Goal: Task Accomplishment & Management: Manage account settings

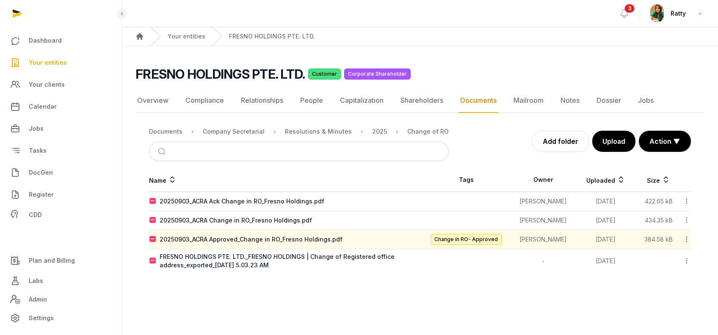
drag, startPoint x: 0, startPoint y: 0, endPoint x: 59, endPoint y: 61, distance: 85.3
click at [59, 61] on span "Your entities" at bounding box center [48, 63] width 38 height 10
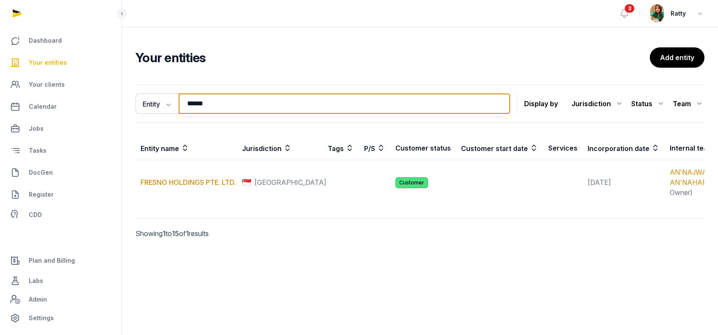
click at [206, 108] on input "******" at bounding box center [344, 104] width 331 height 20
type input "*"
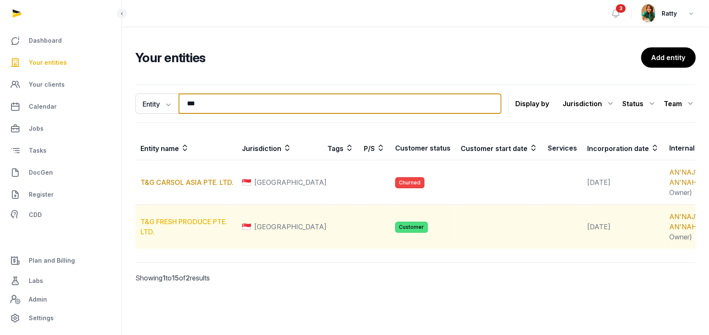
type input "***"
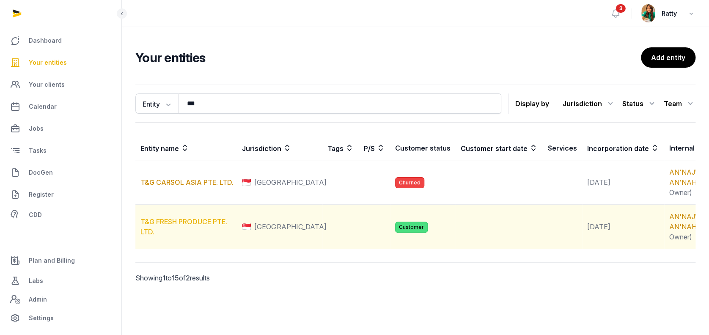
click at [187, 236] on link "T&G FRESH PRODUCE PTE. LTD." at bounding box center [183, 226] width 87 height 19
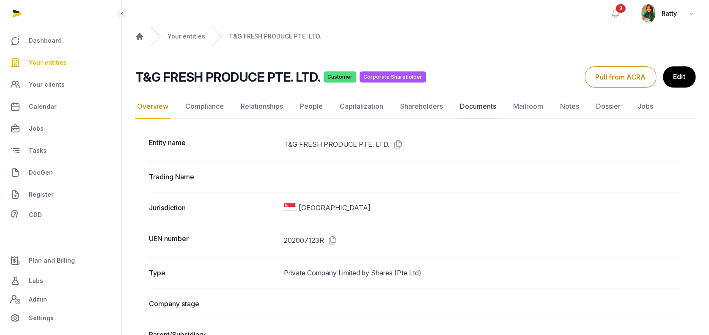
click at [474, 103] on link "Documents" at bounding box center [478, 106] width 40 height 25
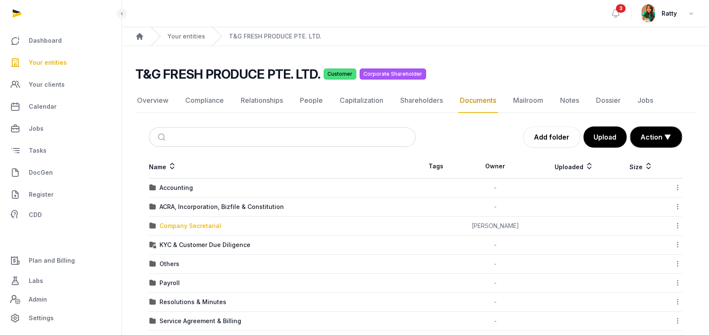
click at [183, 226] on div "Company Secretarial" at bounding box center [191, 226] width 62 height 8
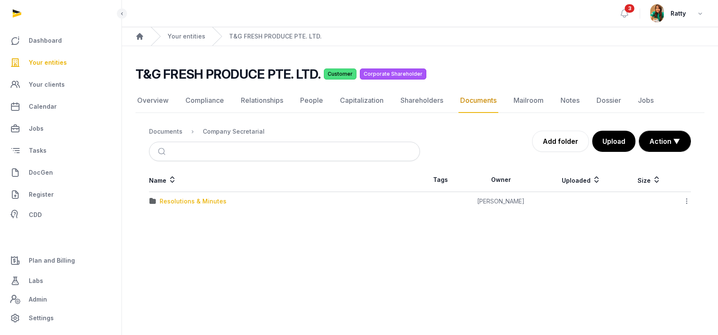
click at [189, 200] on div "Resolutions & Minutes" at bounding box center [193, 201] width 67 height 8
click at [169, 200] on div "2024" at bounding box center [168, 201] width 16 height 8
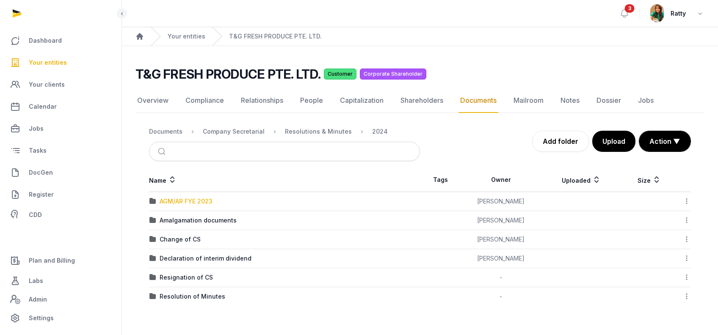
click at [176, 200] on div "AGM/AR FYE 2023" at bounding box center [186, 201] width 53 height 8
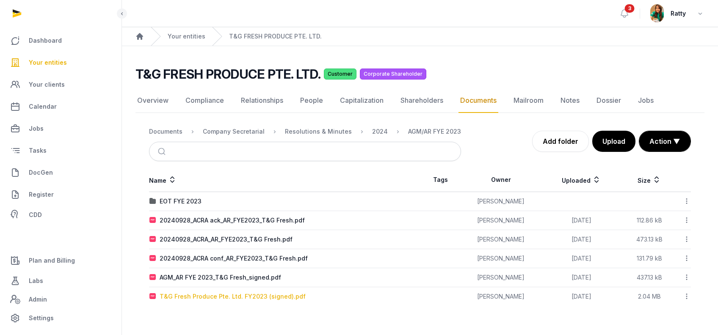
click at [220, 297] on div "T&G Fresh Produce Pte. Ltd. FY2023 (signed).pdf" at bounding box center [233, 296] width 146 height 8
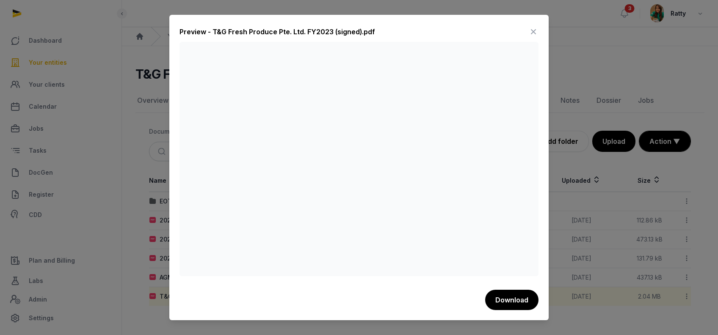
click at [533, 29] on icon at bounding box center [533, 32] width 10 height 14
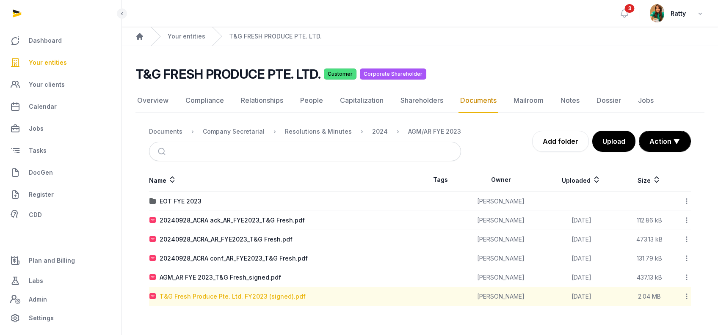
click at [214, 294] on div "T&G Fresh Produce Pte. Ltd. FY2023 (signed).pdf" at bounding box center [233, 296] width 146 height 8
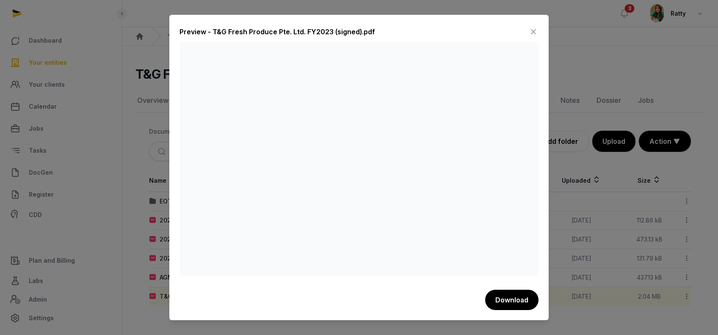
click at [531, 33] on icon at bounding box center [533, 32] width 10 height 14
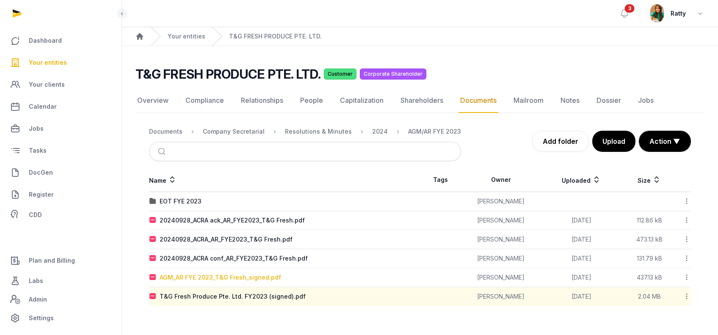
click at [219, 277] on div "AGM_AR FYE 2023_T&G Fresh_signed.pdf" at bounding box center [220, 277] width 121 height 8
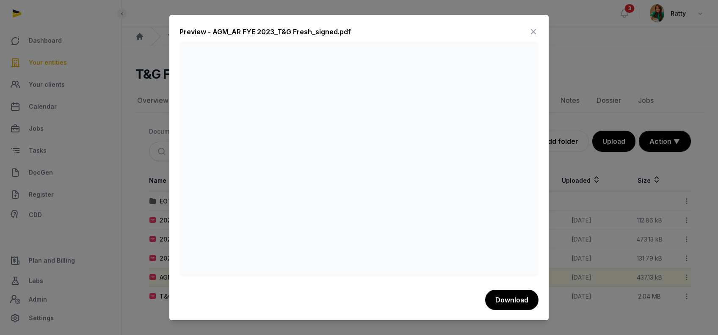
click at [533, 31] on icon at bounding box center [533, 32] width 10 height 14
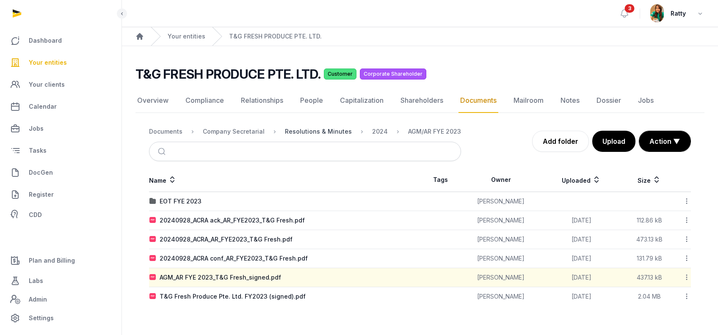
click at [333, 132] on div "Resolutions & Minutes" at bounding box center [318, 131] width 67 height 8
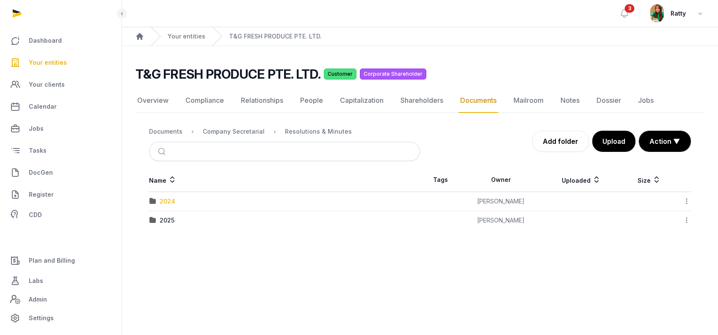
click at [166, 199] on div "2024" at bounding box center [168, 201] width 16 height 8
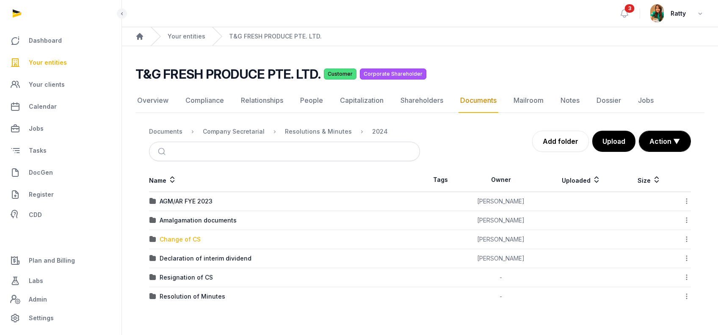
click at [176, 237] on div "Change of CS" at bounding box center [180, 239] width 41 height 8
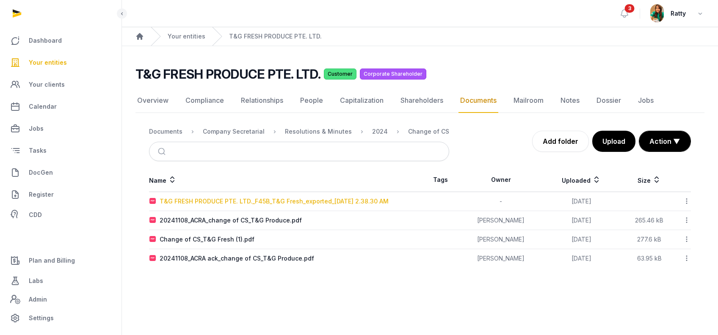
click at [207, 201] on div "T&G FRESH PRODUCE PTE. LTD._F45B_T&G Fresh_exported_2024-11-11 2.38.30 AM" at bounding box center [274, 201] width 229 height 8
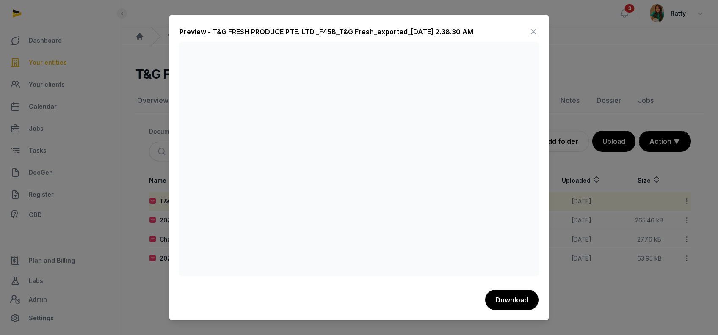
click at [536, 30] on icon at bounding box center [533, 32] width 10 height 14
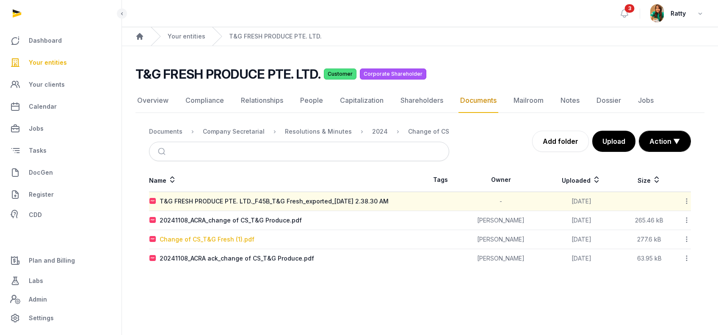
click at [202, 236] on div "Change of CS_T&G Fresh (1).pdf" at bounding box center [207, 239] width 95 height 8
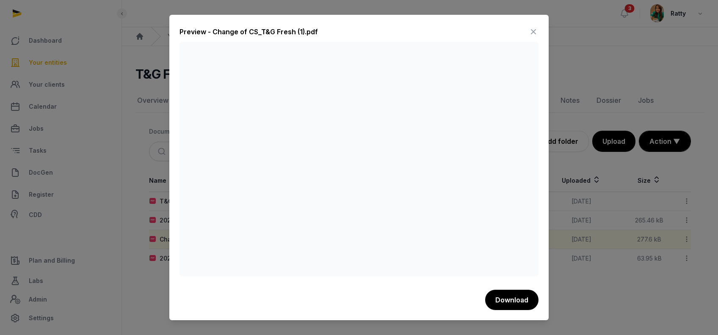
click at [534, 27] on icon at bounding box center [533, 32] width 10 height 14
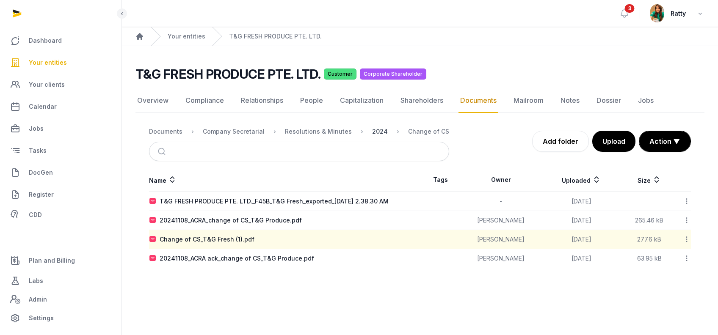
click at [372, 132] on div "2024" at bounding box center [380, 131] width 16 height 8
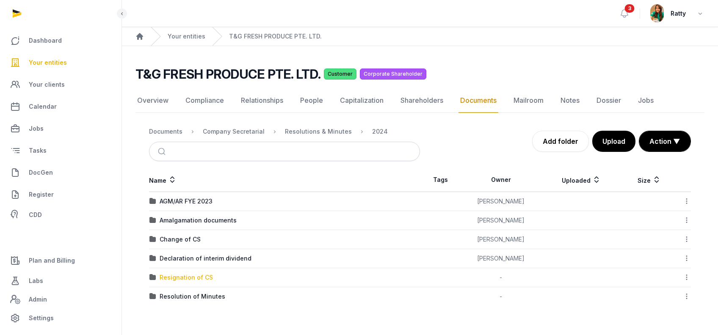
click at [189, 276] on div "Resignation of CS" at bounding box center [186, 277] width 53 height 8
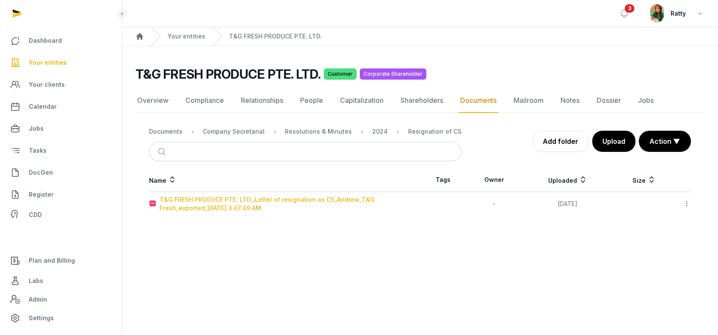
click at [249, 201] on div "T&G FRESH PRODUCE PTE. LTD._Letter of resignation as CS_Andrew_T&G Fresh_export…" at bounding box center [290, 203] width 260 height 17
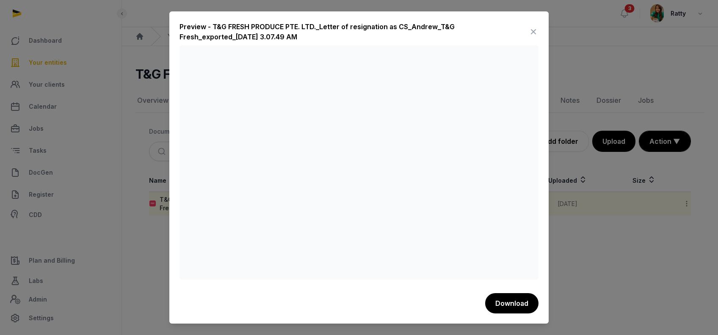
click at [533, 30] on icon at bounding box center [533, 32] width 10 height 14
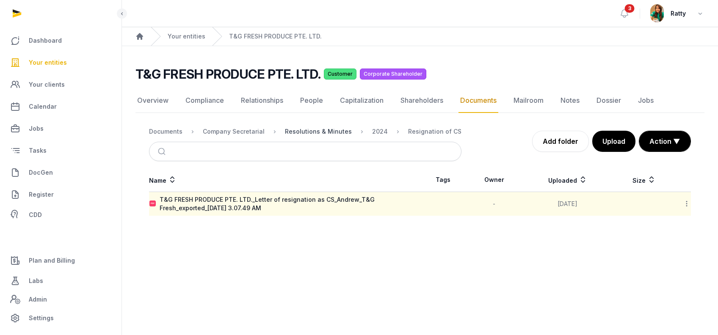
click at [342, 131] on div "Resolutions & Minutes" at bounding box center [318, 131] width 67 height 8
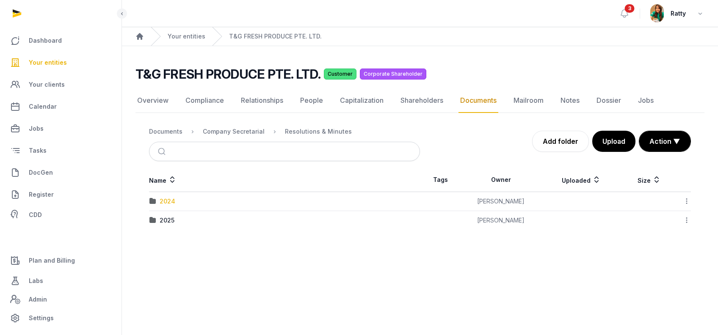
click at [170, 198] on div "2024" at bounding box center [168, 201] width 16 height 8
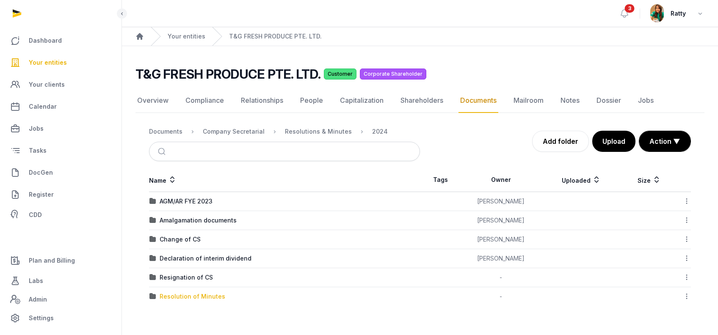
click at [193, 295] on div "Resolution of Minutes" at bounding box center [193, 296] width 66 height 8
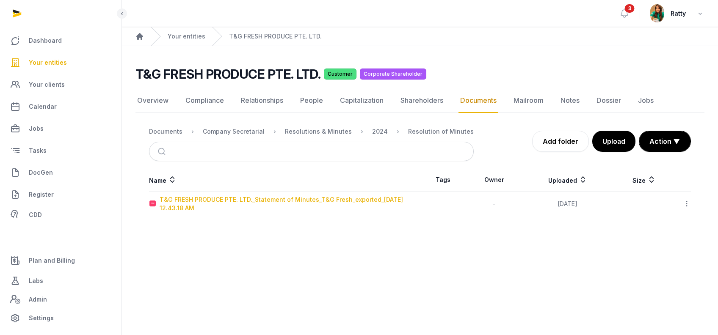
click at [193, 199] on div "T&G FRESH PRODUCE PTE. LTD._Statement of Minutes_T&G Fresh_exported_2024-09-05 …" at bounding box center [290, 203] width 260 height 17
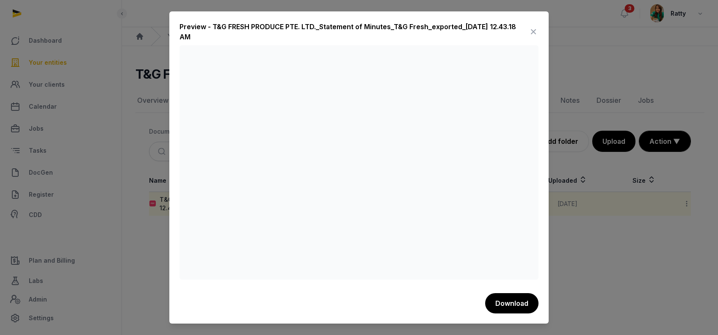
click at [531, 33] on icon at bounding box center [533, 32] width 10 height 14
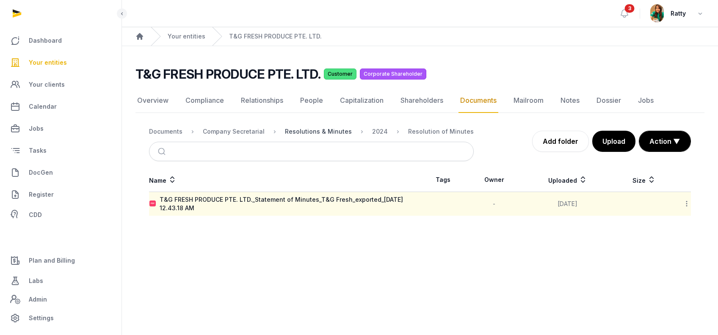
click at [328, 132] on div "Resolutions & Minutes" at bounding box center [318, 131] width 67 height 8
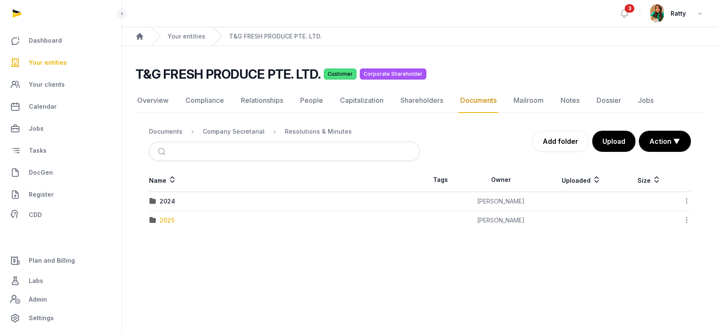
click at [163, 217] on div "2025" at bounding box center [167, 220] width 15 height 8
click at [177, 201] on div "AGM/AR FYE 2024" at bounding box center [186, 201] width 53 height 8
click at [177, 129] on div "Documents" at bounding box center [165, 131] width 33 height 8
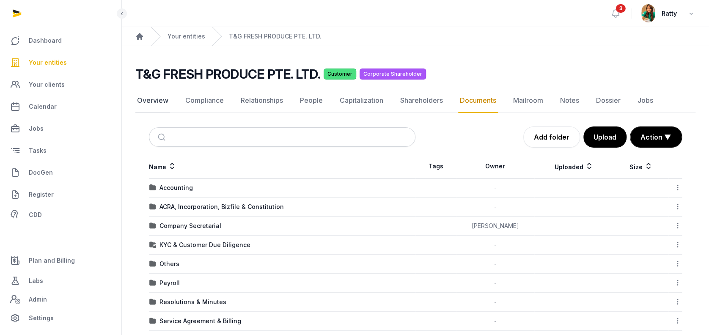
click at [160, 102] on link "Overview" at bounding box center [152, 100] width 35 height 25
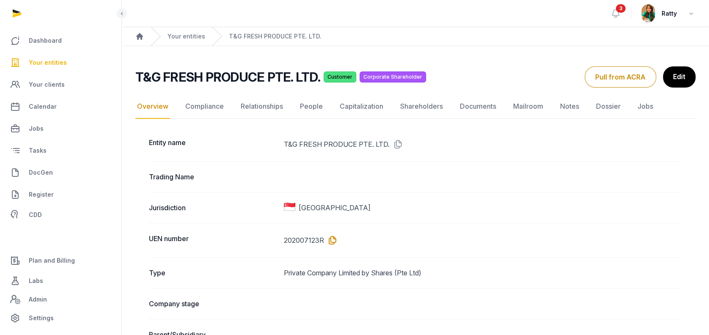
click at [331, 239] on icon at bounding box center [331, 241] width 14 height 14
click at [477, 107] on link "Documents" at bounding box center [478, 106] width 40 height 25
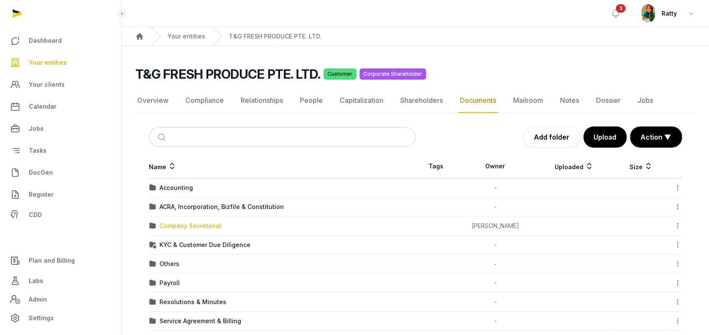
click at [182, 223] on div "Company Secretarial" at bounding box center [191, 226] width 62 height 8
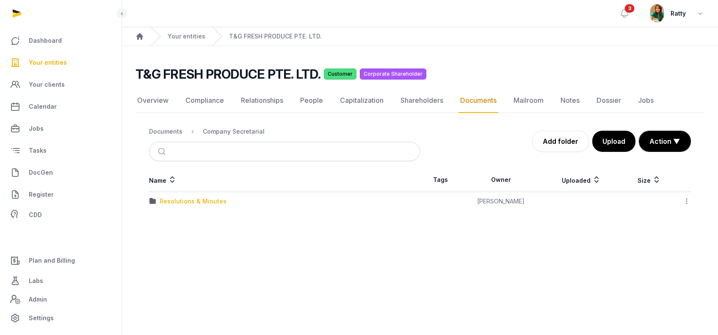
click at [179, 198] on div "Resolutions & Minutes" at bounding box center [193, 201] width 67 height 8
click at [169, 201] on div "2024" at bounding box center [168, 201] width 16 height 8
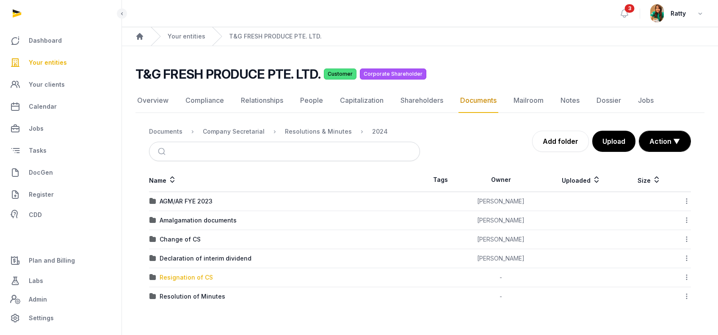
click at [178, 274] on div "Resignation of CS" at bounding box center [186, 277] width 53 height 8
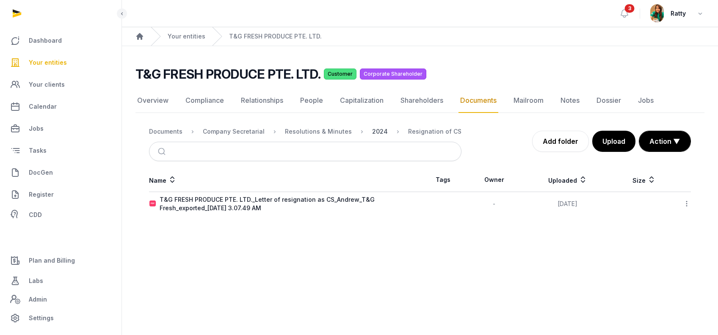
click at [372, 132] on div "2024" at bounding box center [380, 131] width 16 height 8
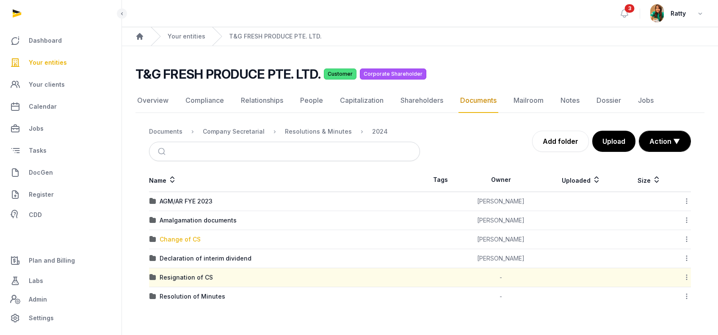
click at [179, 237] on div "Change of CS" at bounding box center [180, 239] width 41 height 8
click at [0, 0] on div "Loading" at bounding box center [0, 0] width 0 height 0
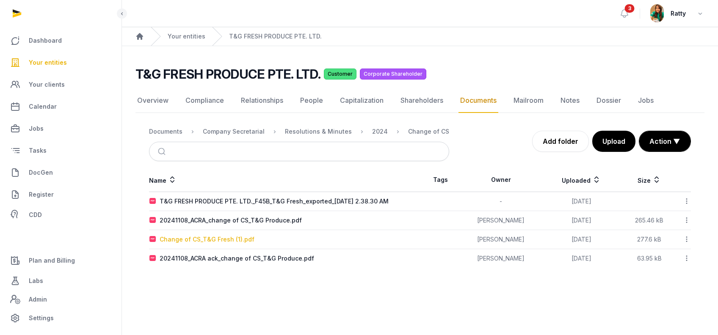
click at [189, 237] on div "Change of CS_T&G Fresh (1).pdf" at bounding box center [207, 239] width 95 height 8
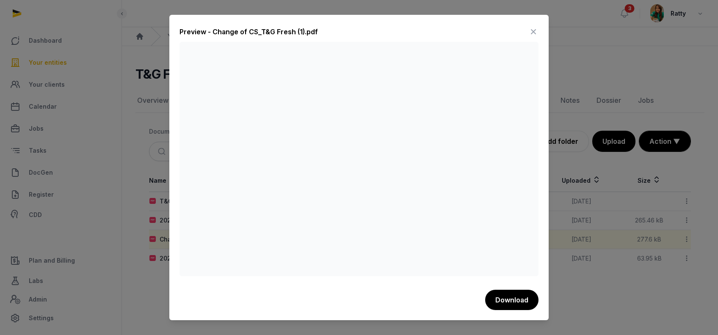
click at [531, 29] on icon at bounding box center [533, 32] width 10 height 14
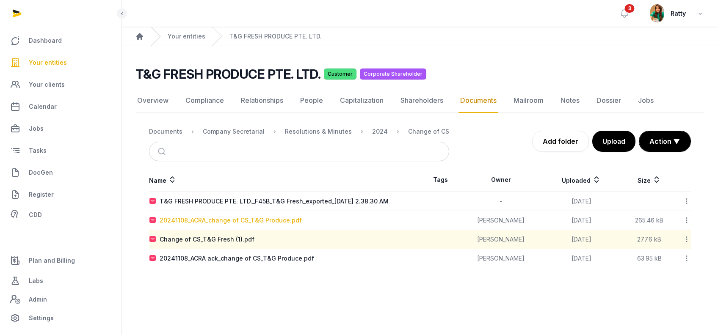
click at [220, 220] on div "20241108_ACRA_change of CS_T&G Produce.pdf" at bounding box center [231, 220] width 142 height 8
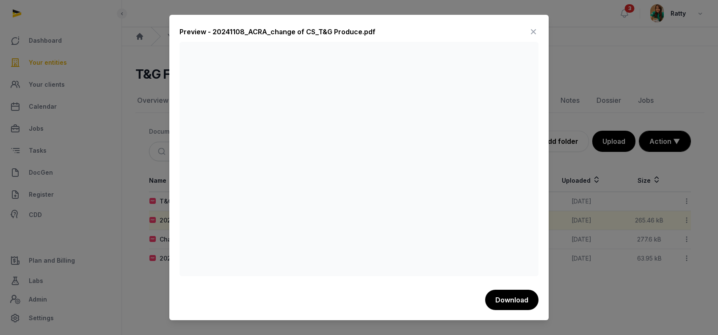
click at [533, 30] on icon at bounding box center [533, 32] width 10 height 14
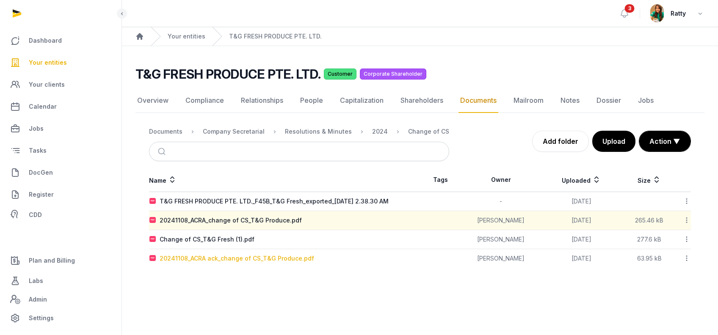
click at [227, 260] on div "20241108_ACRA ack_change of CS_T&G Produce.pdf" at bounding box center [237, 258] width 154 height 8
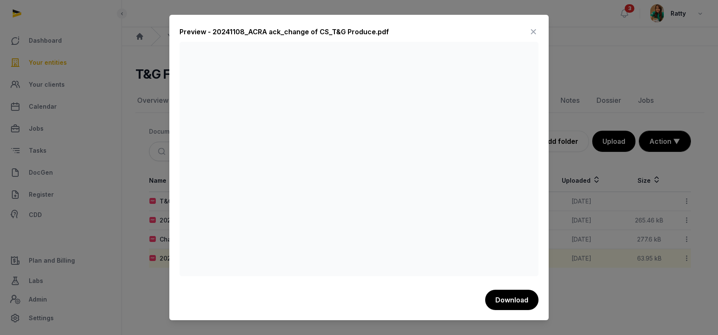
click at [383, 28] on div "Preview - 20241108_ACRA ack_change of CS_T&G Produce.pdf" at bounding box center [283, 32] width 209 height 10
click at [534, 35] on icon at bounding box center [533, 32] width 10 height 14
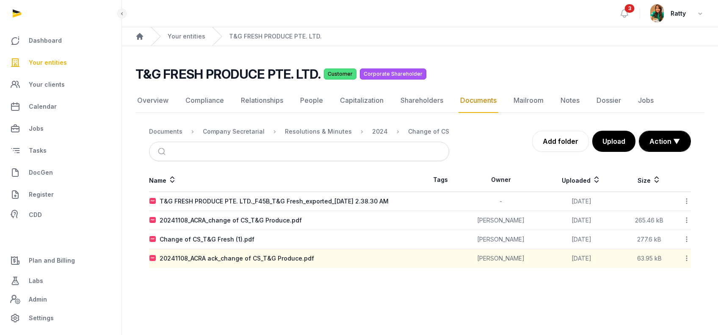
click at [53, 61] on span "Your entities" at bounding box center [48, 63] width 38 height 10
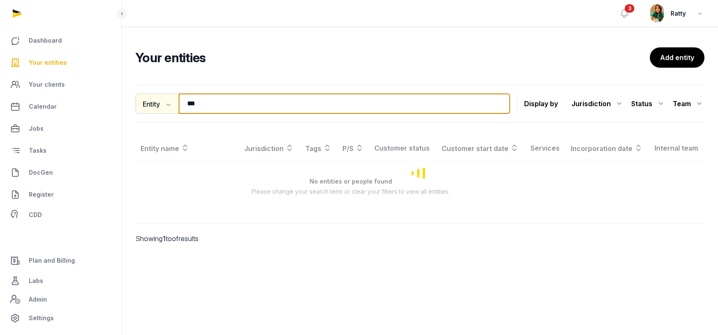
drag, startPoint x: 215, startPoint y: 104, endPoint x: 138, endPoint y: 98, distance: 77.2
click at [143, 99] on div "Entity Entity People Tags Services *** Search" at bounding box center [322, 104] width 374 height 20
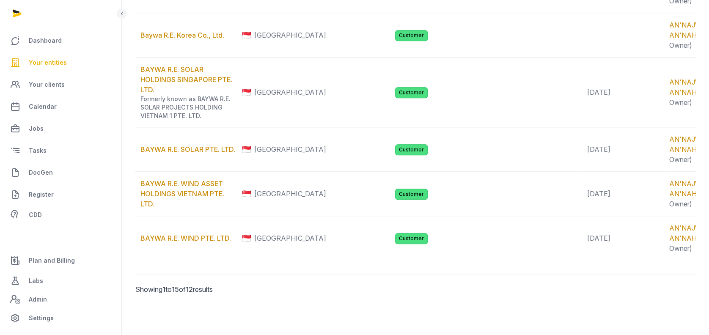
scroll to position [564, 0]
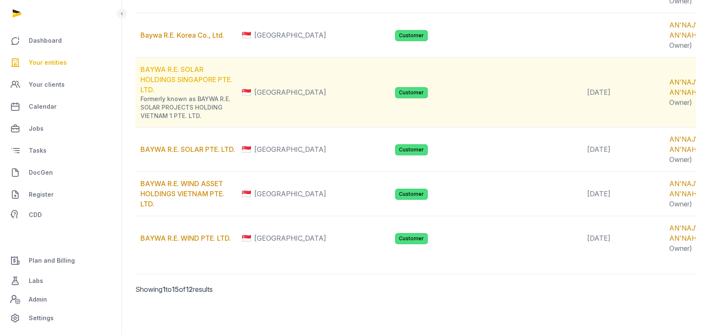
type input "*****"
click at [169, 85] on link "BAYWA R.E. SOLAR HOLDINGS SINGAPORE PTE. LTD." at bounding box center [186, 79] width 92 height 29
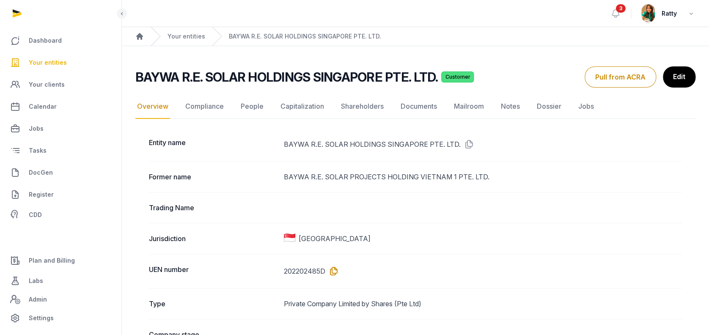
click at [333, 269] on icon at bounding box center [332, 271] width 14 height 14
click at [429, 106] on link "Documents" at bounding box center [419, 106] width 40 height 25
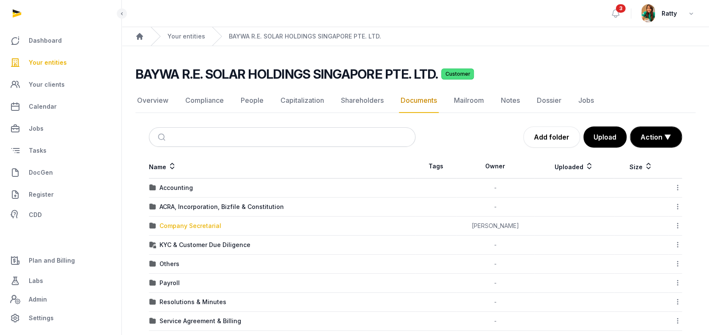
click at [179, 225] on div "Company Secretarial" at bounding box center [191, 226] width 62 height 8
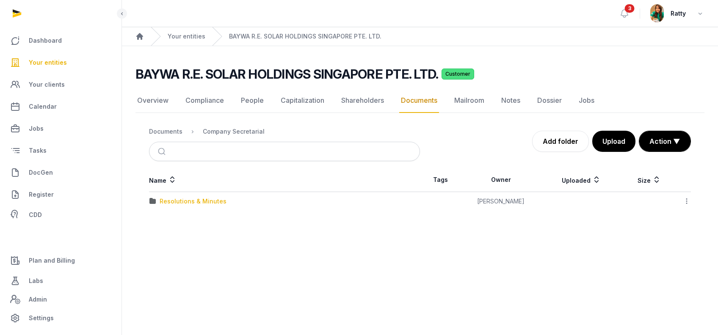
click at [179, 202] on div "Resolutions & Minutes" at bounding box center [193, 201] width 67 height 8
click at [165, 217] on div "2025" at bounding box center [167, 220] width 15 height 8
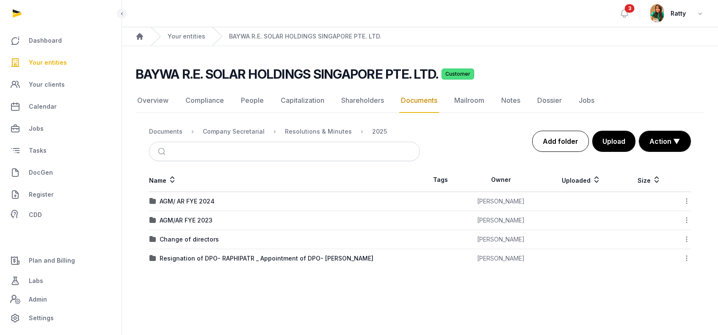
click at [560, 143] on link "Add folder" at bounding box center [560, 141] width 57 height 21
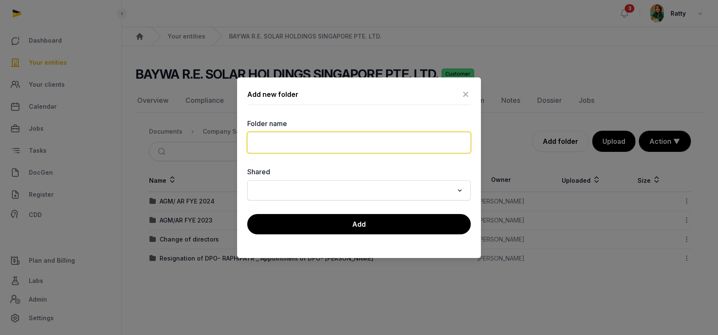
click at [324, 146] on input "text" at bounding box center [358, 142] width 223 height 21
type input "**********"
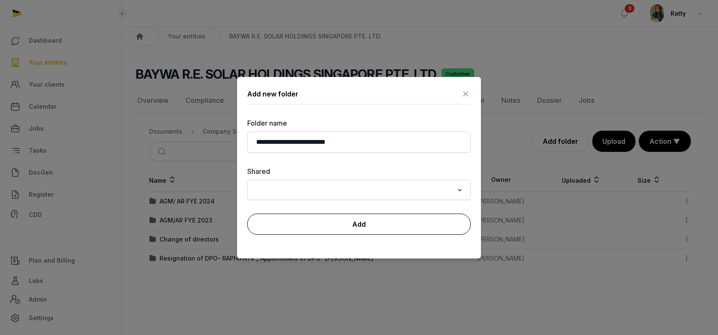
click at [347, 222] on button "Add" at bounding box center [358, 224] width 223 height 21
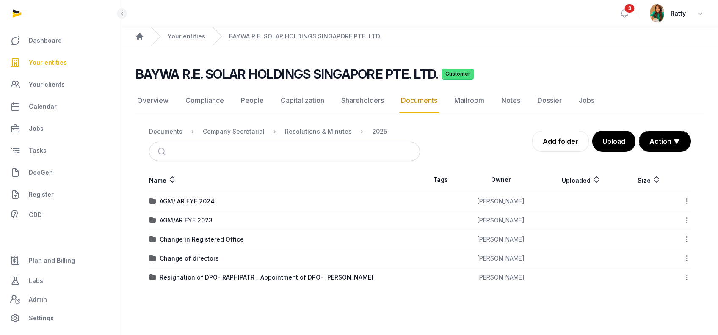
click at [200, 234] on td "Change in Registered Office" at bounding box center [284, 239] width 271 height 19
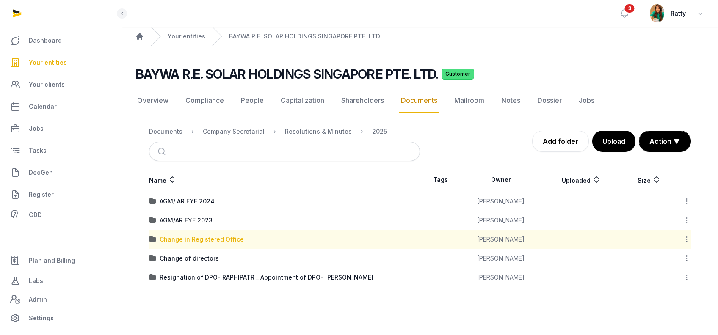
click at [198, 235] on div "Change in Registered Office" at bounding box center [202, 239] width 84 height 8
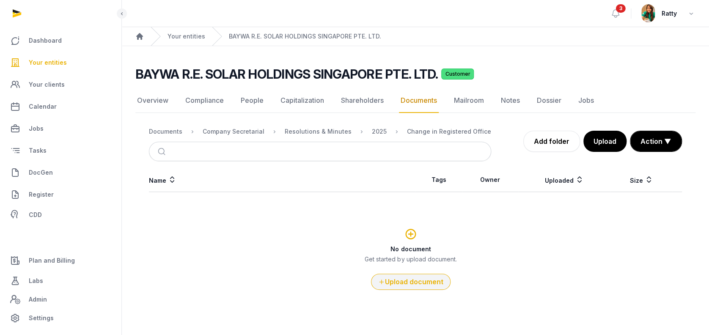
click at [407, 279] on button "Upload document" at bounding box center [411, 282] width 80 height 16
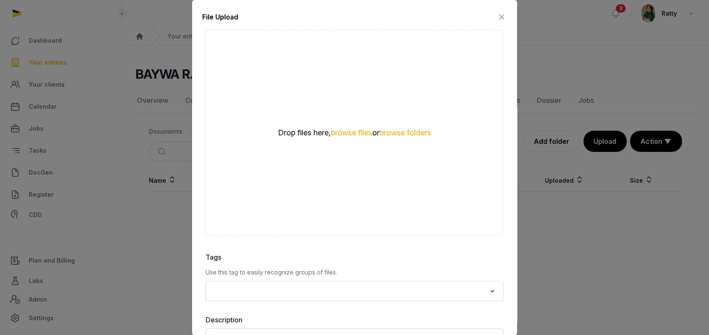
click at [339, 125] on div "Drop files here, browse files or browse folders" at bounding box center [354, 133] width 299 height 206
click at [333, 132] on button "browse files" at bounding box center [351, 133] width 41 height 8
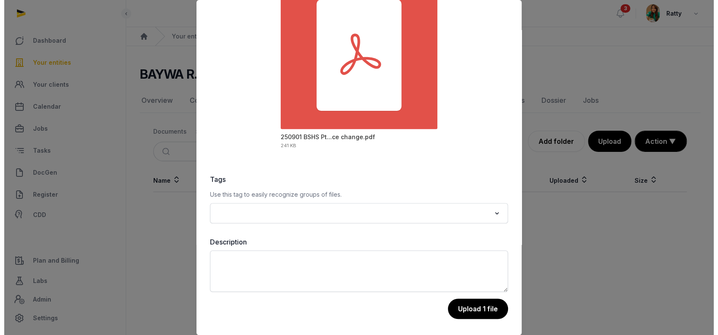
scroll to position [78, 0]
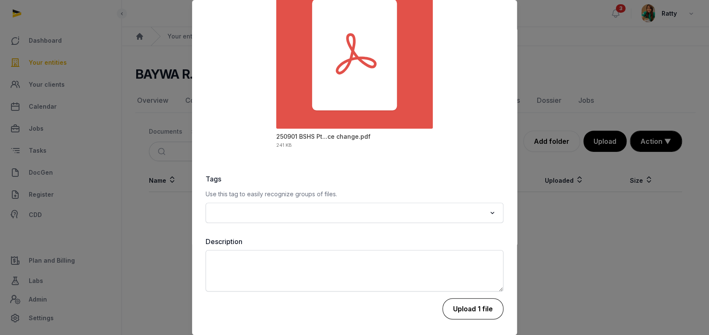
click at [460, 305] on button "Upload 1 file" at bounding box center [473, 308] width 61 height 21
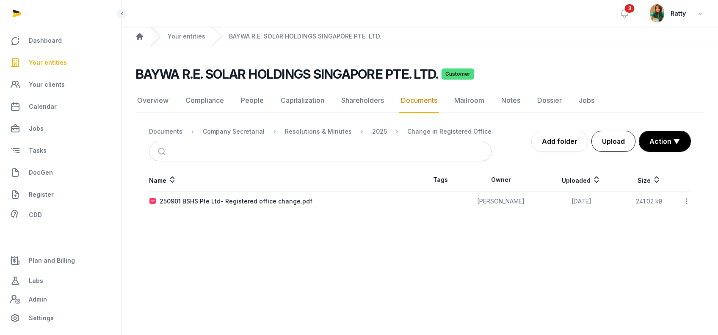
click at [616, 137] on button "Upload" at bounding box center [613, 141] width 44 height 21
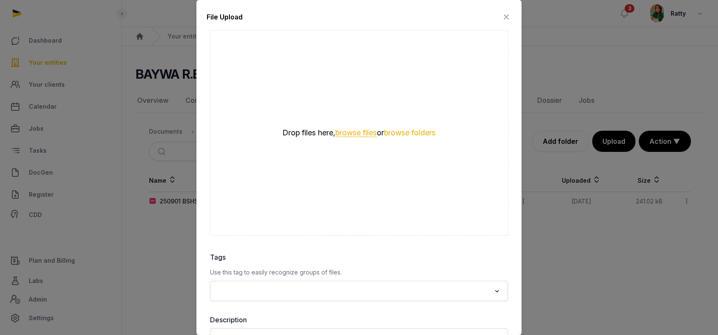
click at [336, 135] on button "browse files" at bounding box center [355, 133] width 41 height 8
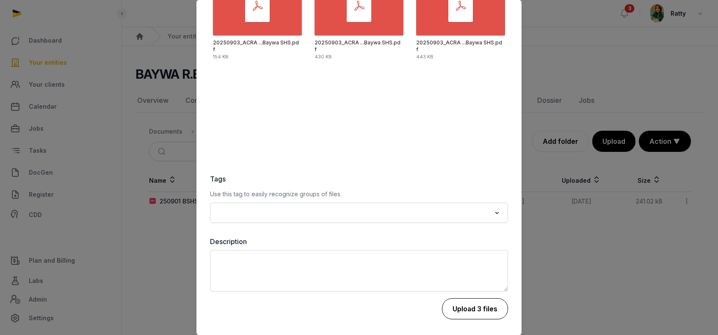
click at [457, 302] on button "Upload 3 files" at bounding box center [475, 308] width 66 height 21
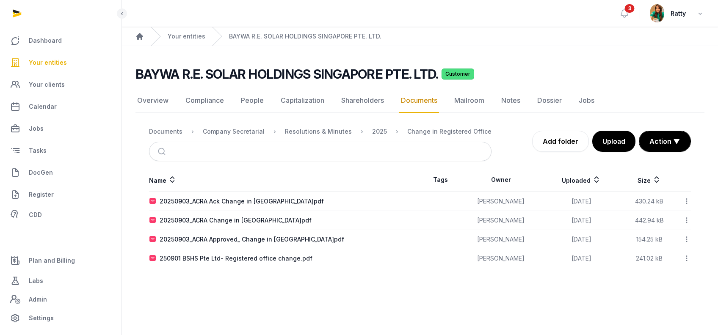
click at [683, 237] on icon at bounding box center [687, 239] width 8 height 9
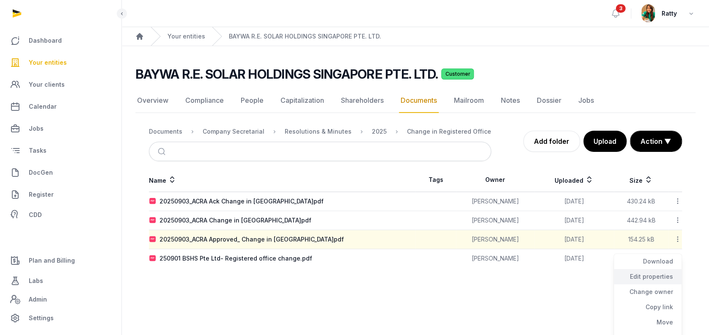
click at [657, 277] on div "Edit properties" at bounding box center [648, 276] width 68 height 15
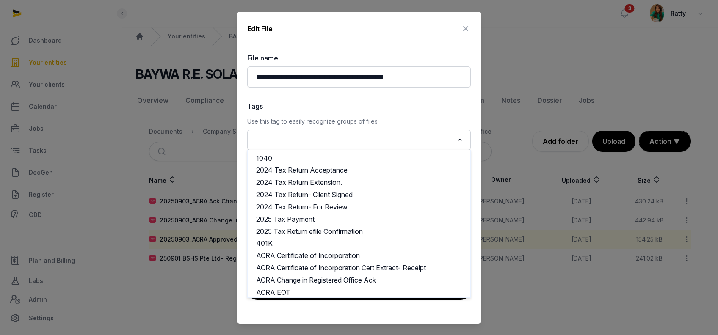
click at [382, 137] on input "Search for option" at bounding box center [352, 140] width 201 height 12
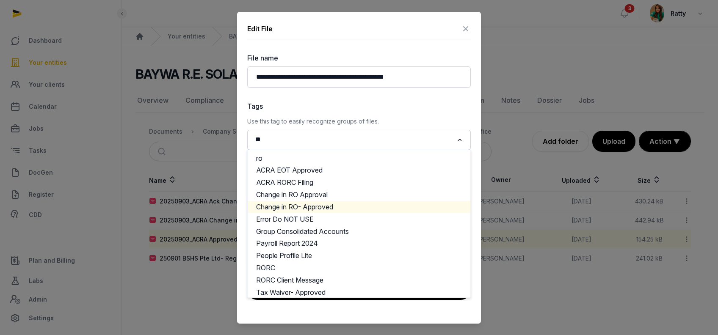
click at [301, 206] on li "Change in RO- Approved" at bounding box center [359, 207] width 223 height 12
type input "**"
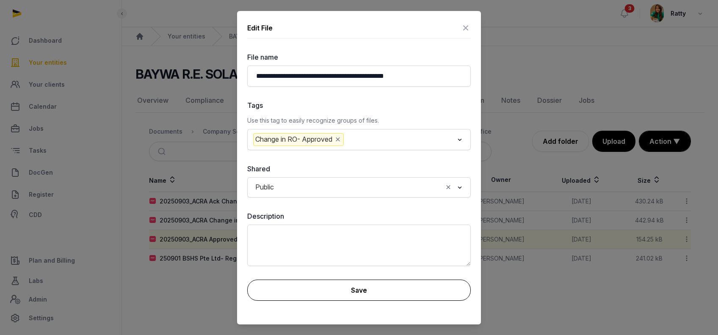
click at [394, 292] on button "Save" at bounding box center [358, 290] width 223 height 21
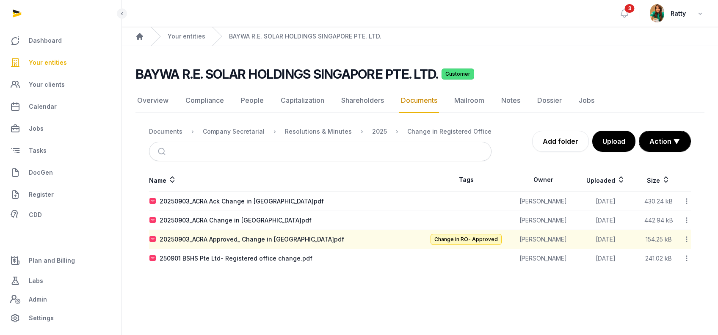
click at [687, 239] on icon at bounding box center [687, 239] width 8 height 9
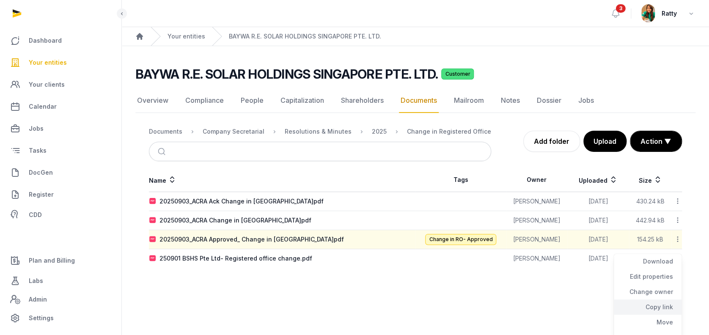
click at [660, 308] on div "Copy link" at bounding box center [648, 307] width 68 height 15
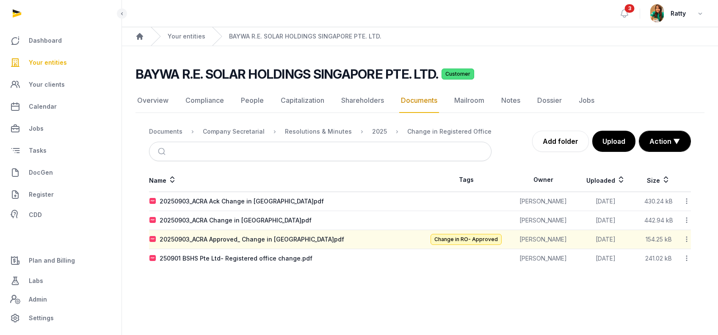
click at [52, 57] on link "Your entities" at bounding box center [61, 62] width 108 height 20
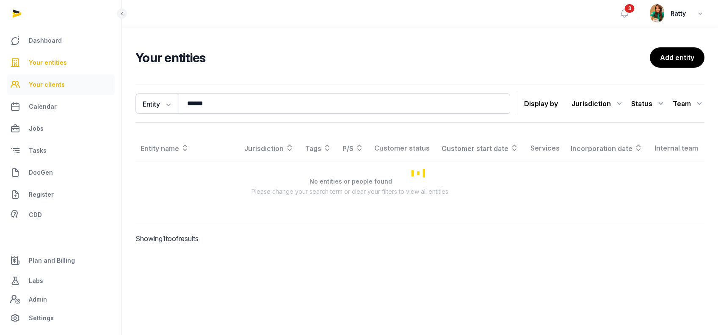
click at [47, 87] on span "Your clients" at bounding box center [47, 85] width 36 height 10
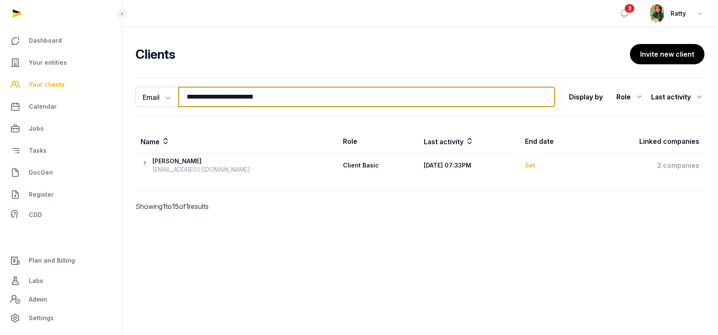
drag, startPoint x: 294, startPoint y: 101, endPoint x: 6, endPoint y: 94, distance: 288.2
click at [20, 94] on div "**********" at bounding box center [359, 167] width 718 height 335
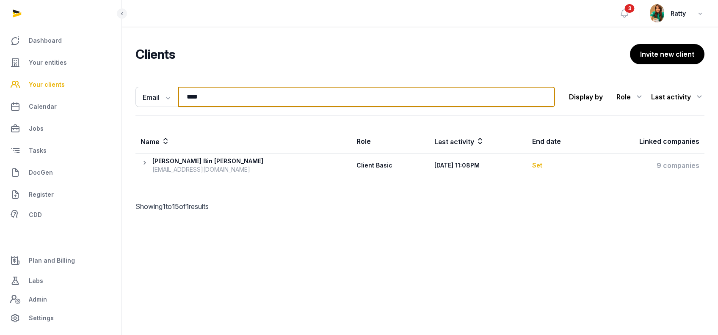
type input "****"
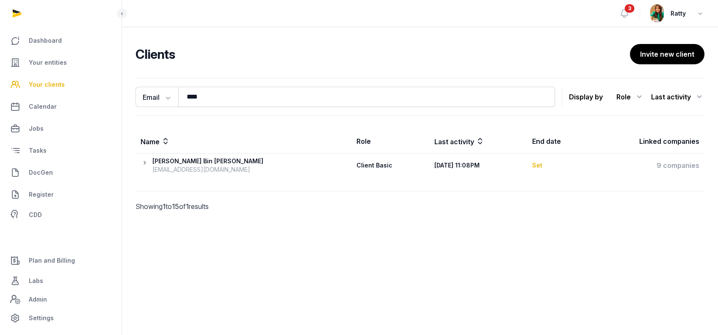
click at [145, 161] on icon at bounding box center [146, 165] width 12 height 17
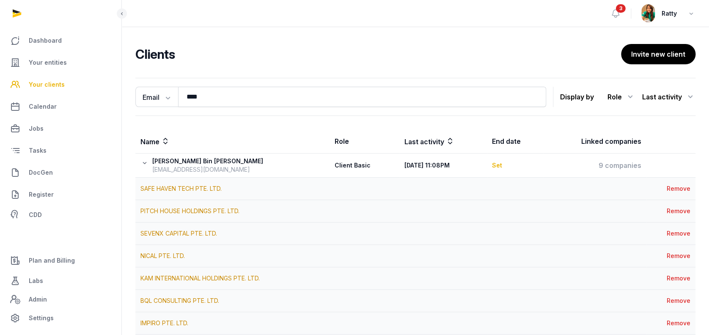
click at [143, 162] on icon at bounding box center [146, 165] width 12 height 17
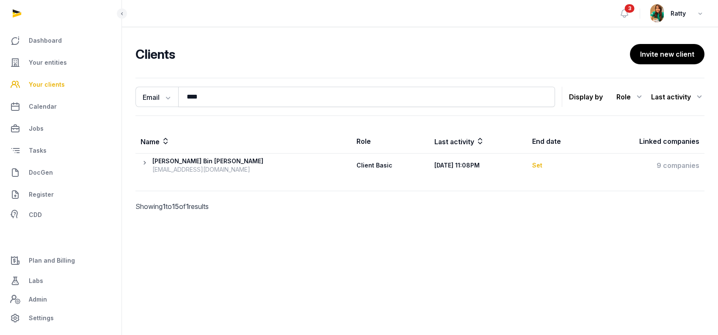
click at [143, 162] on icon at bounding box center [146, 165] width 12 height 17
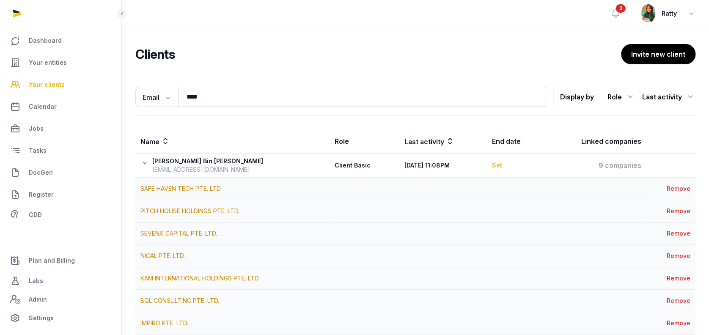
click at [159, 193] on td "SAFE HAVEN TECH PTE. LTD." at bounding box center [390, 189] width 511 height 22
click at [162, 188] on link "SAFE HAVEN TECH PTE. LTD." at bounding box center [180, 188] width 81 height 7
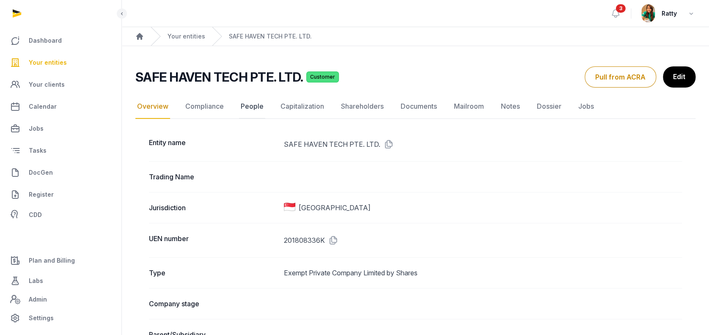
click at [249, 107] on link "People" at bounding box center [252, 106] width 26 height 25
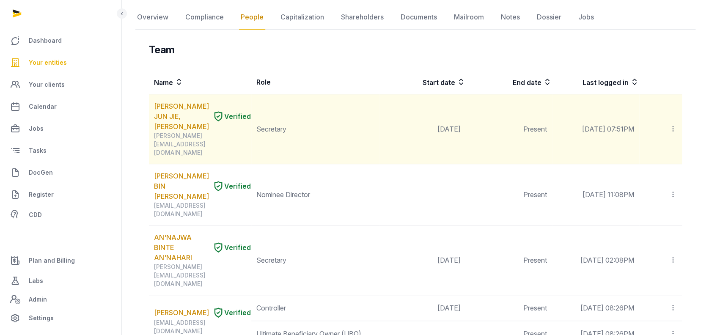
scroll to position [113, 0]
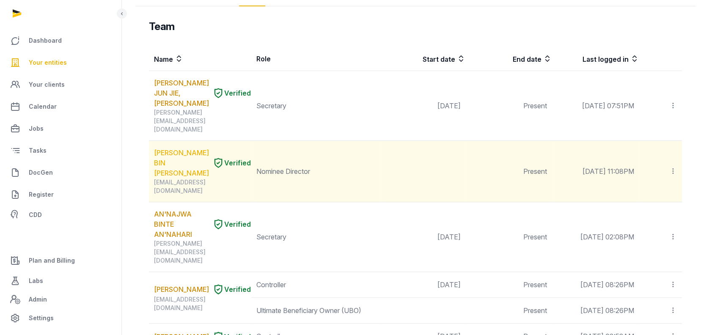
click at [176, 148] on link "MOHAMMAD FAHMY BIN RAIMI" at bounding box center [181, 163] width 55 height 30
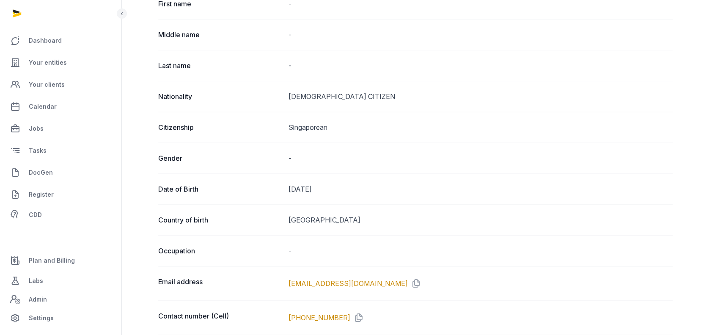
scroll to position [339, 0]
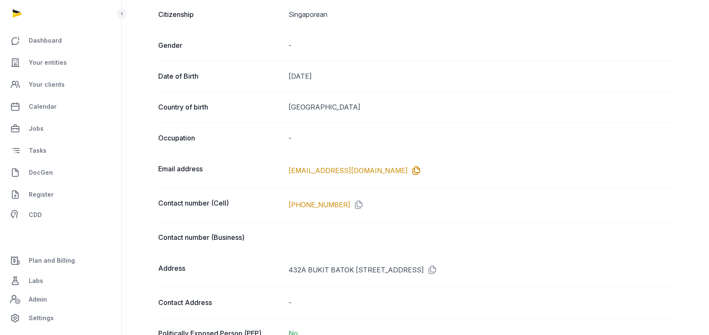
click at [408, 169] on icon at bounding box center [415, 171] width 14 height 14
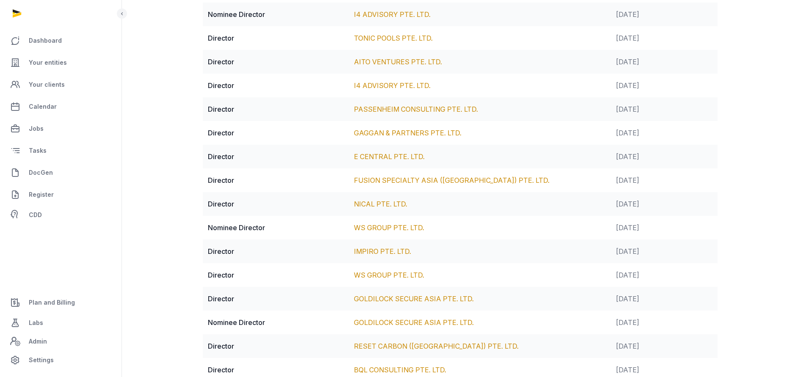
scroll to position [1143, 0]
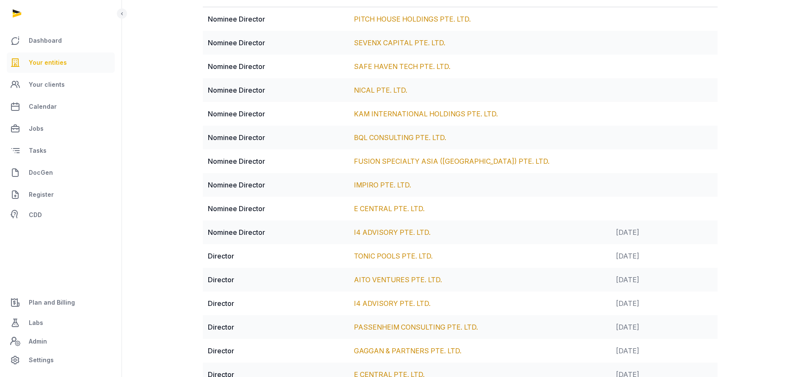
click at [54, 62] on span "Your entities" at bounding box center [48, 63] width 38 height 10
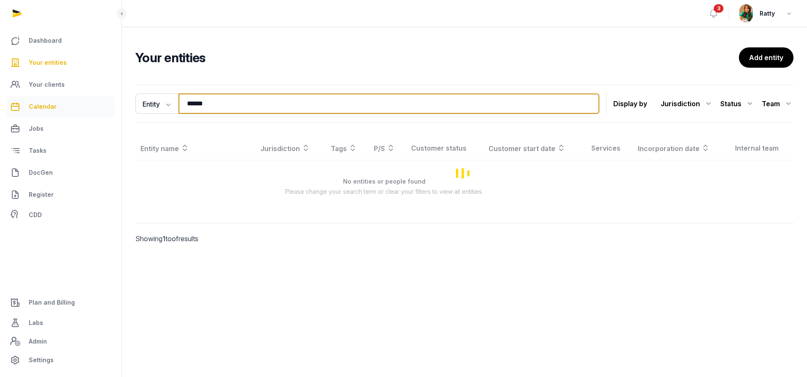
drag, startPoint x: 227, startPoint y: 101, endPoint x: 47, endPoint y: 112, distance: 180.6
click at [58, 114] on div "Dashboard Your entities Your clients Calendar Jobs Tasks DocGen Register CDD Pl…" at bounding box center [403, 188] width 807 height 377
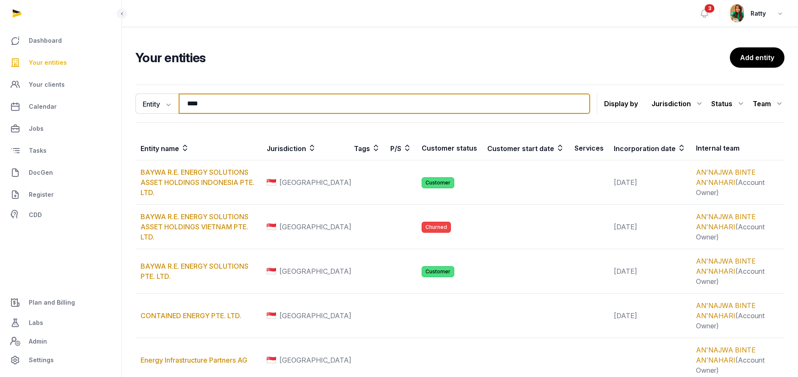
type input "**********"
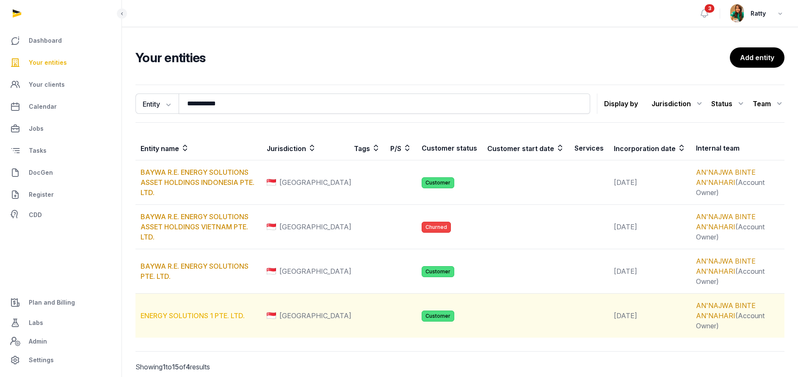
click at [179, 312] on link "ENERGY SOLUTIONS 1 PTE. LTD." at bounding box center [192, 315] width 104 height 8
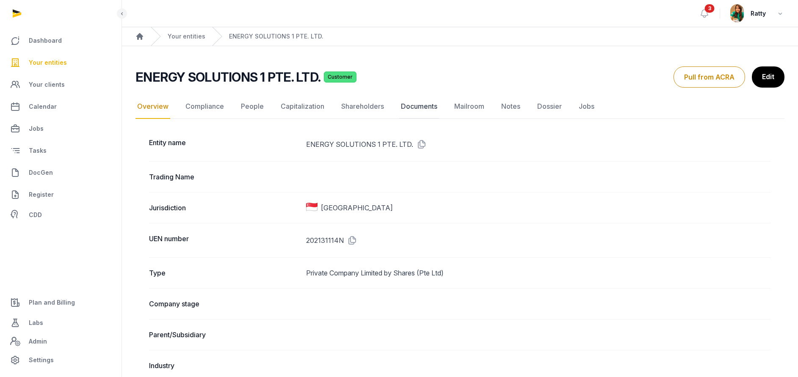
click at [428, 110] on link "Documents" at bounding box center [419, 106] width 40 height 25
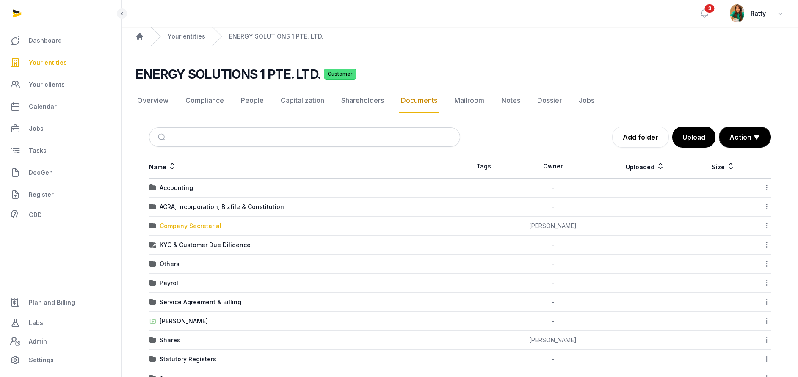
click at [178, 226] on div "Company Secretarial" at bounding box center [191, 226] width 62 height 8
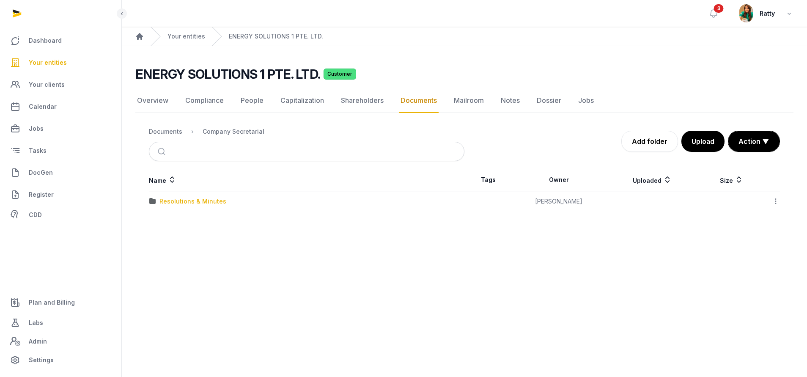
click at [173, 201] on div "Resolutions & Minutes" at bounding box center [193, 201] width 67 height 8
click at [165, 220] on div "2024" at bounding box center [168, 220] width 16 height 8
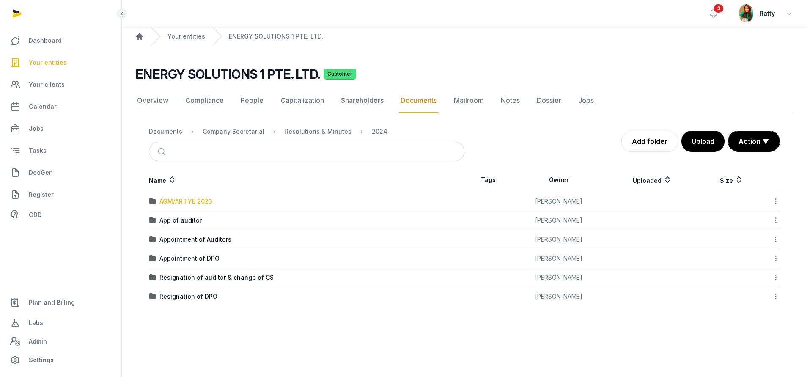
click at [179, 198] on div "AGM/AR FYE 2023" at bounding box center [186, 201] width 53 height 8
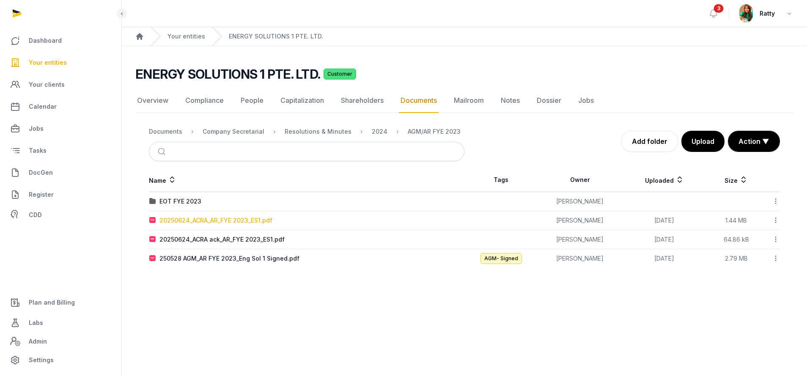
click at [221, 217] on div "20250624_ACRA_AR_FYE 2023_ES1.pdf" at bounding box center [216, 220] width 113 height 8
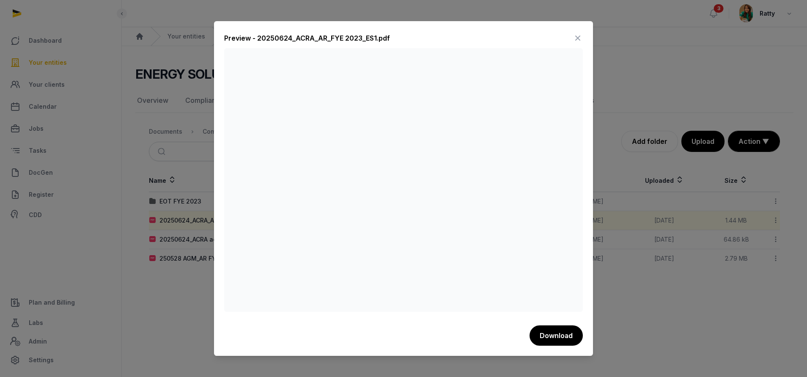
click at [577, 39] on icon at bounding box center [578, 38] width 10 height 14
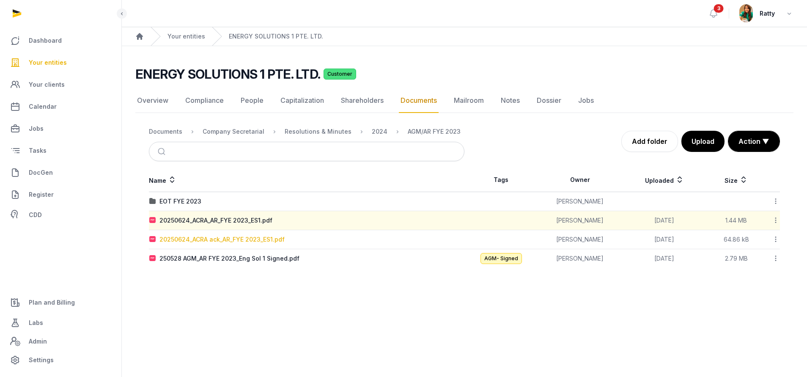
click at [193, 240] on div "20250624_ACRA ack_AR_FYE 2023_ES1.pdf" at bounding box center [222, 239] width 125 height 8
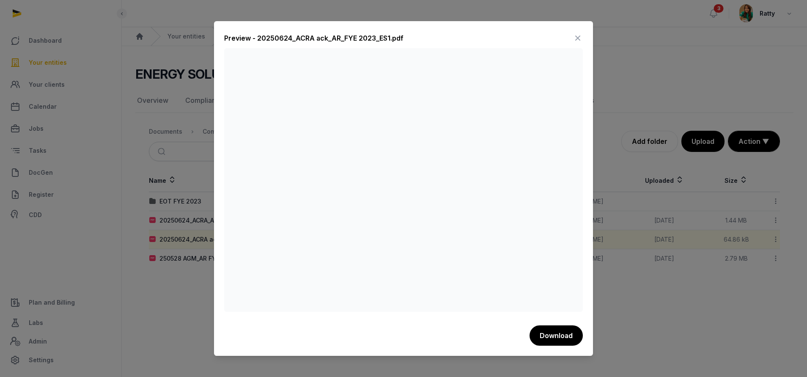
click at [577, 36] on icon at bounding box center [578, 38] width 10 height 14
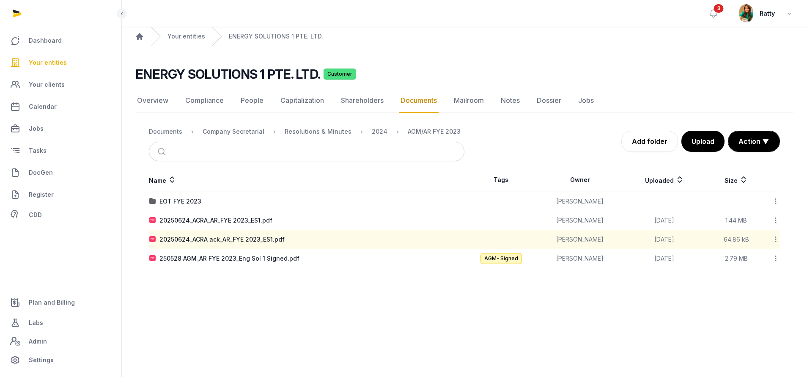
click at [717, 239] on div at bounding box center [773, 240] width 14 height 12
click at [717, 308] on div "Copy link" at bounding box center [746, 307] width 68 height 15
click at [234, 238] on div "20250624_ACRA ack_AR_FYE 2023_ES1.pdf" at bounding box center [222, 239] width 125 height 8
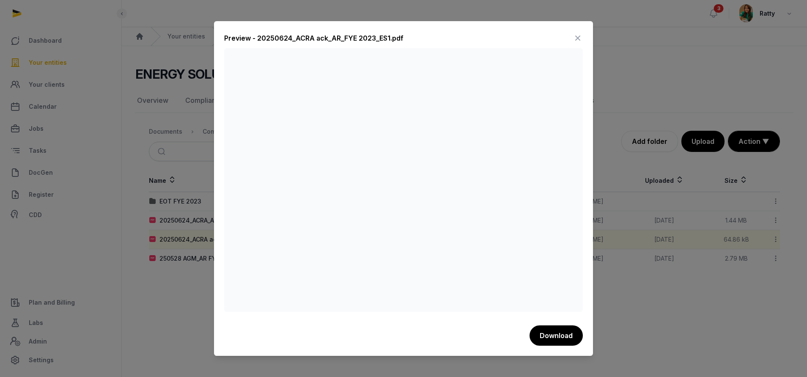
click at [577, 32] on icon at bounding box center [578, 38] width 10 height 14
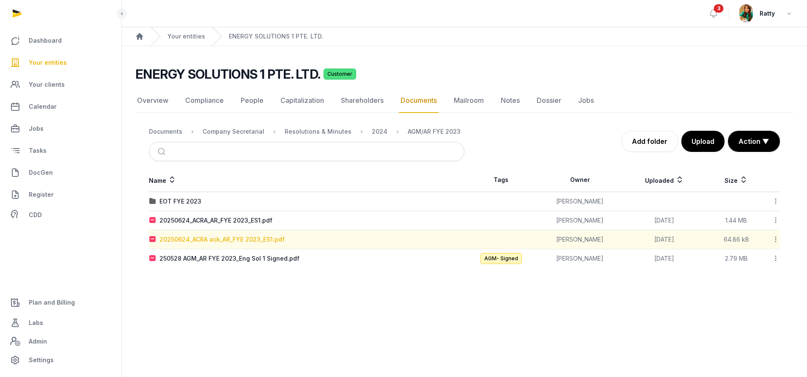
click at [208, 237] on div "20250624_ACRA ack_AR_FYE 2023_ES1.pdf" at bounding box center [222, 239] width 125 height 8
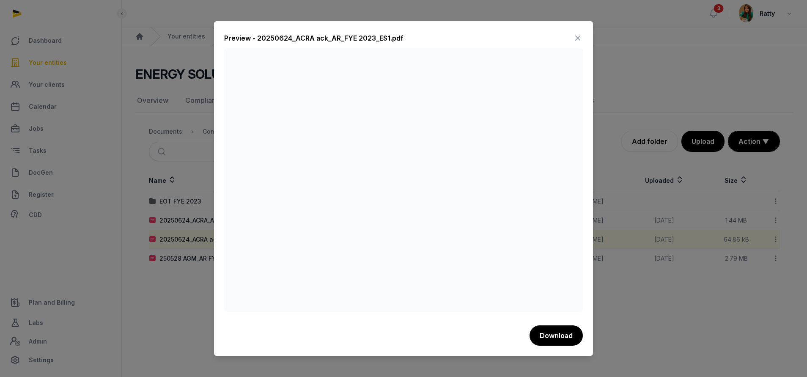
click at [577, 37] on icon at bounding box center [578, 38] width 10 height 14
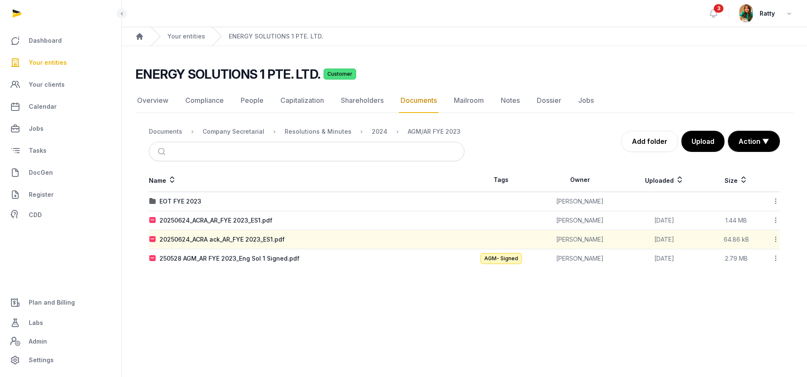
click at [43, 61] on span "Your entities" at bounding box center [48, 63] width 38 height 10
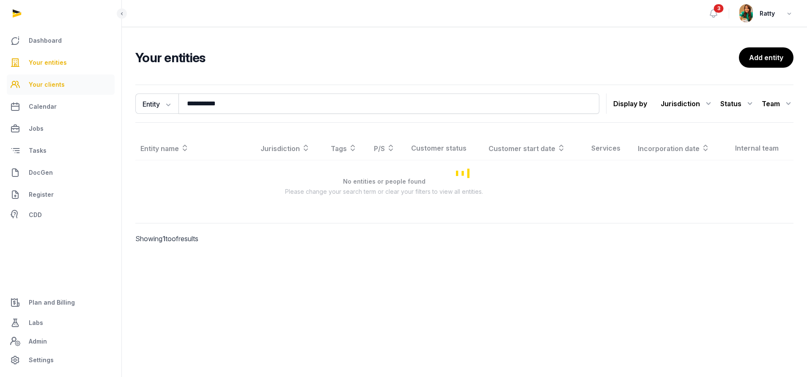
click at [51, 81] on span "Your clients" at bounding box center [47, 85] width 36 height 10
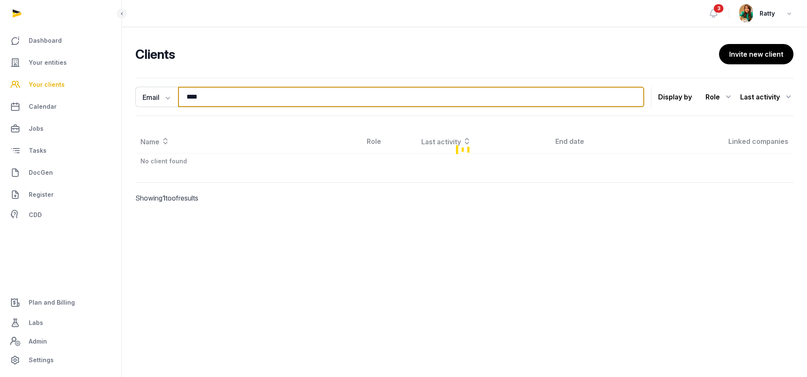
drag, startPoint x: 240, startPoint y: 97, endPoint x: 107, endPoint y: 94, distance: 132.5
click at [120, 96] on div "Dashboard Your entities Your clients Calendar Jobs Tasks DocGen Register CDD Pl…" at bounding box center [403, 188] width 807 height 377
paste input "**********"
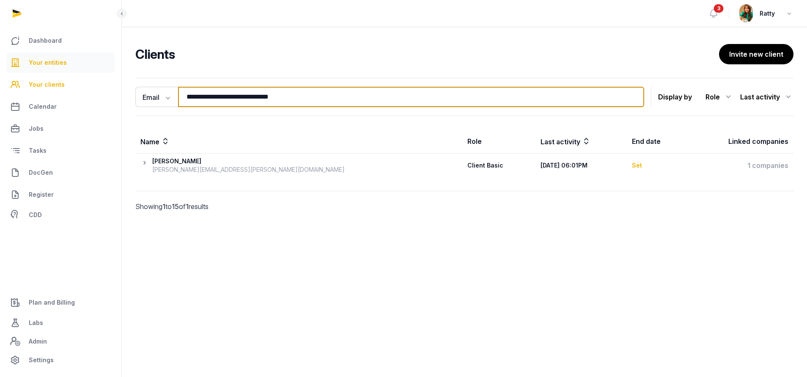
drag, startPoint x: 304, startPoint y: 96, endPoint x: 68, endPoint y: 67, distance: 238.3
click at [114, 80] on div "**********" at bounding box center [403, 188] width 807 height 377
paste input "search"
drag, startPoint x: 303, startPoint y: 99, endPoint x: -39, endPoint y: 88, distance: 341.2
click at [0, 88] on html "**********" at bounding box center [403, 188] width 807 height 377
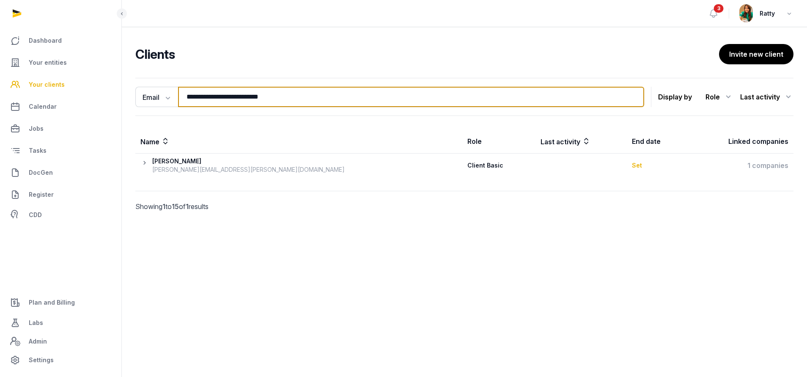
paste input "search"
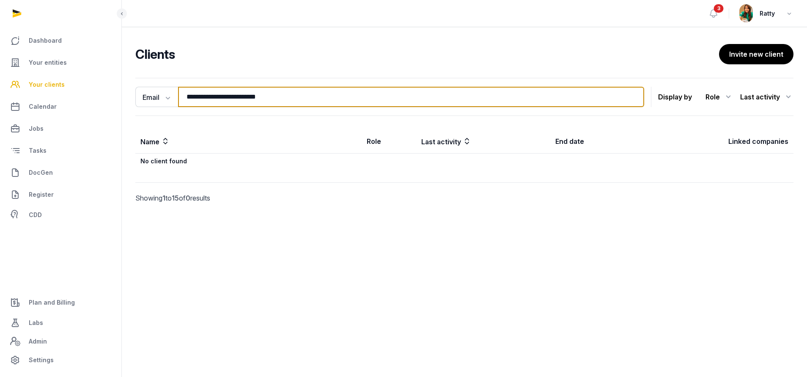
type input "**********"
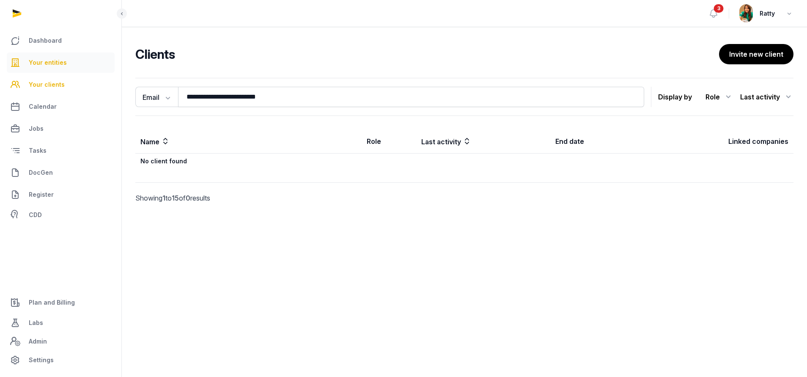
click at [42, 66] on span "Your entities" at bounding box center [48, 63] width 38 height 10
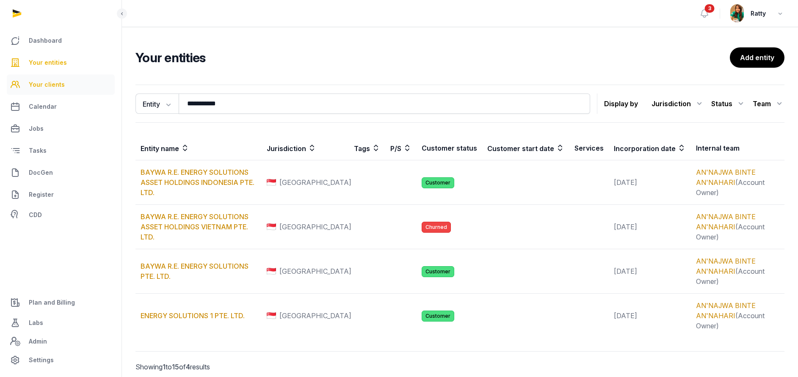
click at [50, 80] on span "Your clients" at bounding box center [47, 85] width 36 height 10
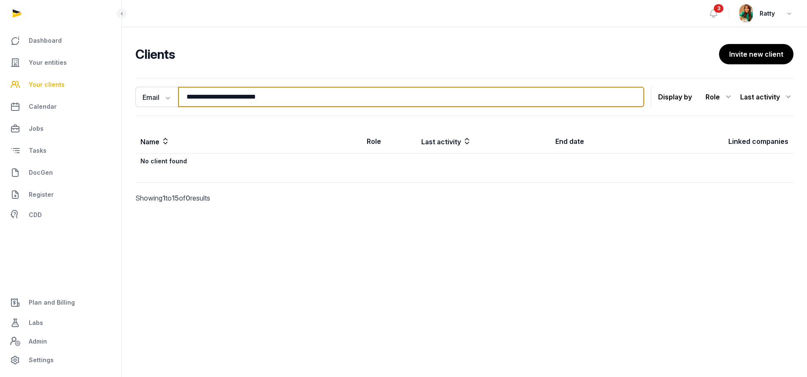
drag, startPoint x: 319, startPoint y: 99, endPoint x: 65, endPoint y: 80, distance: 255.0
click at [65, 80] on div "**********" at bounding box center [403, 188] width 807 height 377
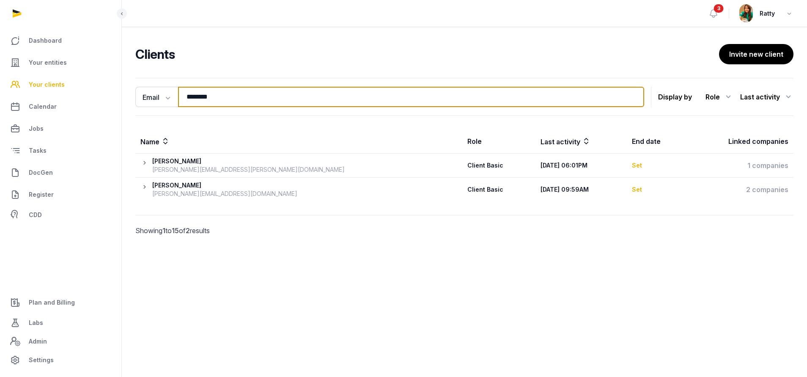
type input "********"
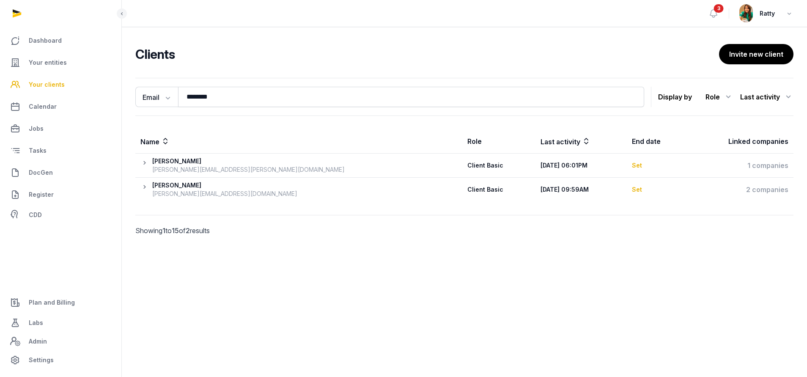
click at [146, 162] on icon at bounding box center [146, 165] width 12 height 17
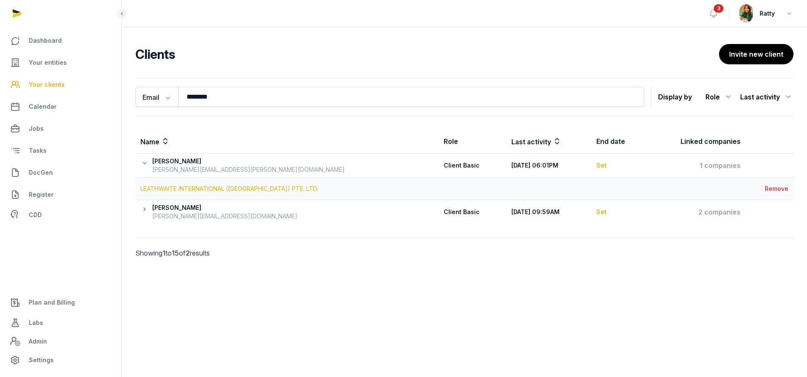
click at [190, 187] on link "LEATHWAITE INTERNATIONAL ([GEOGRAPHIC_DATA]) PTE. LTD." at bounding box center [229, 188] width 178 height 7
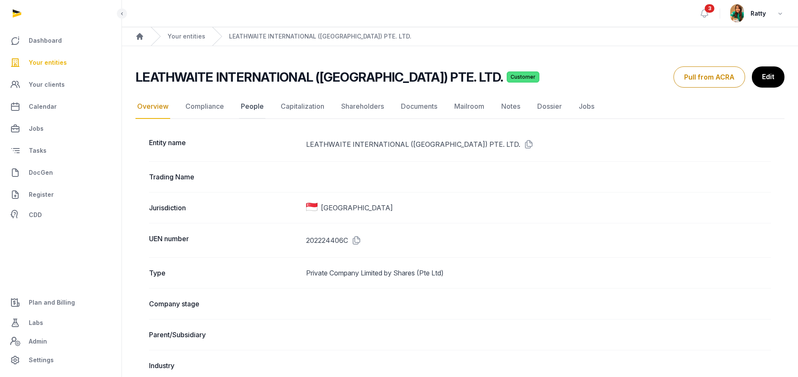
click at [252, 107] on link "People" at bounding box center [252, 106] width 26 height 25
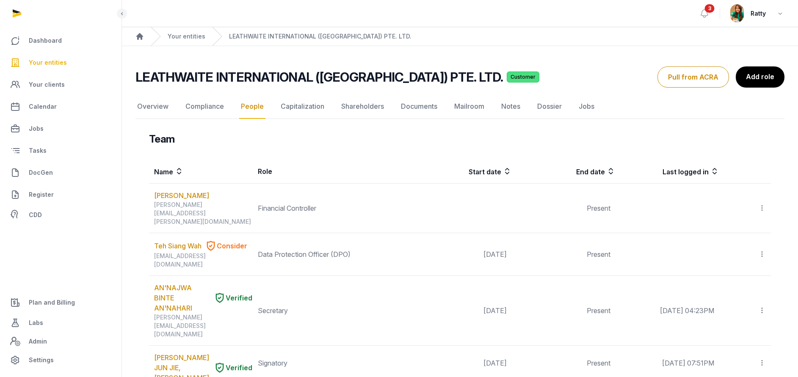
click at [696, 85] on button "Pull from ACRA" at bounding box center [693, 76] width 72 height 21
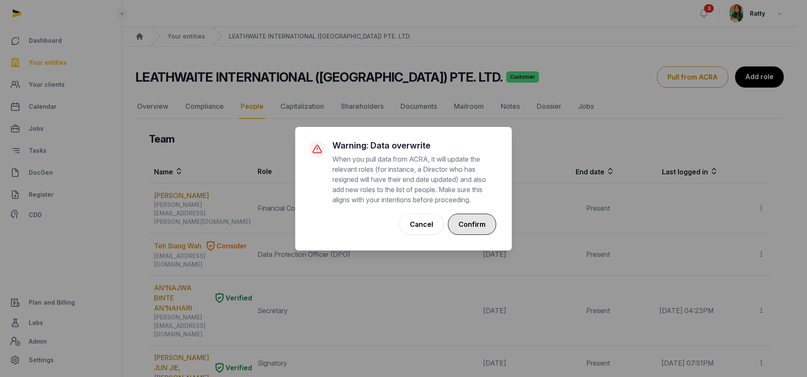
click at [474, 223] on button "Confirm" at bounding box center [472, 224] width 48 height 21
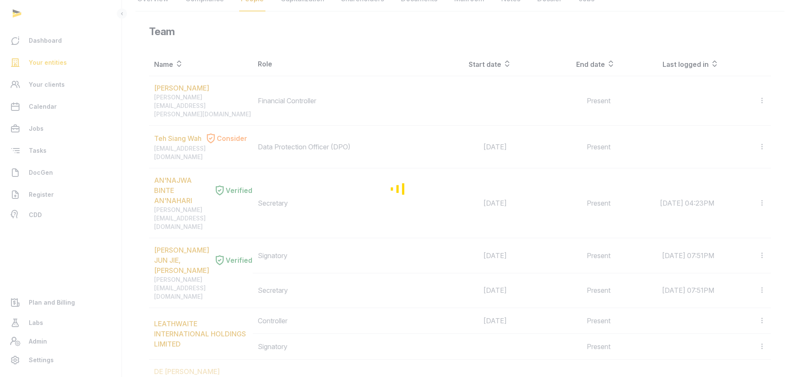
scroll to position [127, 0]
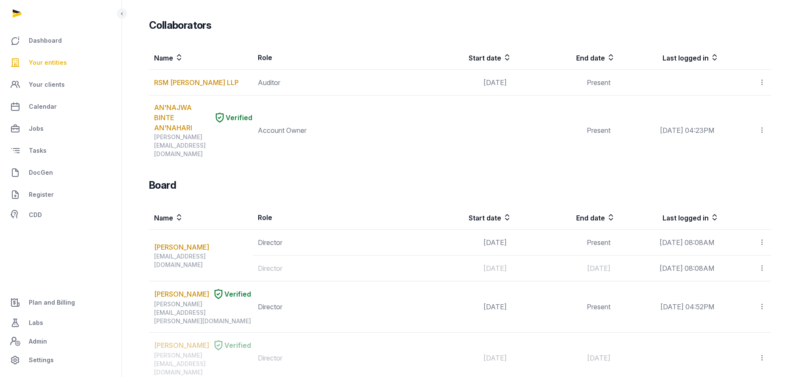
scroll to position [656, 0]
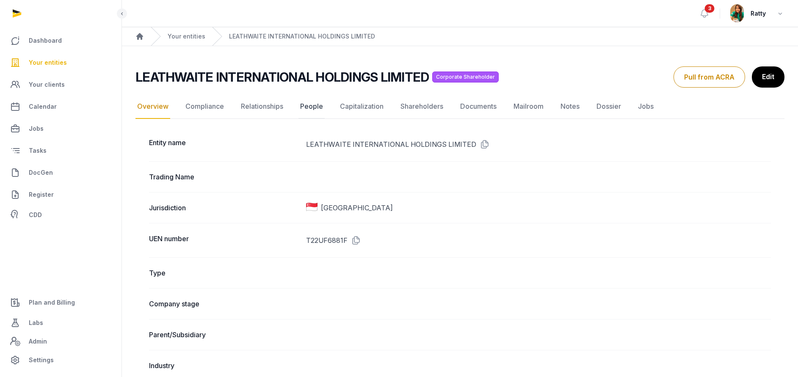
click at [302, 106] on link "People" at bounding box center [311, 106] width 26 height 25
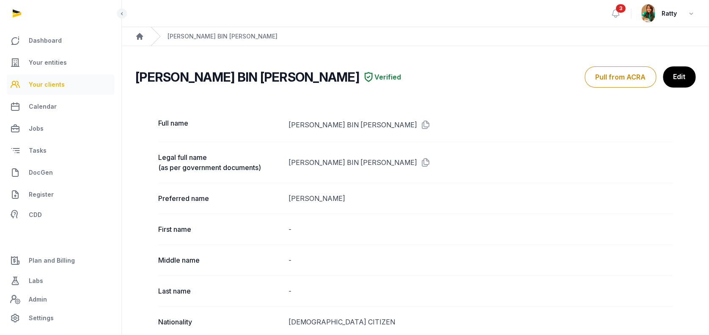
click at [45, 91] on link "Your clients" at bounding box center [61, 84] width 108 height 20
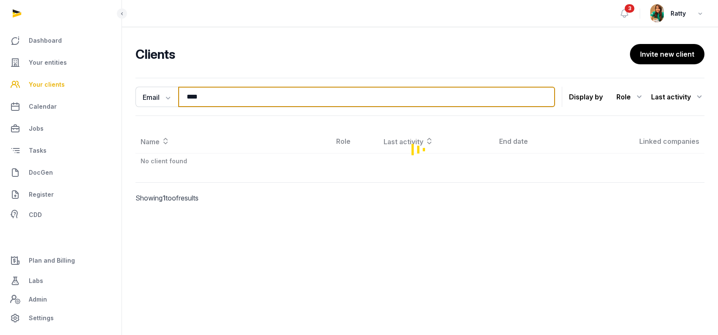
drag, startPoint x: 215, startPoint y: 98, endPoint x: 81, endPoint y: 78, distance: 135.2
click at [81, 78] on div "Dashboard Your entities Your clients Calendar Jobs Tasks DocGen Register CDD Pl…" at bounding box center [359, 167] width 718 height 335
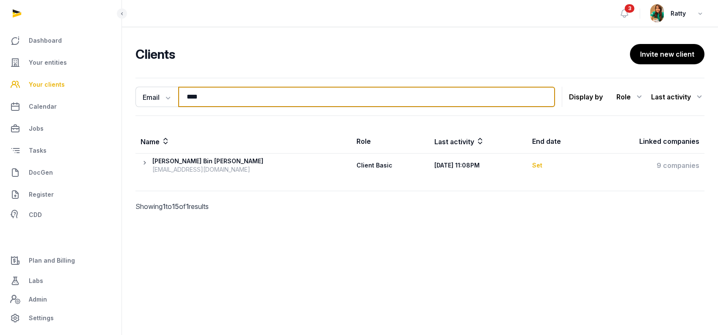
paste input "**********"
type input "**********"
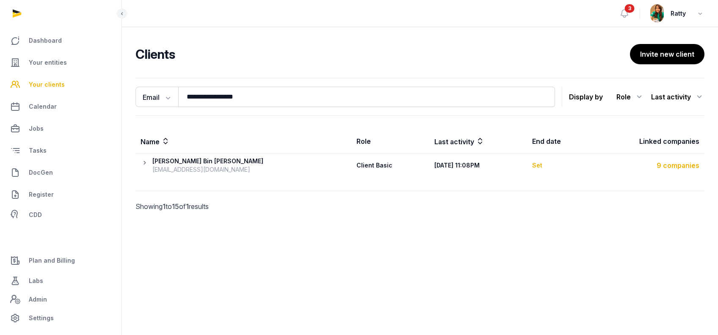
click at [681, 166] on div "9 companies" at bounding box center [647, 165] width 104 height 10
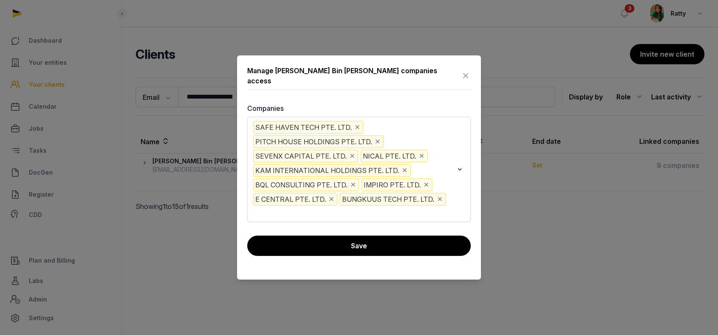
click at [448, 207] on input "Search for option" at bounding box center [352, 212] width 201 height 10
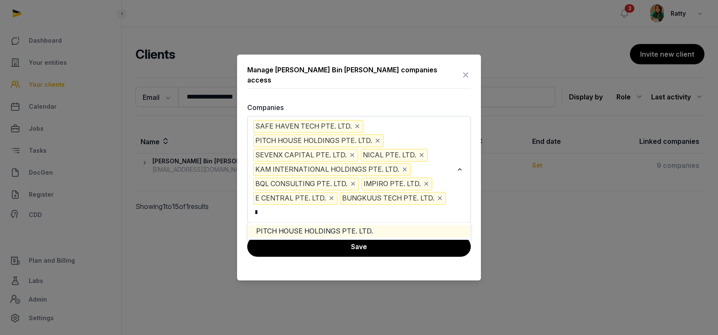
scroll to position [0, 14]
click at [384, 225] on li "PITCH HOUSE HOLDINGS PTE. LTD." at bounding box center [359, 231] width 223 height 12
type input "*****"
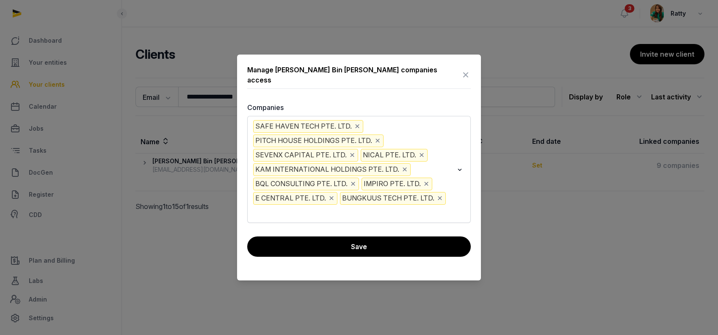
scroll to position [0, 0]
click at [261, 206] on input "Search for option" at bounding box center [256, 212] width 8 height 13
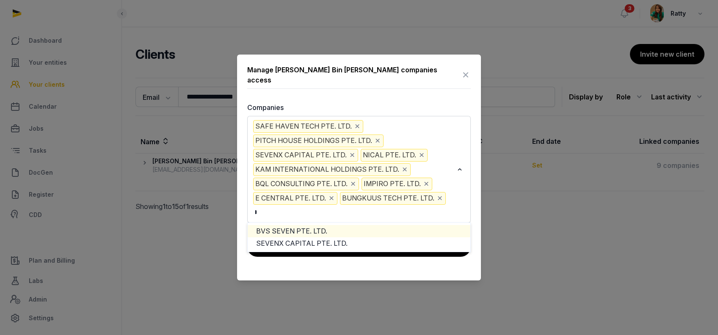
scroll to position [0, 17]
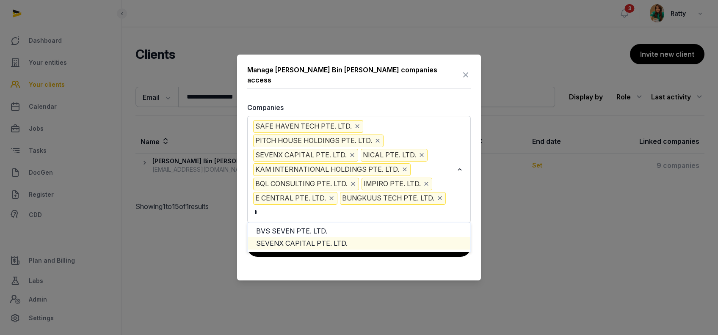
click at [308, 237] on li "SEVENX CAPITAL PTE. LTD." at bounding box center [359, 243] width 223 height 12
type input "*****"
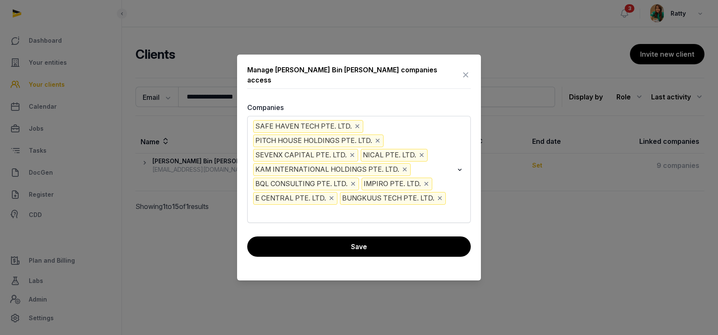
click at [463, 206] on div "Loading..." at bounding box center [460, 168] width 12 height 101
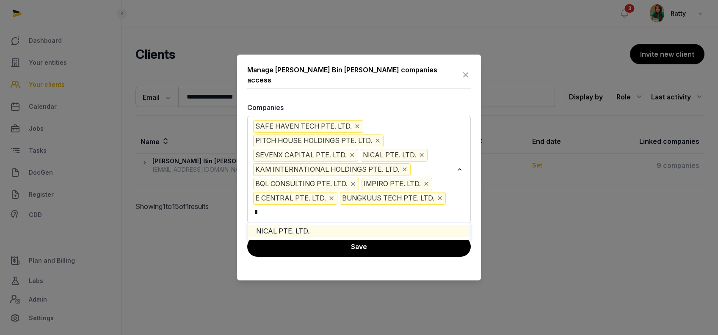
scroll to position [0, 13]
click at [374, 225] on li "NICAL PTE. LTD." at bounding box center [359, 231] width 223 height 12
type input "*****"
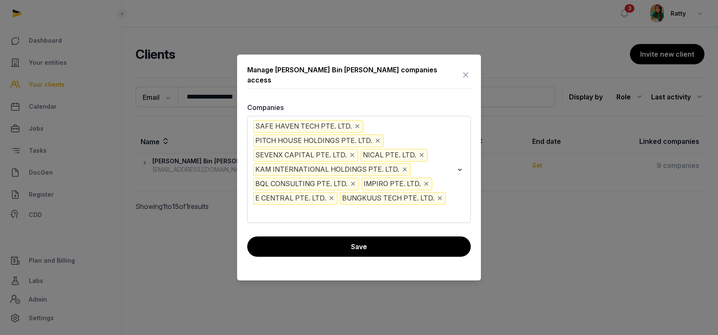
click at [261, 206] on input "Search for option" at bounding box center [256, 212] width 8 height 13
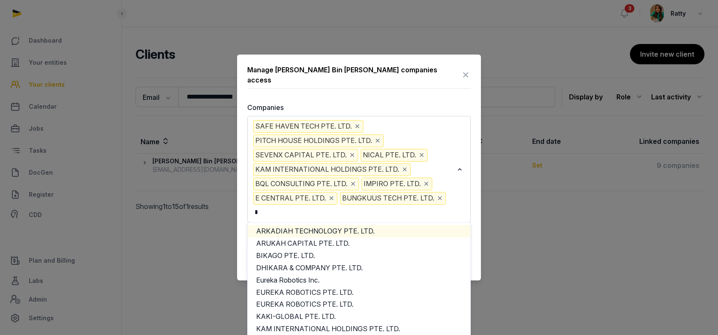
scroll to position [0, 11]
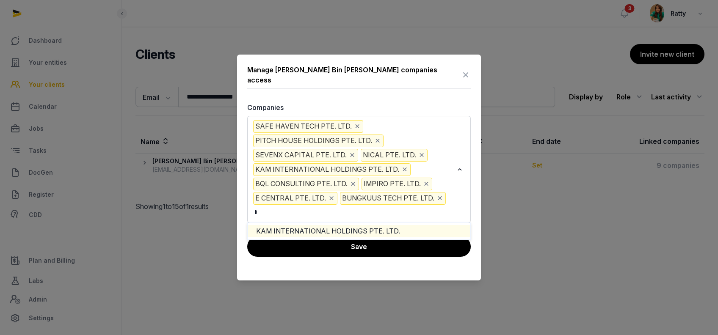
click at [425, 225] on li "KAM INTERNATIONAL HOLDINGS PTE. LTD." at bounding box center [359, 231] width 223 height 12
type input "***"
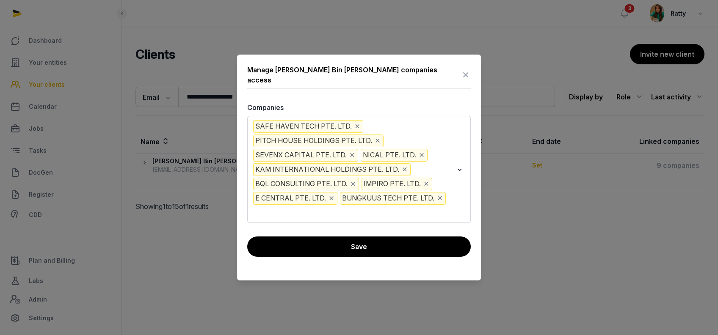
scroll to position [0, 0]
click at [261, 206] on input "Search for option" at bounding box center [256, 212] width 8 height 13
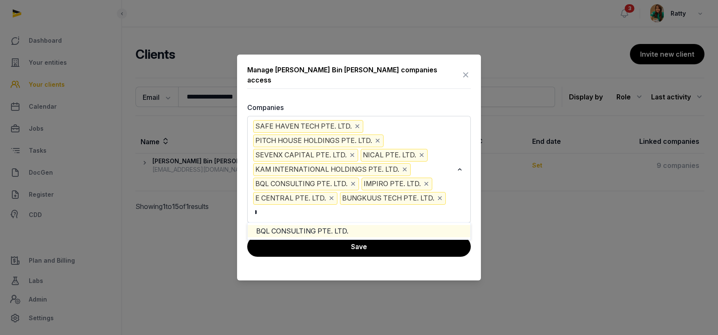
scroll to position [0, 7]
click at [365, 225] on li "BQL CONSULTING PTE. LTD." at bounding box center [359, 231] width 223 height 12
type input "***"
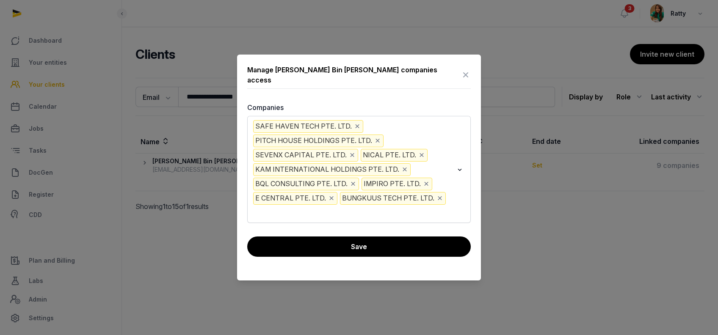
scroll to position [0, 0]
click at [453, 202] on div "SAFE HAVEN TECH PTE. LTD. PITCH HOUSE HOLDINGS PTE. LTD. SEVENX CAPITAL PTE. LT…" at bounding box center [352, 168] width 203 height 101
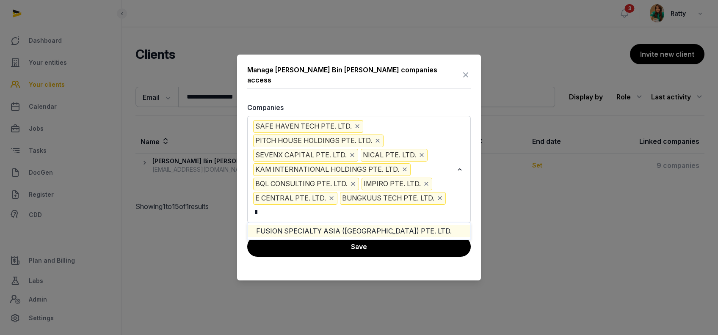
scroll to position [0, 13]
click at [403, 225] on li "FUSION SPECIALTY ASIA (SINGAPORE) PTE. LTD." at bounding box center [359, 231] width 223 height 12
type input "*****"
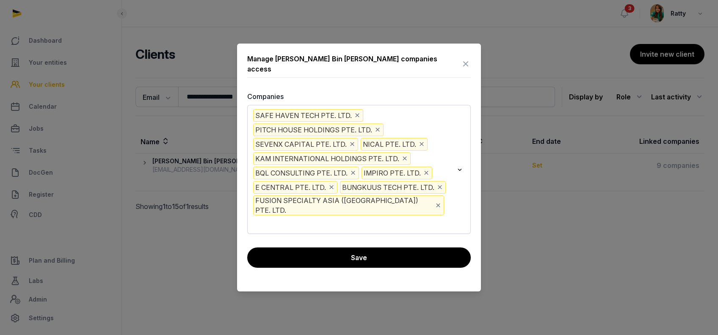
scroll to position [0, 0]
click at [279, 217] on input "Search for option" at bounding box center [265, 223] width 27 height 13
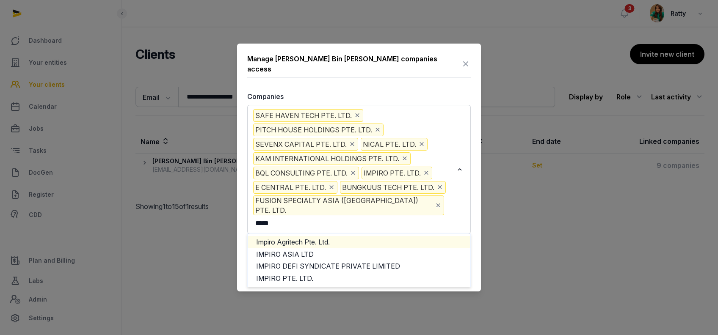
type input "*****"
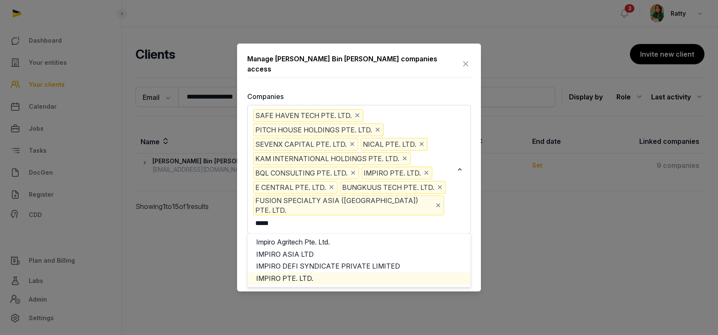
click at [291, 272] on li "IMPIRO PTE. LTD." at bounding box center [359, 278] width 223 height 12
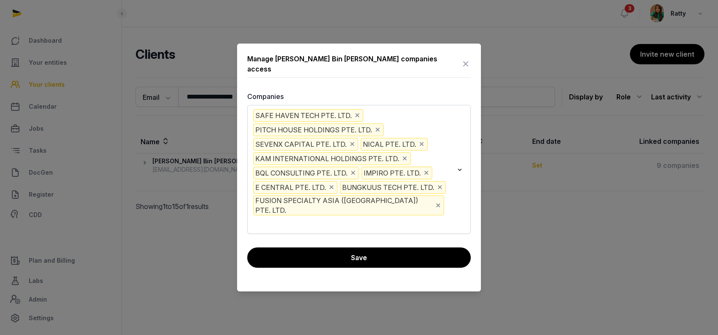
click at [279, 217] on input "Search for option" at bounding box center [265, 223] width 27 height 13
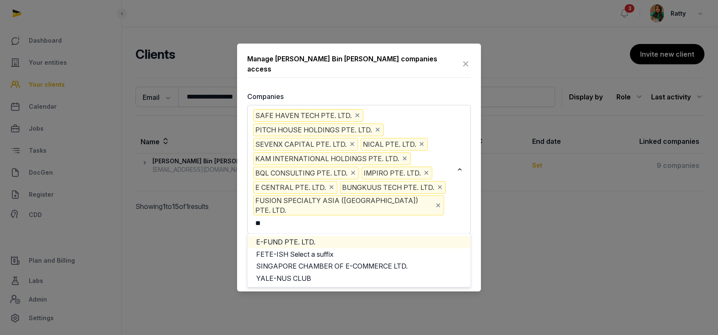
type input "*"
click at [330, 236] on li "E CENTRAL PTE. LTD." at bounding box center [359, 242] width 223 height 12
type input "*****"
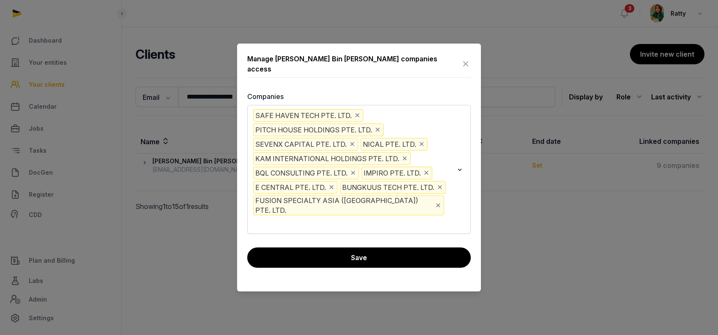
click at [279, 217] on input "Search for option" at bounding box center [265, 223] width 27 height 13
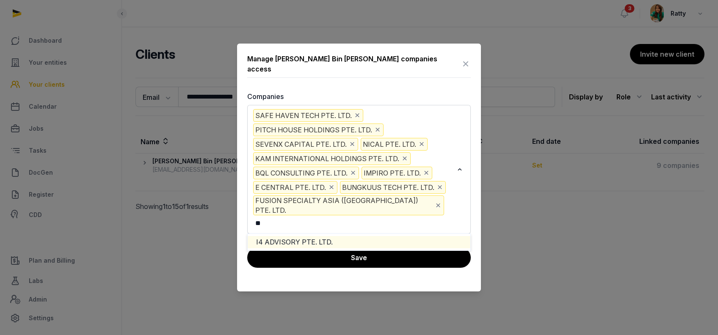
click at [410, 236] on li "I4 ADVISORY PTE. LTD." at bounding box center [359, 242] width 223 height 12
type input "**"
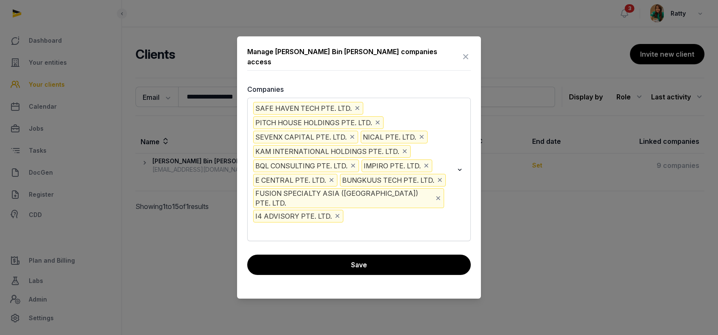
click at [363, 224] on input "Search for option" at bounding box center [307, 230] width 111 height 13
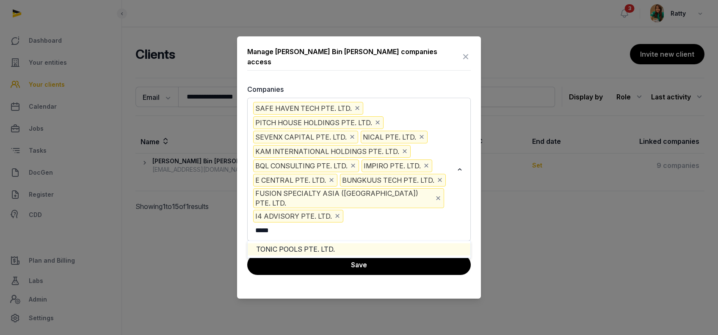
click at [370, 243] on li "TONIC POOLS PTE. LTD." at bounding box center [359, 249] width 223 height 12
type input "*****"
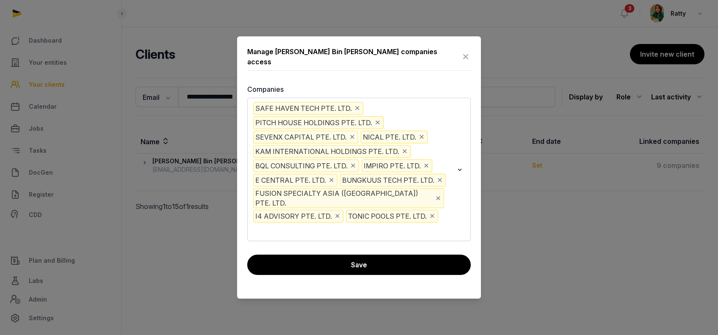
click at [269, 224] on input "Search for option" at bounding box center [260, 230] width 17 height 13
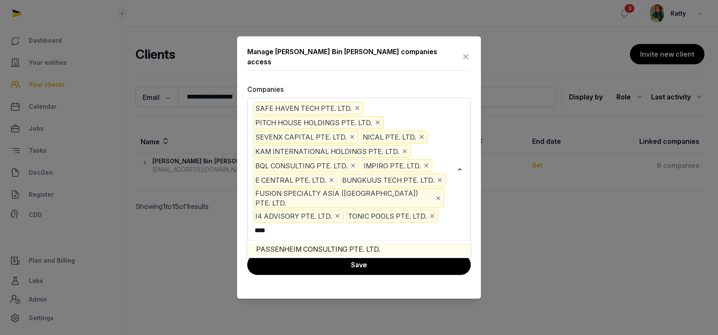
click at [396, 243] on li "PASSENHEIM CONSULTING PTE. LTD." at bounding box center [359, 249] width 223 height 12
type input "****"
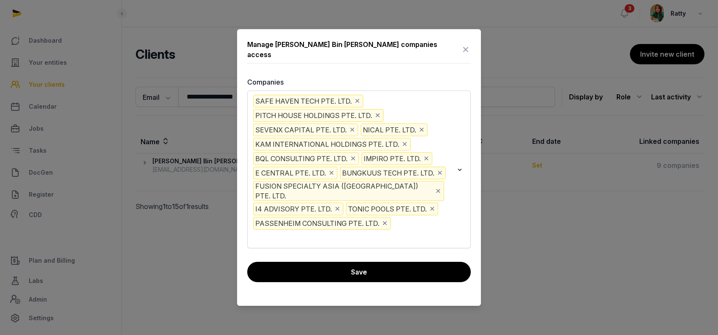
click at [316, 231] on input "Search for option" at bounding box center [284, 237] width 64 height 13
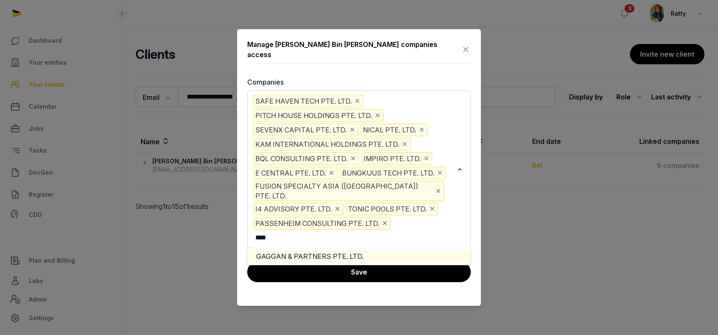
click at [385, 250] on li "GAGGAN & PARTNERS PTE. LTD." at bounding box center [359, 256] width 223 height 12
type input "****"
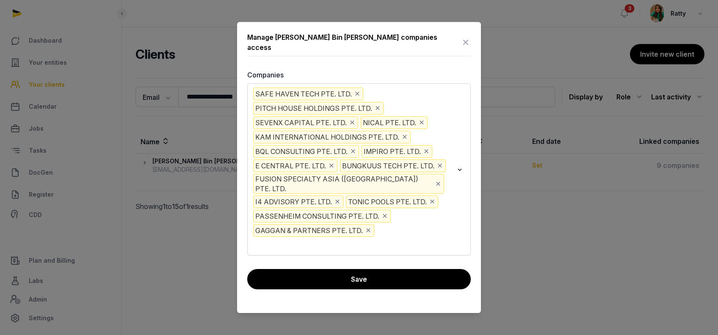
click at [333, 239] on input "Search for option" at bounding box center [292, 245] width 81 height 13
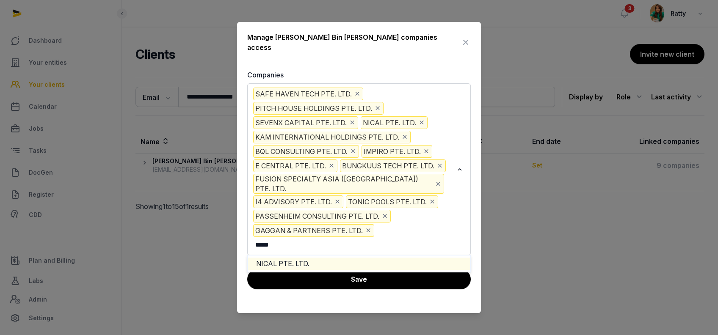
click at [396, 258] on li "NICAL PTE. LTD." at bounding box center [359, 264] width 223 height 12
type input "*****"
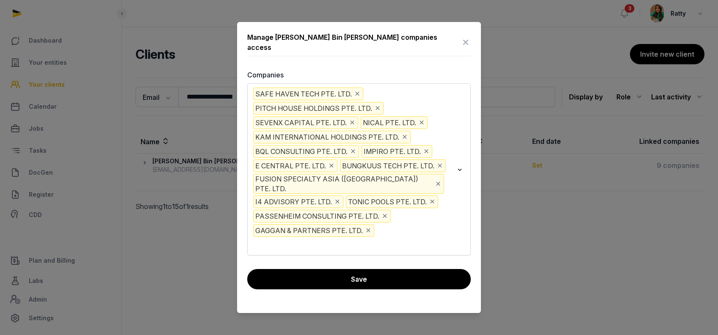
click at [333, 239] on input "Search for option" at bounding box center [292, 245] width 81 height 13
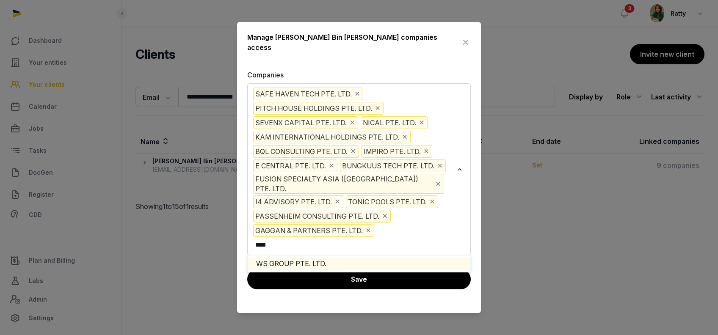
click at [387, 258] on li "WS GROUP PTE. LTD." at bounding box center [359, 264] width 223 height 12
type input "****"
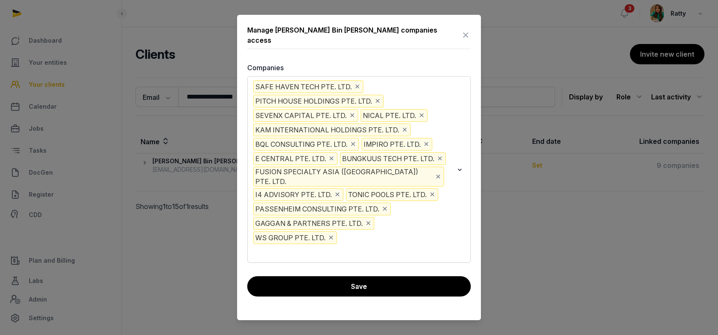
click at [368, 246] on input "Search for option" at bounding box center [310, 252] width 116 height 13
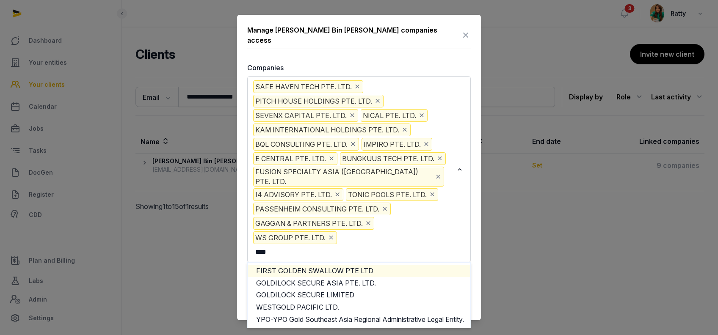
type input "****"
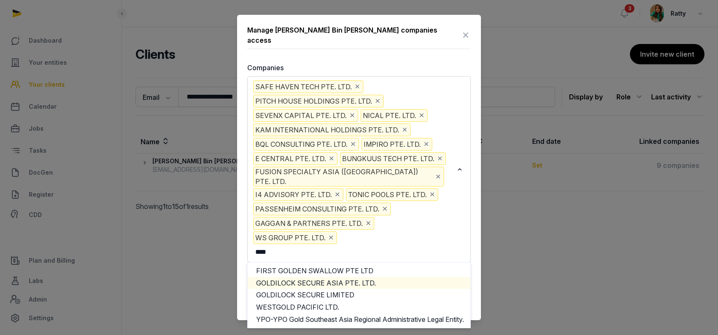
click at [318, 277] on li "GOLDILOCK SECURE ASIA PTE. LTD." at bounding box center [359, 283] width 223 height 12
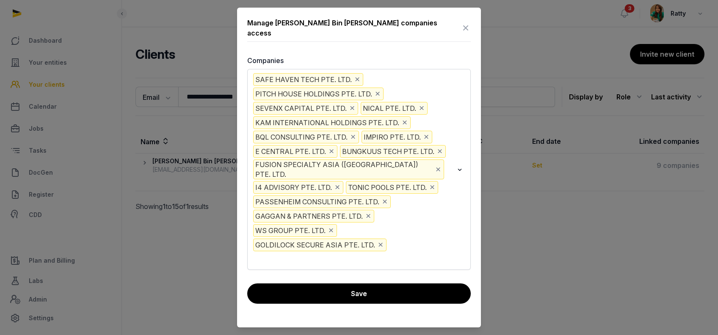
click at [320, 253] on input "Search for option" at bounding box center [286, 259] width 68 height 13
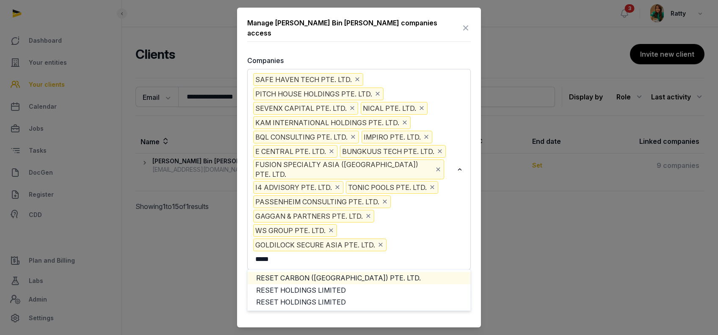
type input "*****"
click at [338, 272] on li "RESET CARBON (SINGAPORE) PTE. LTD." at bounding box center [359, 278] width 223 height 12
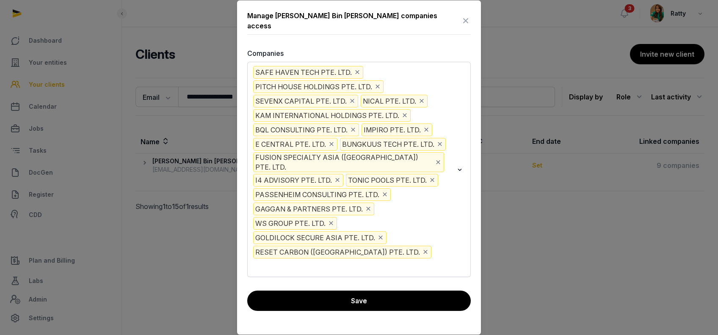
click at [308, 260] on input "Search for option" at bounding box center [280, 266] width 56 height 13
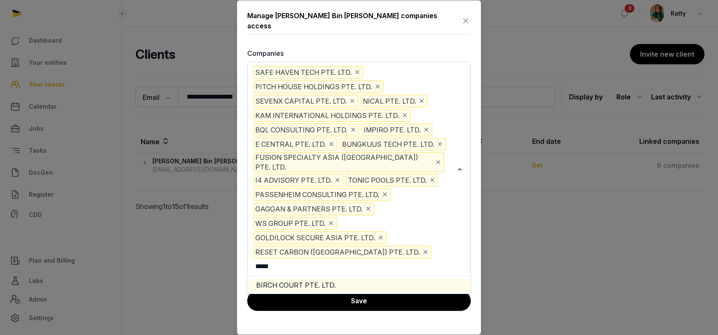
click at [361, 279] on li "BIRCH COURT PTE. LTD." at bounding box center [359, 285] width 223 height 12
type input "*****"
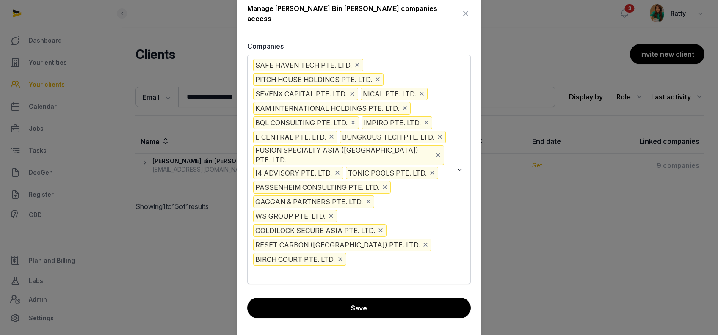
click at [359, 267] on input "Search for option" at bounding box center [305, 273] width 107 height 13
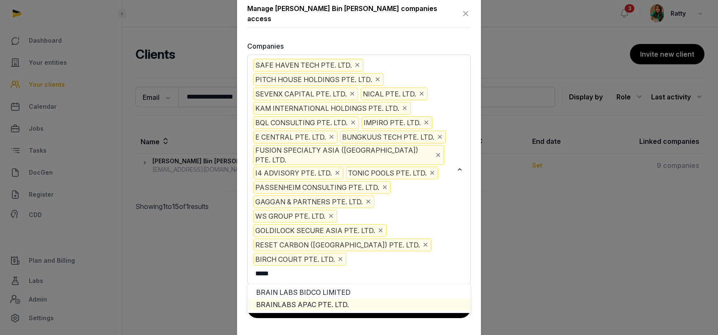
click at [335, 299] on li "BRAINLABS APAC PTE. LTD." at bounding box center [359, 305] width 223 height 12
type input "*****"
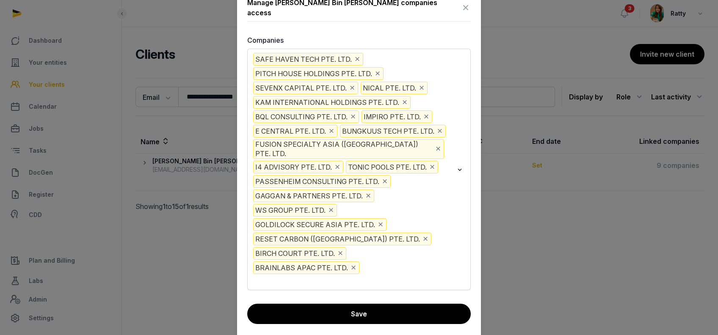
click at [455, 250] on div "Loading..." at bounding box center [460, 168] width 12 height 235
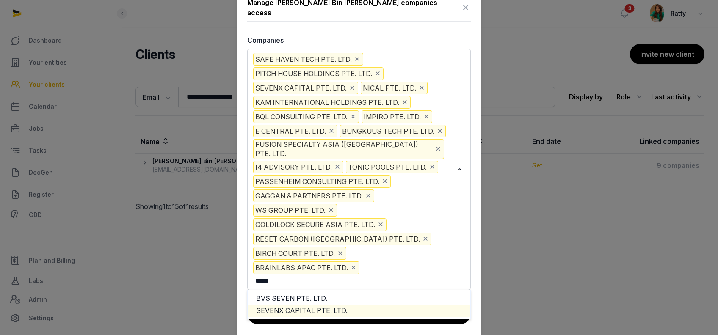
click at [392, 305] on li "SEVENX CAPITAL PTE. LTD." at bounding box center [359, 311] width 223 height 12
type input "*****"
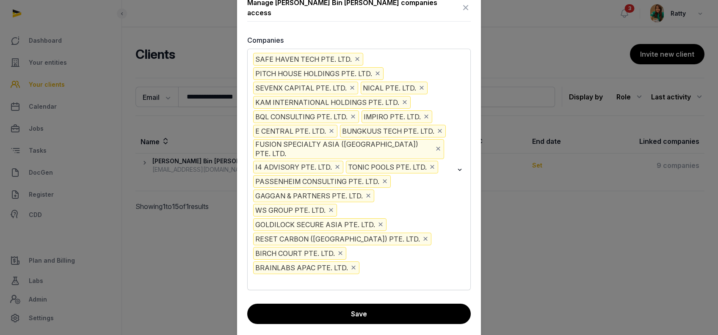
click at [457, 250] on div "Loading..." at bounding box center [460, 168] width 12 height 235
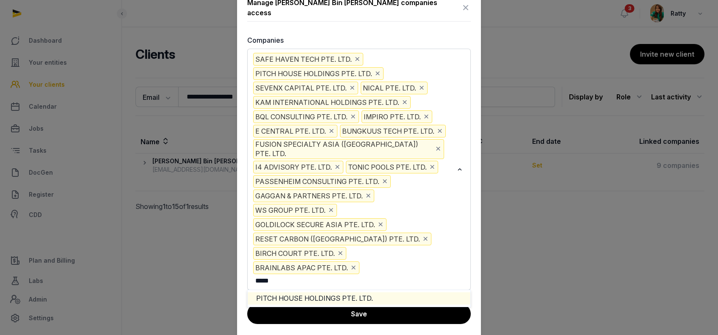
click at [362, 292] on li "PITCH HOUSE HOLDINGS PTE. LTD." at bounding box center [359, 298] width 223 height 12
type input "*****"
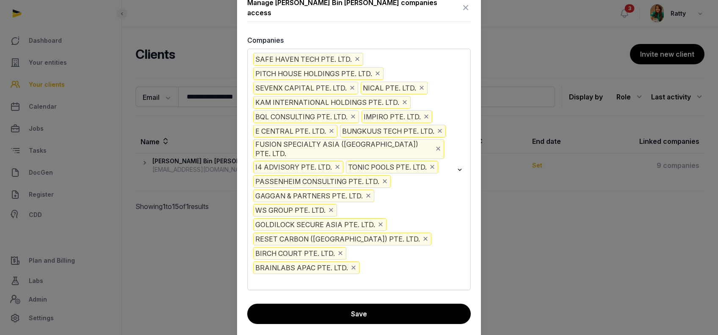
click at [454, 256] on div "Loading..." at bounding box center [460, 168] width 12 height 235
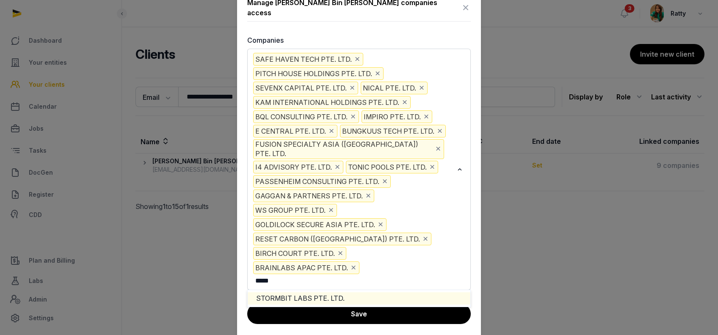
click at [377, 292] on li "STORMBIT LABS PTE. LTD." at bounding box center [359, 298] width 223 height 12
type input "*****"
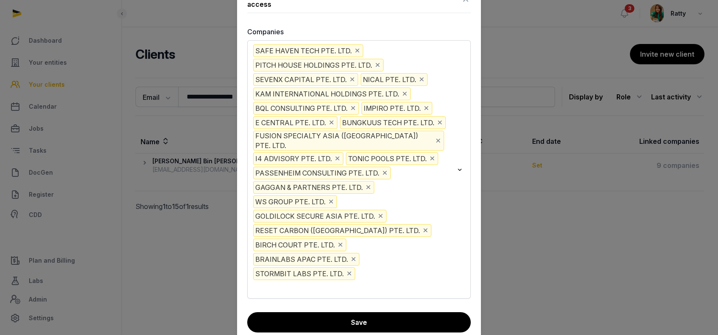
click at [351, 282] on input "Search for option" at bounding box center [301, 288] width 99 height 13
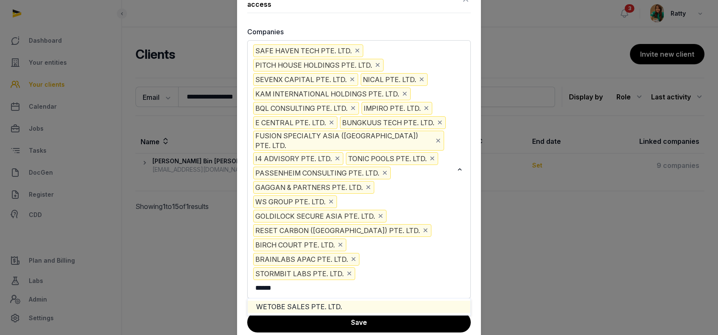
click at [345, 301] on li "WETOBE SALES PTE. LTD." at bounding box center [359, 307] width 223 height 12
type input "******"
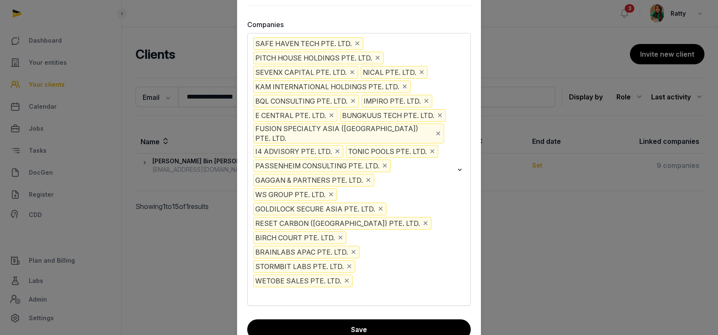
click at [353, 289] on input "Search for option" at bounding box center [302, 295] width 101 height 13
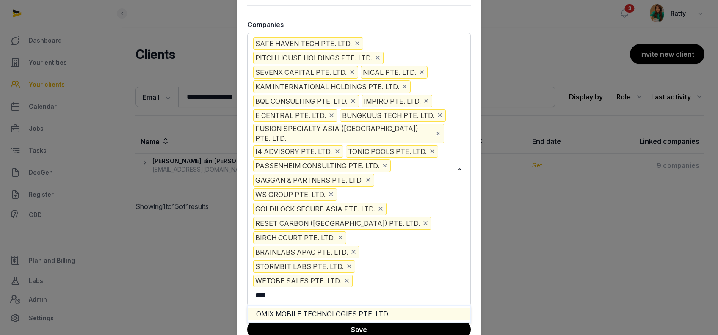
click at [372, 308] on li "OMIX MOBILE TECHNOLOGIES PTE. LTD." at bounding box center [359, 314] width 223 height 12
type input "****"
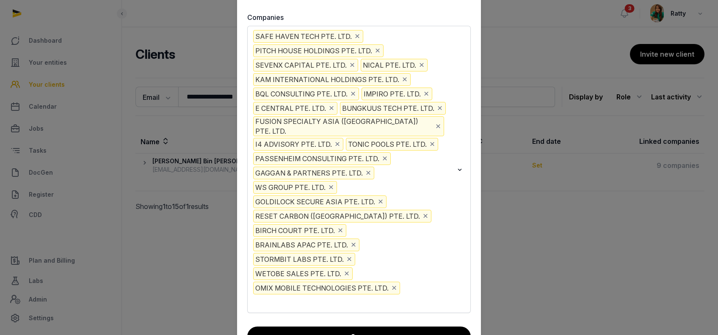
click at [305, 296] on input "Search for option" at bounding box center [278, 302] width 53 height 13
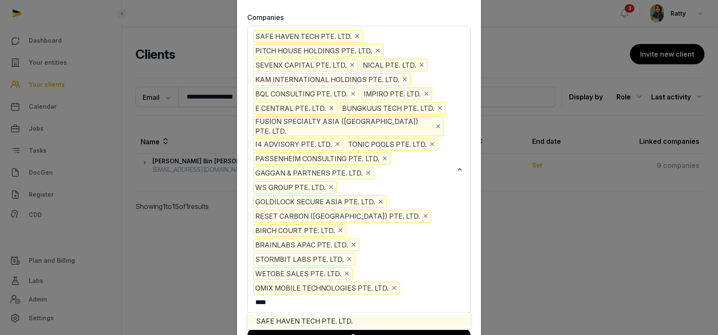
click at [349, 315] on li "SAFE HAVEN TECH PTE. LTD." at bounding box center [359, 321] width 223 height 12
type input "****"
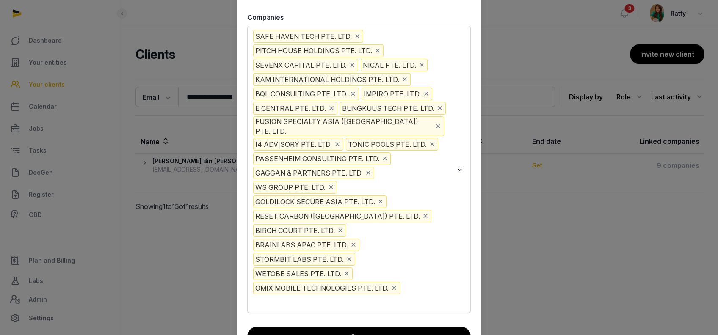
click at [305, 296] on input "Search for option" at bounding box center [278, 302] width 53 height 13
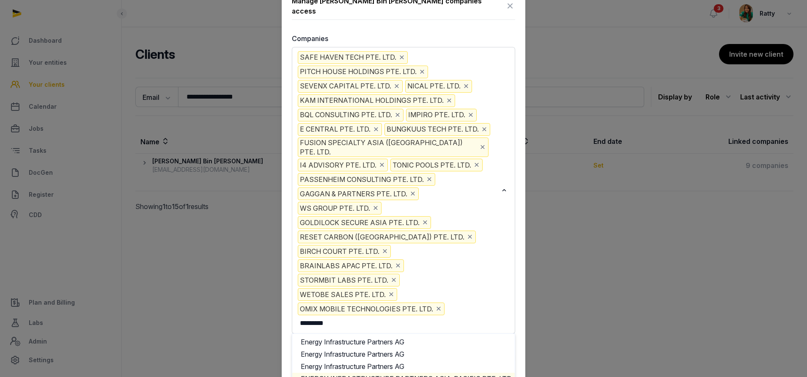
click at [446, 335] on li "ENERGY INFRASTRUCTURE PARTNERS ASIA-PACIFIC PTE. LTD." at bounding box center [403, 379] width 223 height 12
type input "*********"
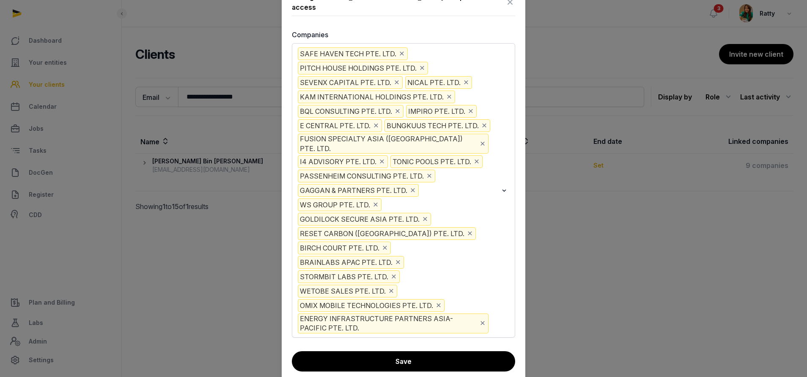
click at [498, 317] on div "SAFE HAVEN TECH PTE. LTD. PITCH HOUSE HOLDINGS PTE. LTD. SEVENX CAPITAL PTE. LT…" at bounding box center [397, 190] width 203 height 288
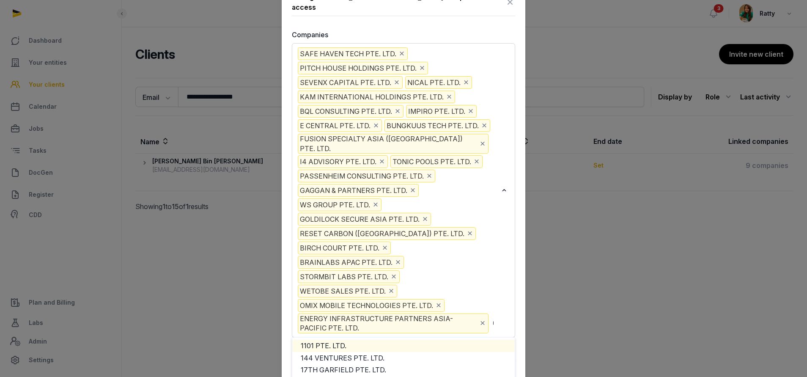
type input "*"
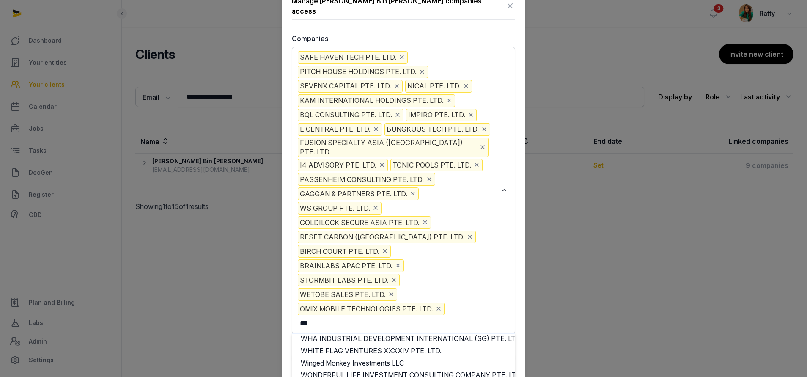
scroll to position [0, 0]
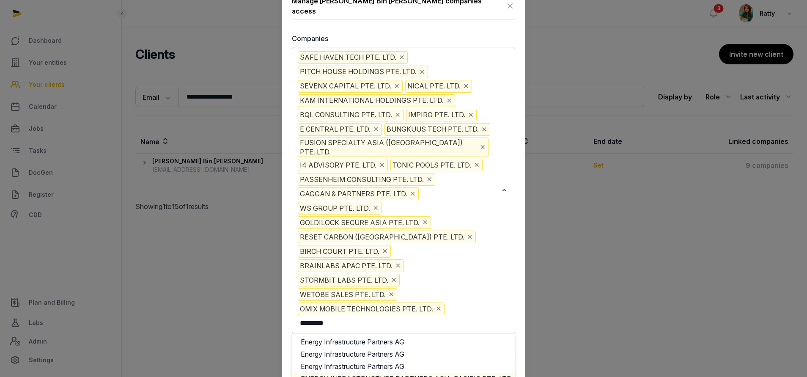
click at [407, 335] on li "ENERGY INFRASTRUCTURE PARTNERS ASIA-PACIFIC PTE. LTD." at bounding box center [403, 379] width 223 height 12
type input "*********"
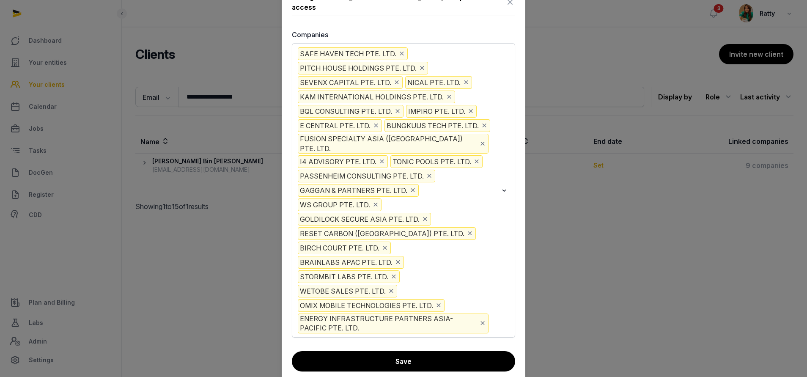
click at [503, 315] on div "Loading..." at bounding box center [505, 190] width 12 height 288
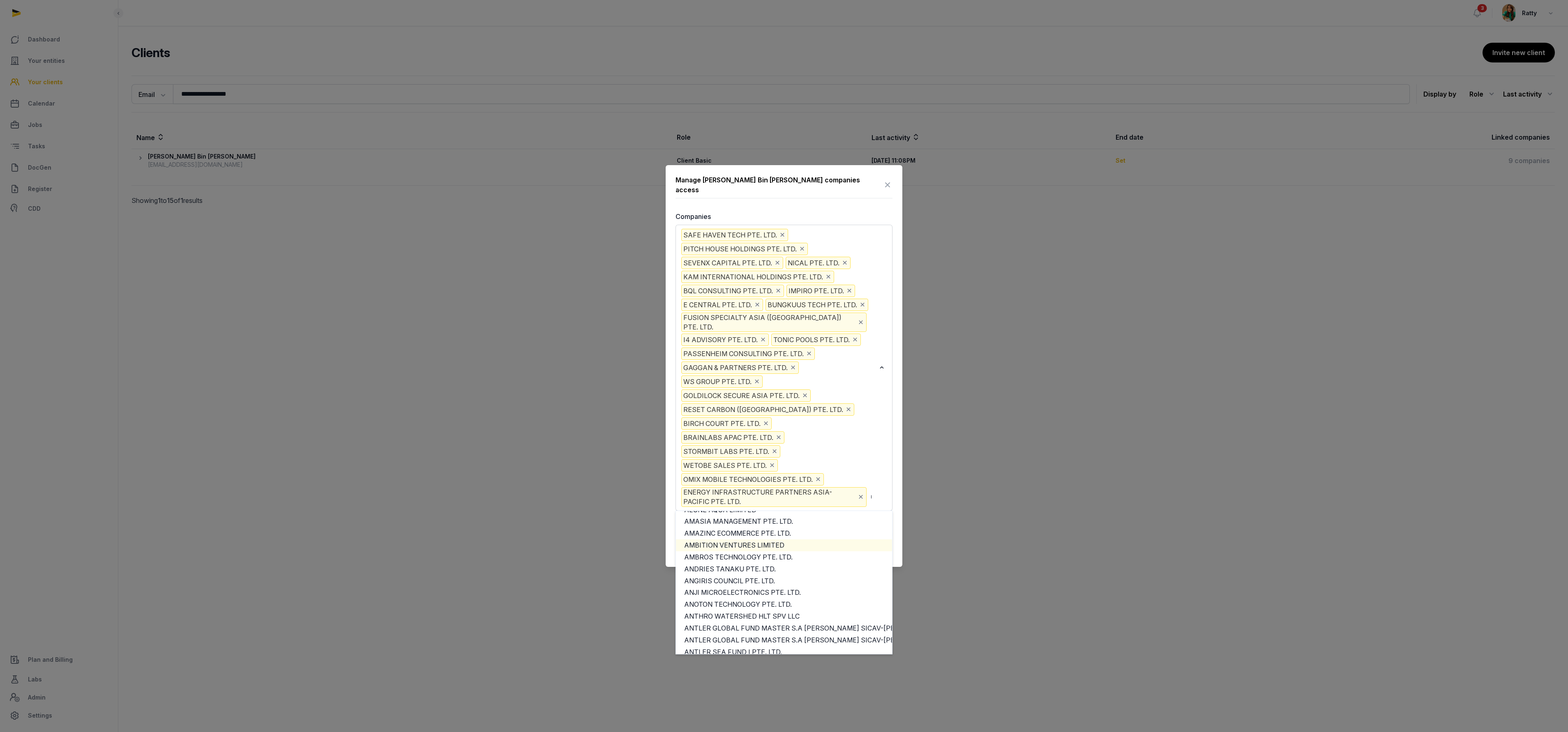
scroll to position [543, 0]
type input "**"
click at [688, 325] on div at bounding box center [784, 366] width 1568 height 732
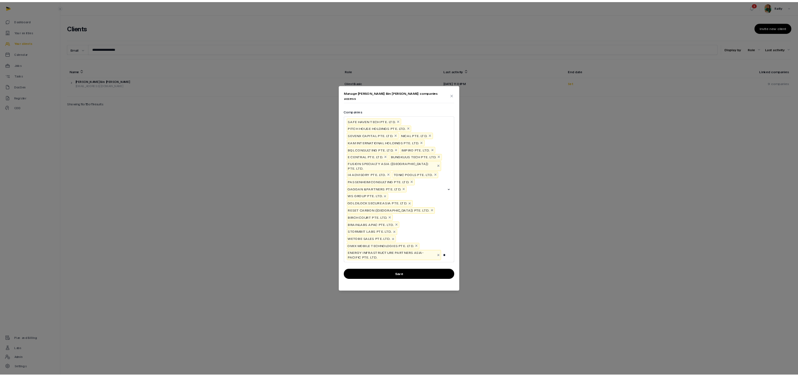
scroll to position [0, 0]
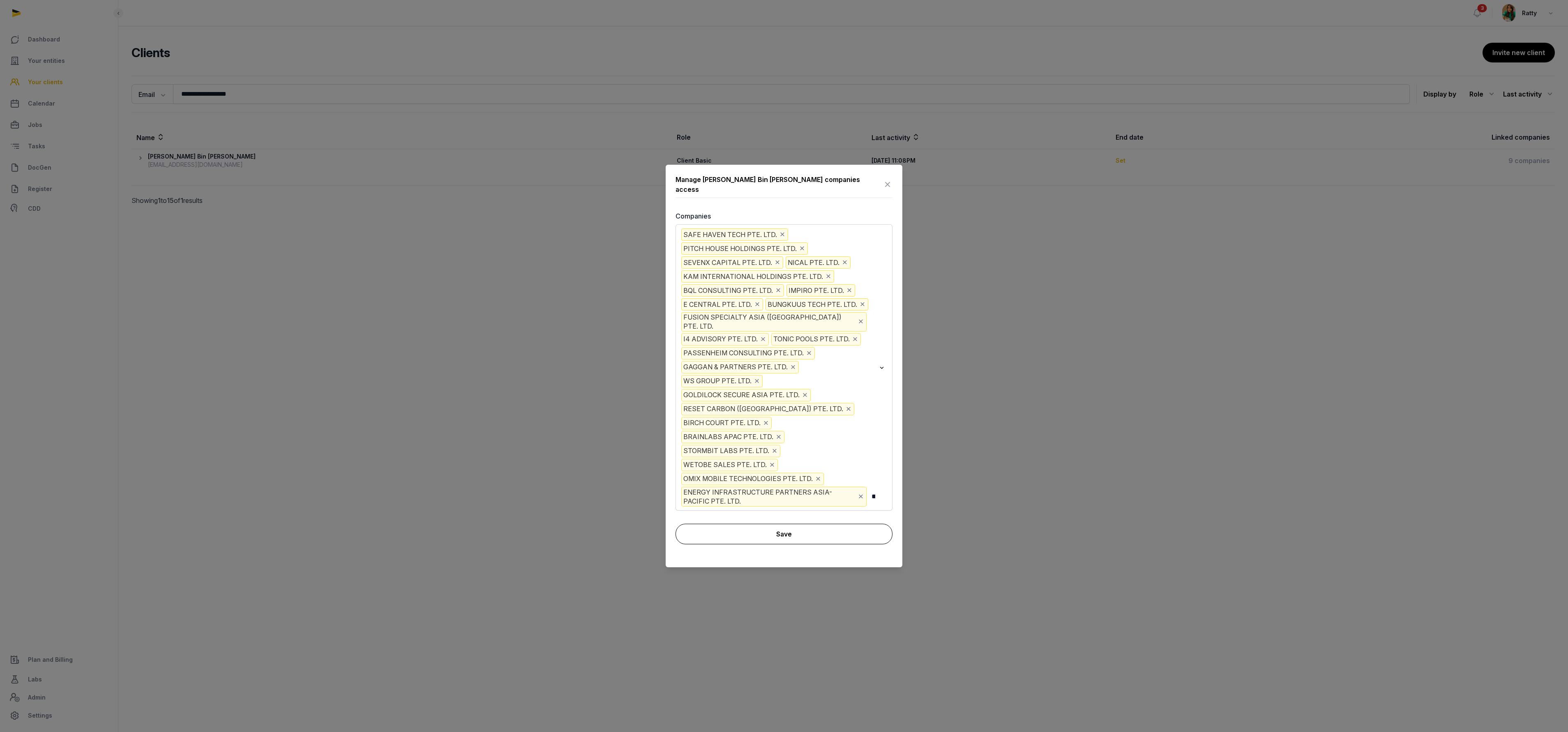
click at [688, 325] on button "Save" at bounding box center [784, 533] width 217 height 20
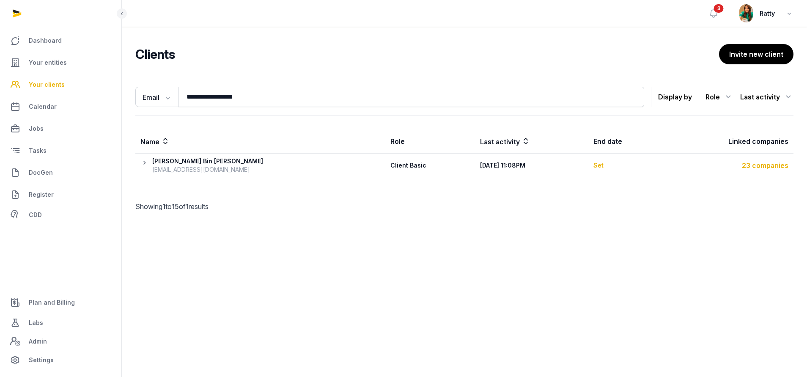
click at [709, 165] on div "23 companies" at bounding box center [728, 165] width 122 height 10
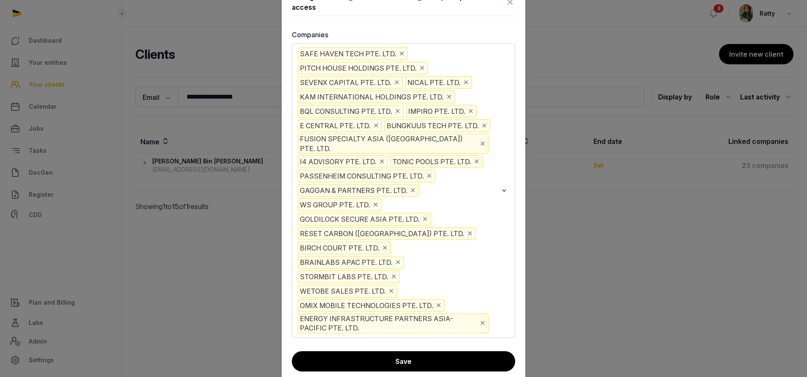
click at [409, 192] on icon "Deselect GAGGAN & PARTNERS PTE. LTD." at bounding box center [413, 190] width 8 height 9
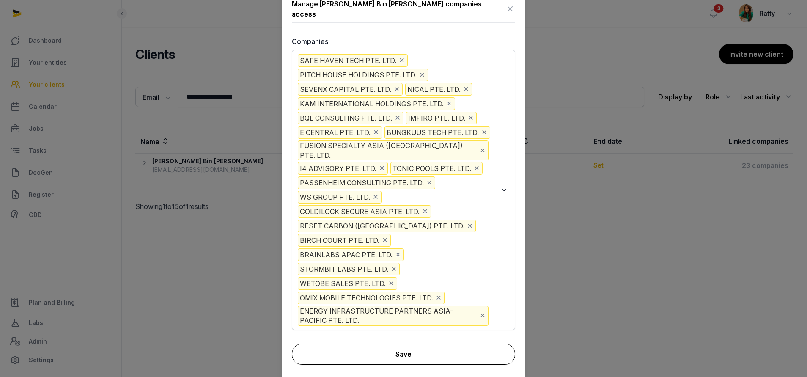
click at [418, 335] on button "Save" at bounding box center [403, 354] width 223 height 21
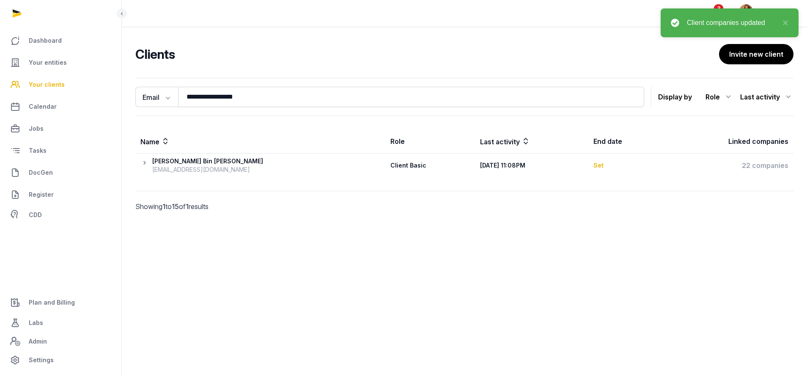
click at [142, 160] on icon at bounding box center [146, 165] width 12 height 17
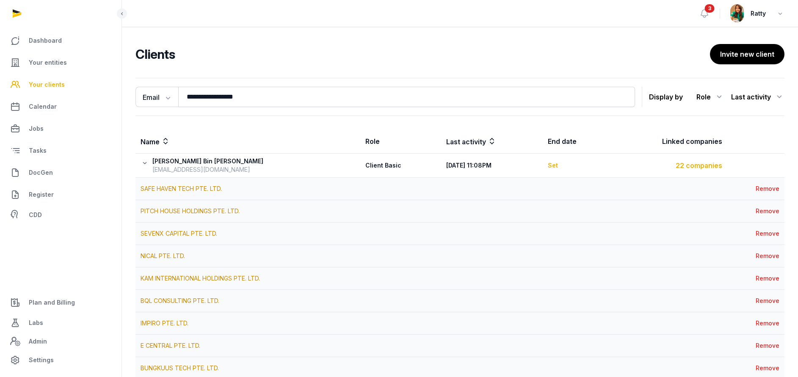
click at [688, 167] on div "22 companies" at bounding box center [667, 165] width 109 height 10
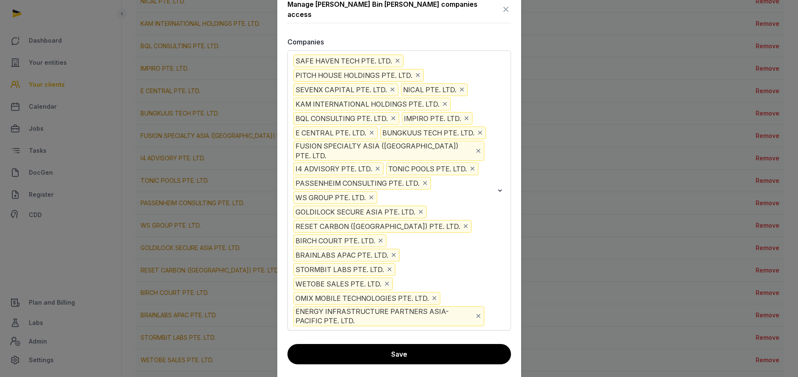
scroll to position [365, 0]
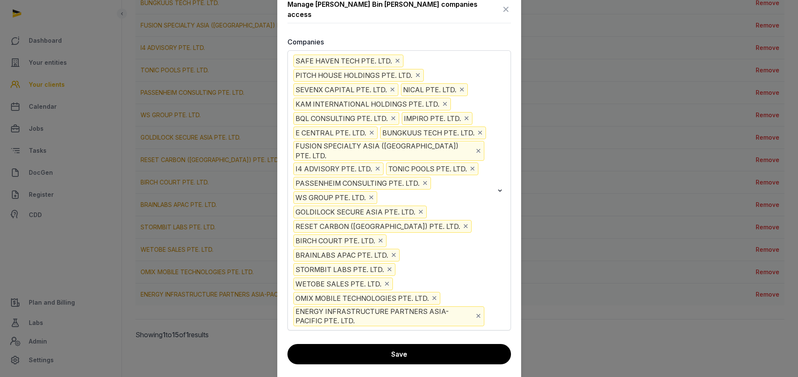
click at [494, 299] on div "SAFE HAVEN TECH PTE. LTD. PITCH HOUSE HOLDINGS PTE. LTD. SEVENX CAPITAL PTE. LT…" at bounding box center [393, 189] width 203 height 273
click at [474, 333] on li "WEAR REZA PTE. LTD." at bounding box center [399, 339] width 223 height 12
type input "****"
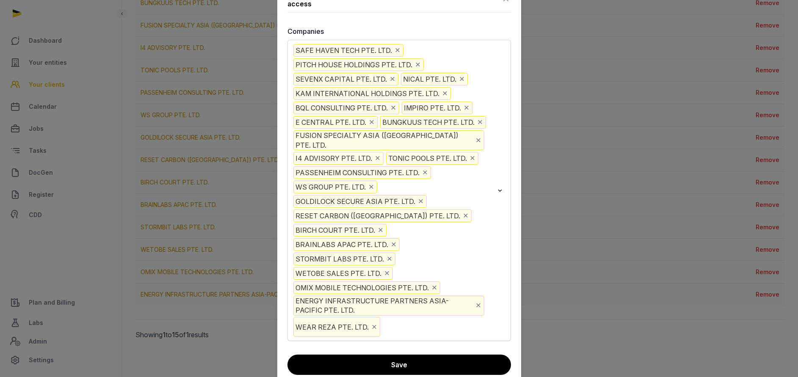
scroll to position [0, 0]
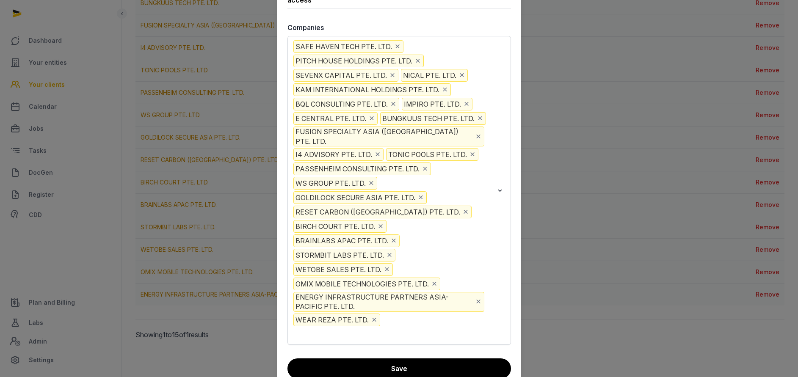
click at [406, 328] on input "Search for option" at bounding box center [349, 334] width 114 height 13
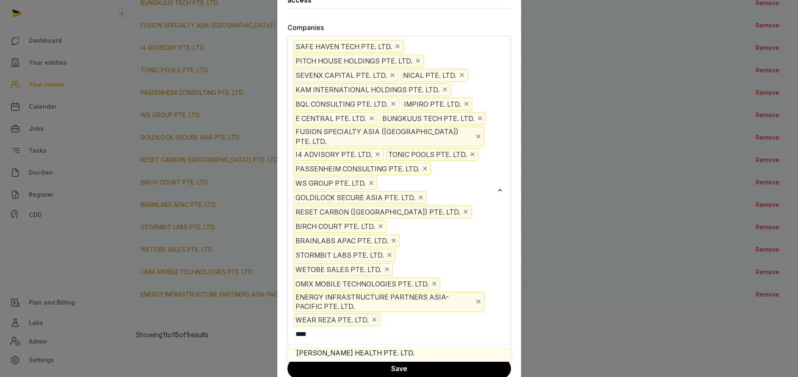
click at [334, 335] on li "HOUP HEALTH PTE. LTD." at bounding box center [399, 353] width 223 height 12
type input "****"
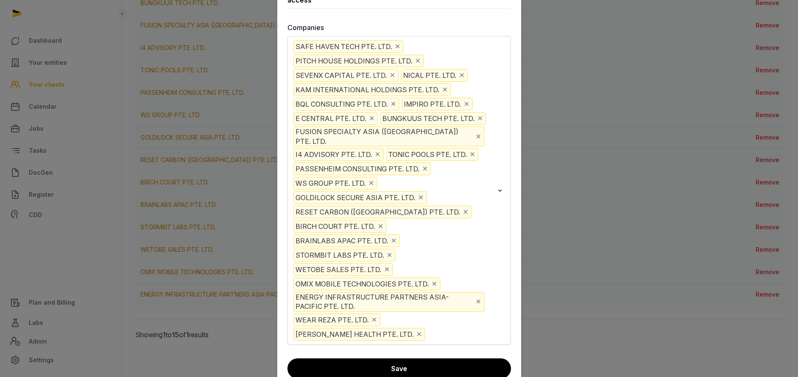
click at [444, 328] on input "Search for option" at bounding box center [436, 334] width 18 height 13
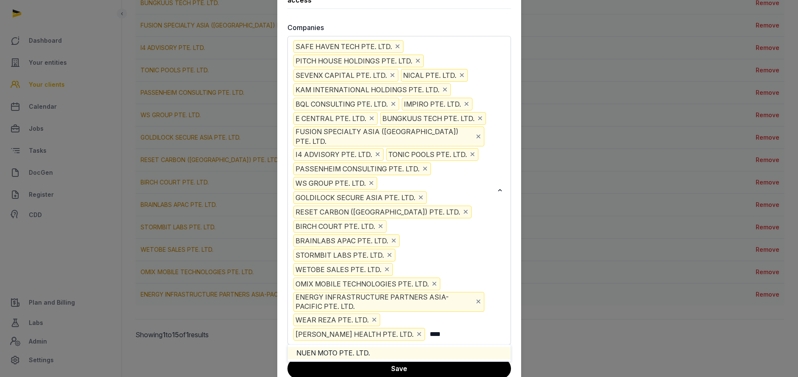
scroll to position [0, 4]
click at [423, 335] on li "NUEN MOTO PTE. LTD." at bounding box center [399, 353] width 223 height 12
type input "****"
click at [423, 330] on div "SAFE HAVEN TECH PTE. LTD. PITCH HOUSE HOLDINGS PTE. LTD. SEVENX CAPITAL PTE. LT…" at bounding box center [398, 190] width 223 height 309
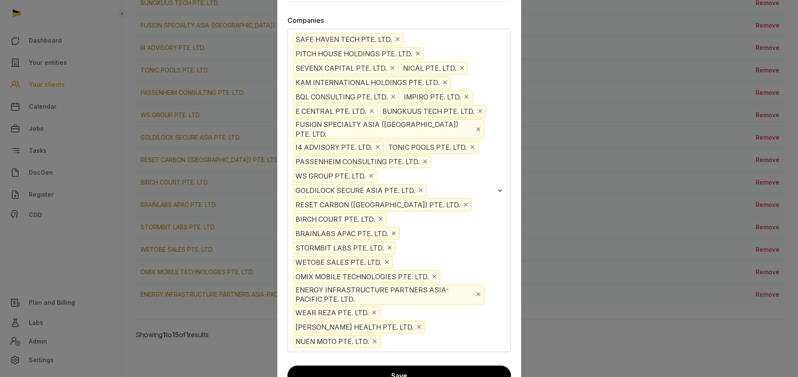
click at [428, 335] on input "Search for option" at bounding box center [437, 341] width 111 height 13
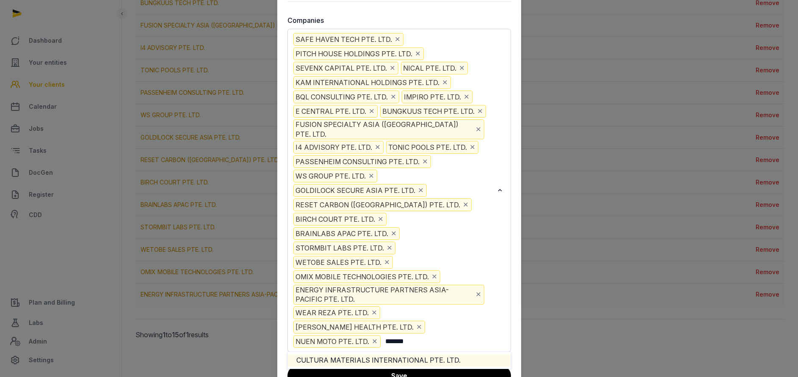
click at [413, 335] on li "CULTURA MATERIALS INTERNATIONAL PTE. LTD." at bounding box center [399, 360] width 223 height 12
type input "*******"
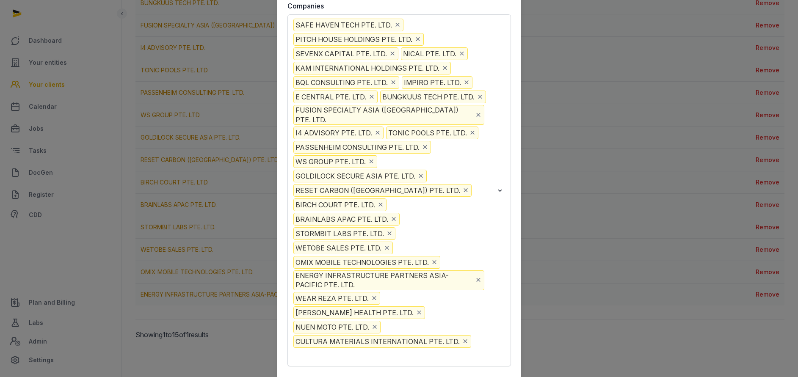
click at [319, 335] on input "Search for option" at bounding box center [305, 356] width 26 height 13
click at [460, 335] on li "VSI INTERNATIONAL CONSULTING PTE. LTD." at bounding box center [399, 375] width 223 height 12
type input "***"
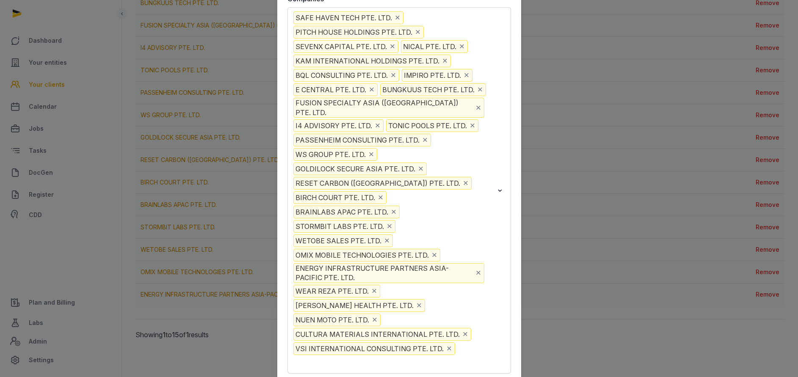
click at [333, 335] on input "Search for option" at bounding box center [312, 363] width 41 height 13
type input "****"
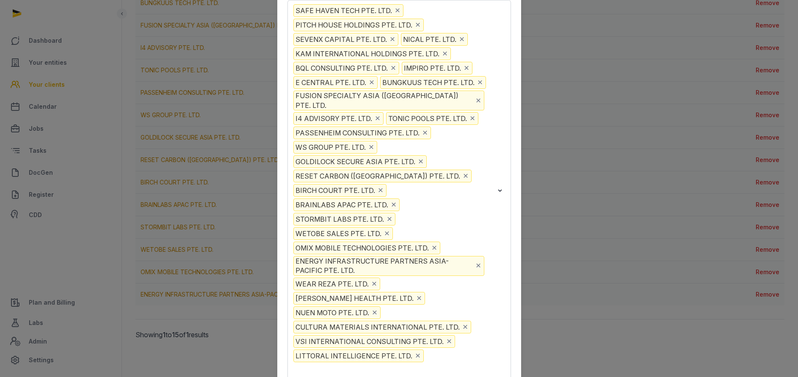
click at [363, 335] on input "Search for option" at bounding box center [327, 370] width 71 height 13
type input "*******"
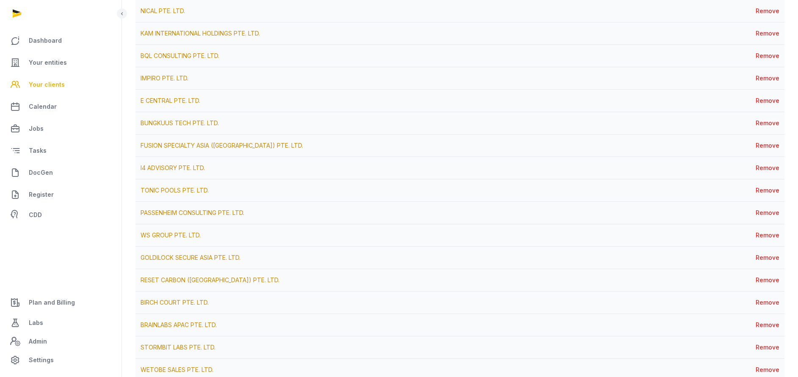
scroll to position [111, 0]
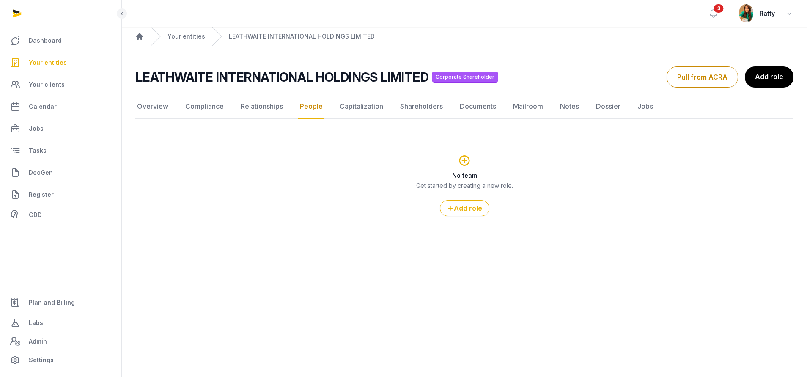
click at [48, 65] on span "Your entities" at bounding box center [48, 63] width 38 height 10
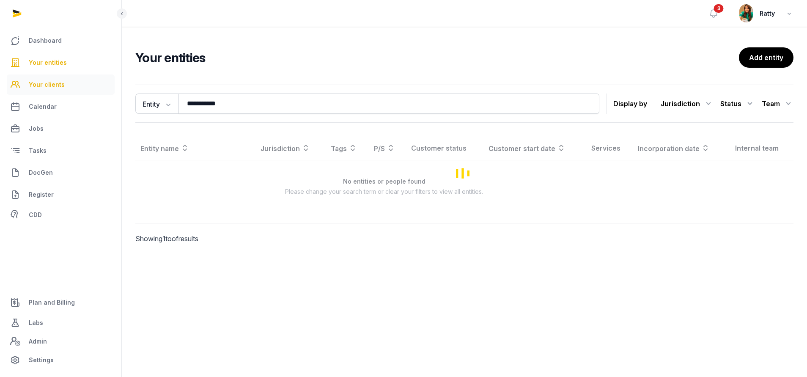
click at [44, 90] on link "Your clients" at bounding box center [61, 84] width 108 height 20
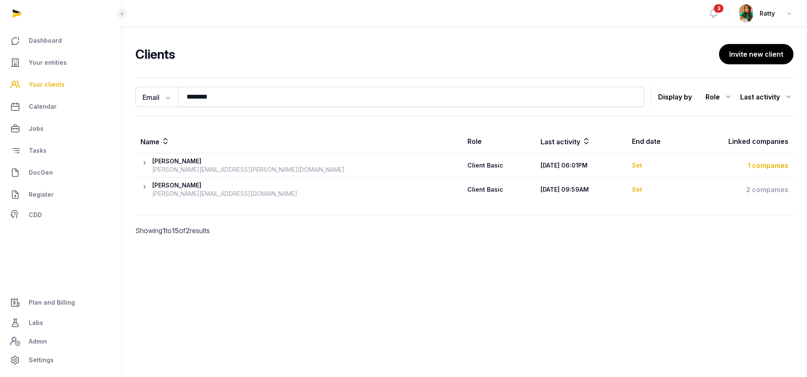
click at [771, 167] on div "1 companies" at bounding box center [740, 165] width 97 height 10
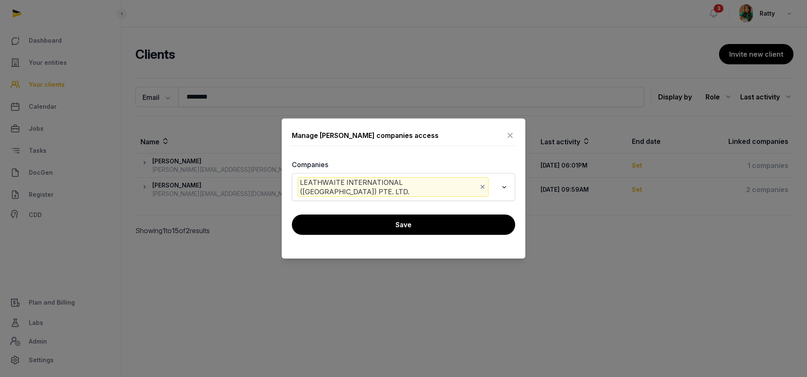
click at [515, 135] on icon at bounding box center [510, 136] width 10 height 14
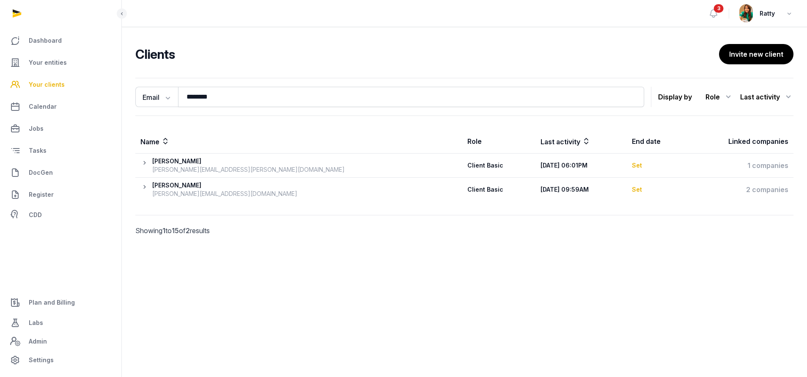
click at [143, 160] on icon at bounding box center [146, 165] width 12 height 17
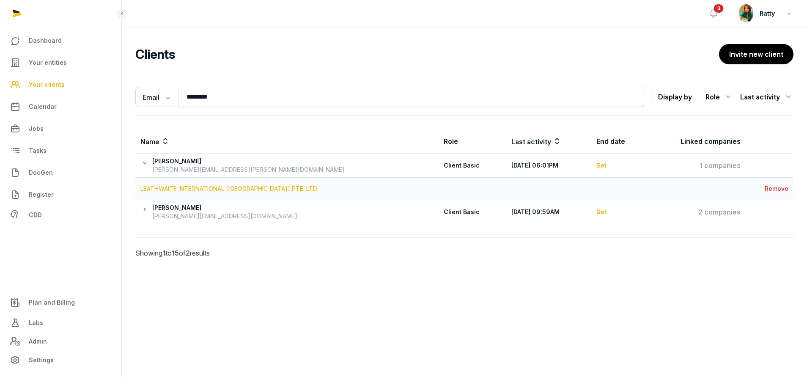
click at [187, 187] on link "LEATHWAITE INTERNATIONAL ([GEOGRAPHIC_DATA]) PTE. LTD." at bounding box center [229, 188] width 178 height 7
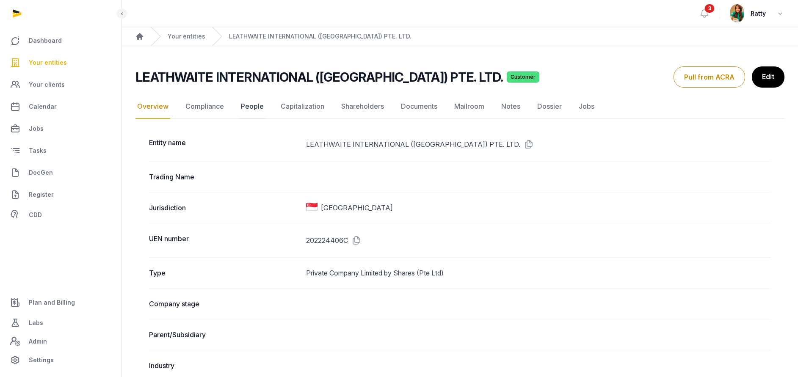
click at [253, 105] on link "People" at bounding box center [252, 106] width 26 height 25
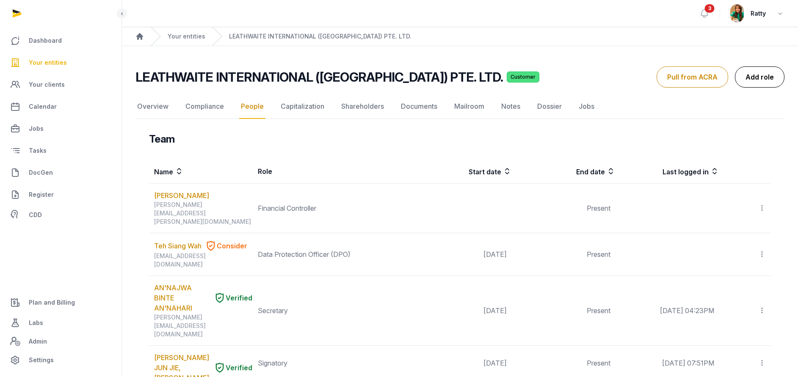
click at [754, 83] on link "Add role" at bounding box center [760, 76] width 50 height 21
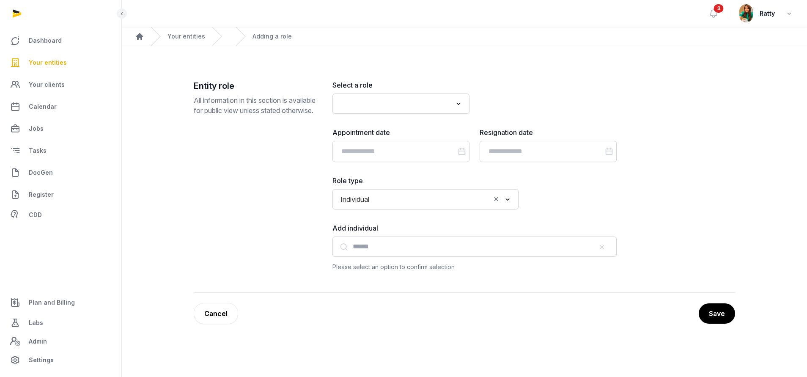
click at [341, 104] on input "Search for option" at bounding box center [395, 104] width 115 height 12
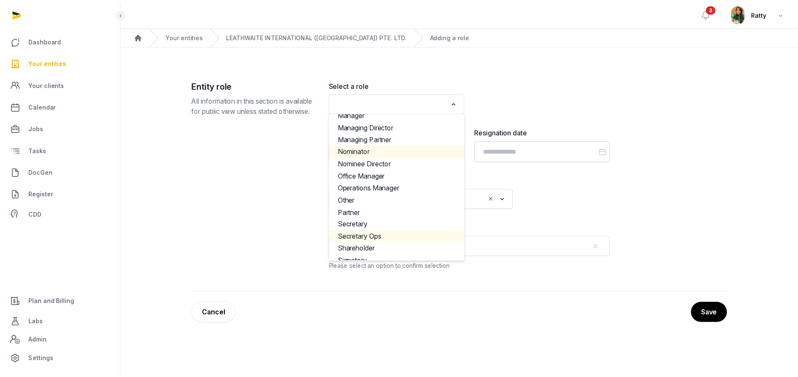
scroll to position [369, 0]
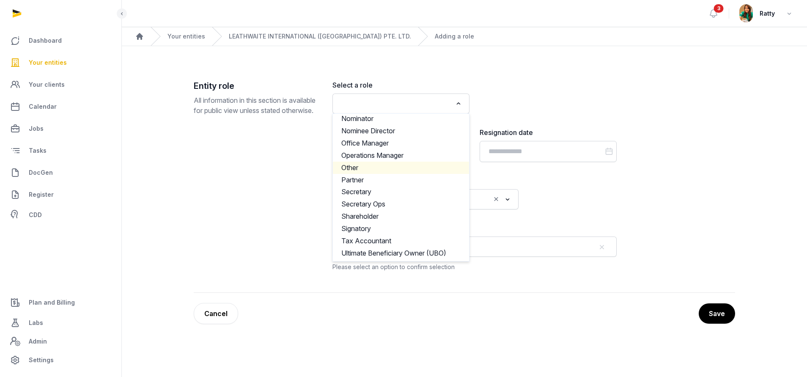
click at [366, 169] on li "Other" at bounding box center [401, 168] width 136 height 12
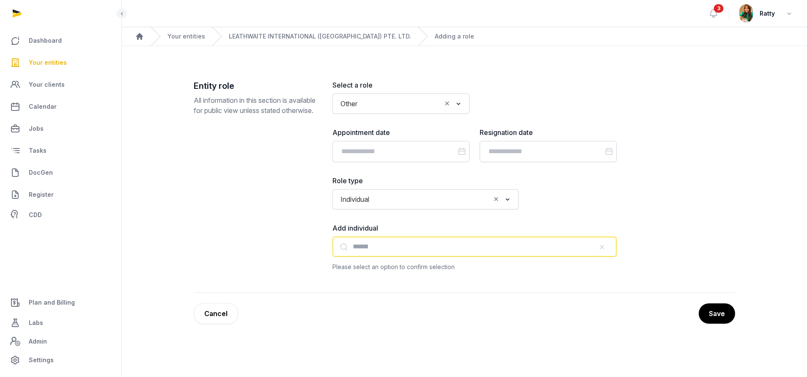
click at [360, 246] on input "text" at bounding box center [475, 247] width 284 height 20
paste input "**********"
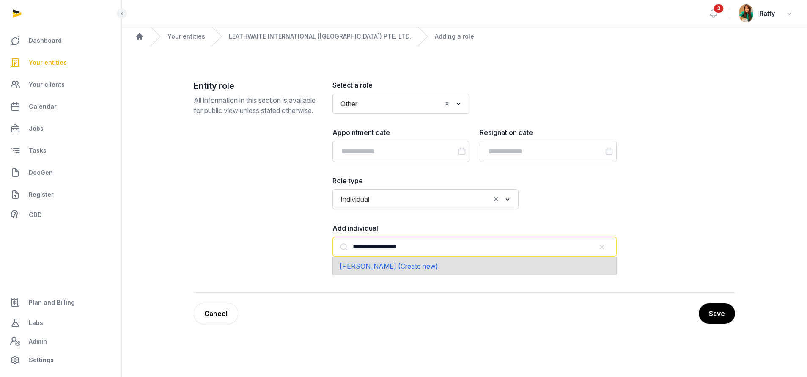
click at [374, 267] on span "[PERSON_NAME] (Create new)" at bounding box center [389, 266] width 99 height 8
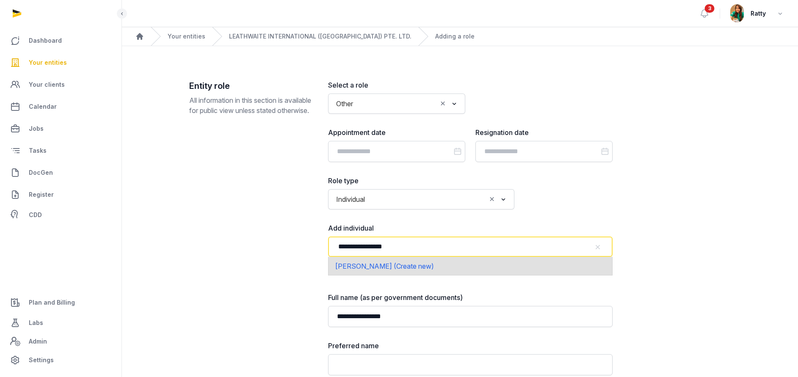
click at [404, 247] on input "**********" at bounding box center [470, 247] width 284 height 20
drag, startPoint x: 394, startPoint y: 248, endPoint x: 260, endPoint y: 236, distance: 135.1
paste input "**********"
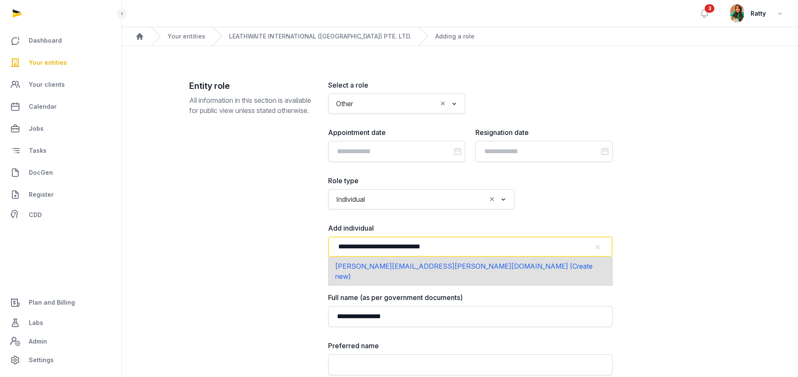
click at [428, 264] on span "[PERSON_NAME][EMAIL_ADDRESS][PERSON_NAME][DOMAIN_NAME] (Create new)" at bounding box center [463, 271] width 257 height 19
type input "**********"
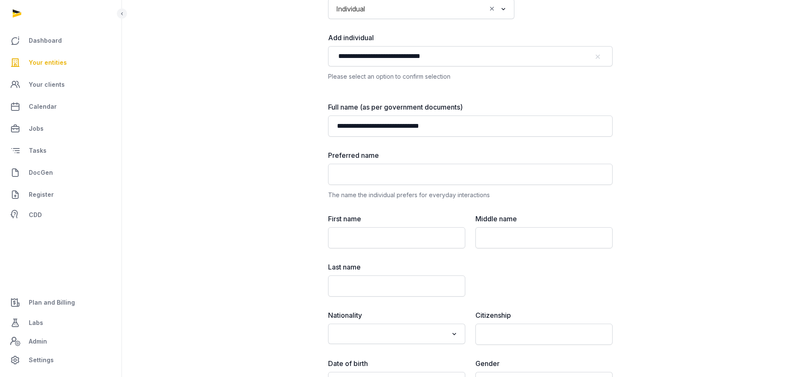
scroll to position [0, 0]
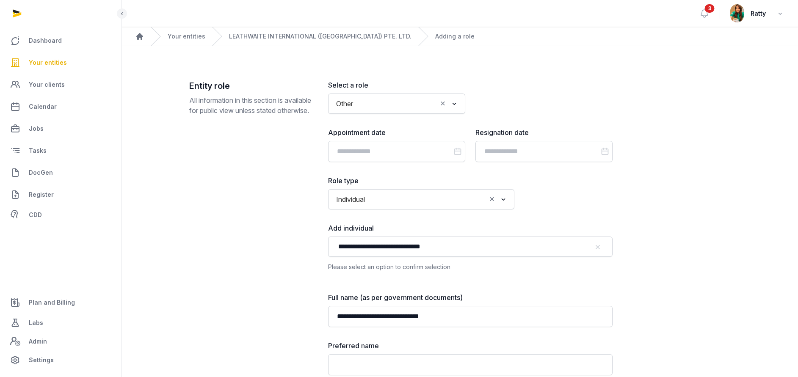
click at [52, 65] on span "Your entities" at bounding box center [48, 63] width 38 height 10
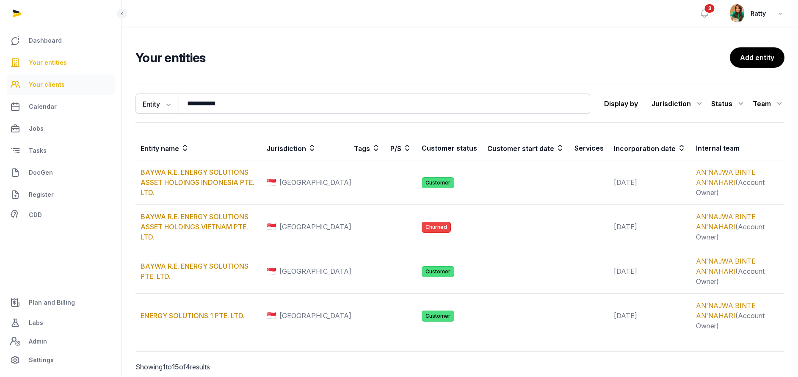
click at [51, 83] on span "Your clients" at bounding box center [47, 85] width 36 height 10
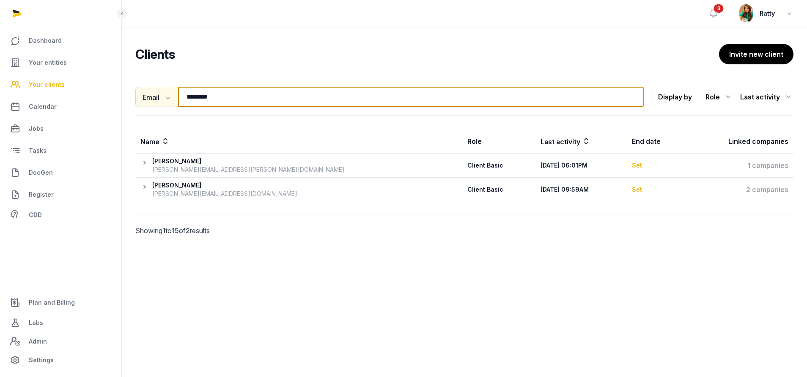
drag, startPoint x: 227, startPoint y: 96, endPoint x: 143, endPoint y: 93, distance: 84.3
click at [143, 93] on div "Email Name Email Entity ******** Search" at bounding box center [389, 97] width 509 height 20
paste input "**********"
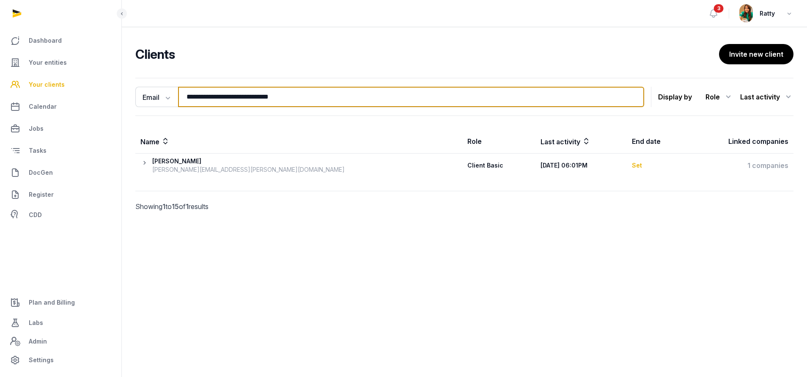
type input "**********"
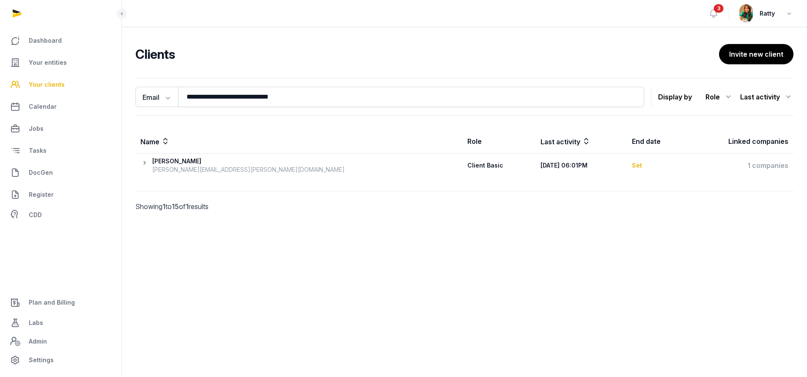
click at [143, 162] on icon at bounding box center [146, 165] width 12 height 17
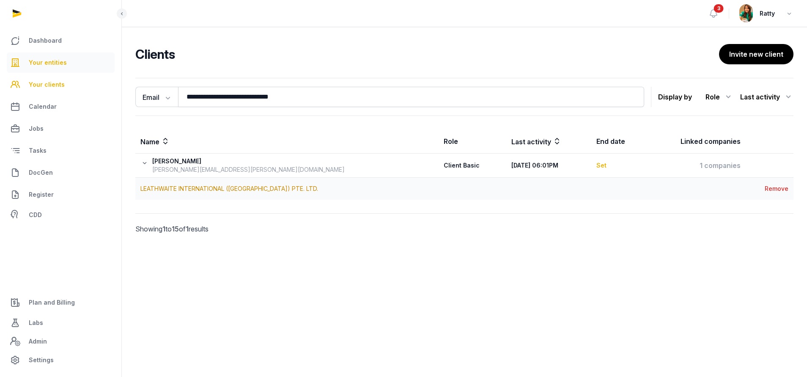
click at [51, 61] on span "Your entities" at bounding box center [48, 63] width 38 height 10
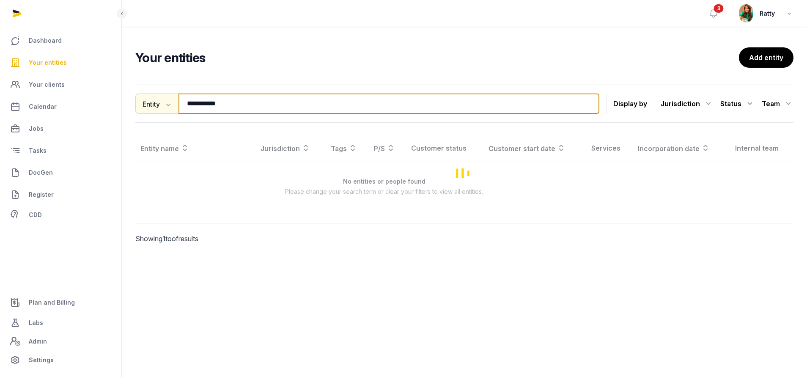
drag, startPoint x: 241, startPoint y: 107, endPoint x: 144, endPoint y: 94, distance: 97.7
click at [145, 94] on div "**********" at bounding box center [367, 104] width 464 height 20
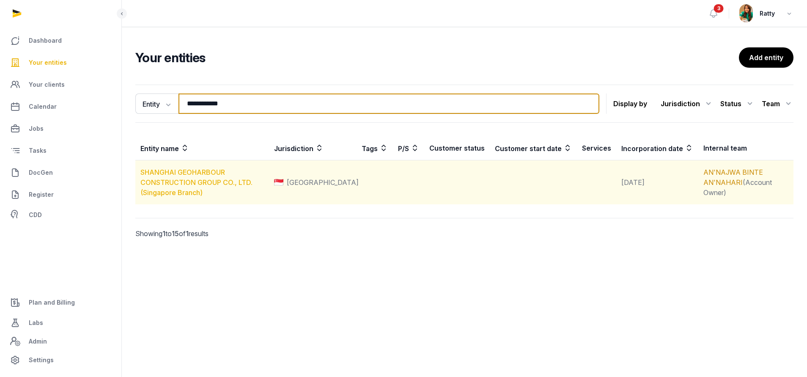
type input "**********"
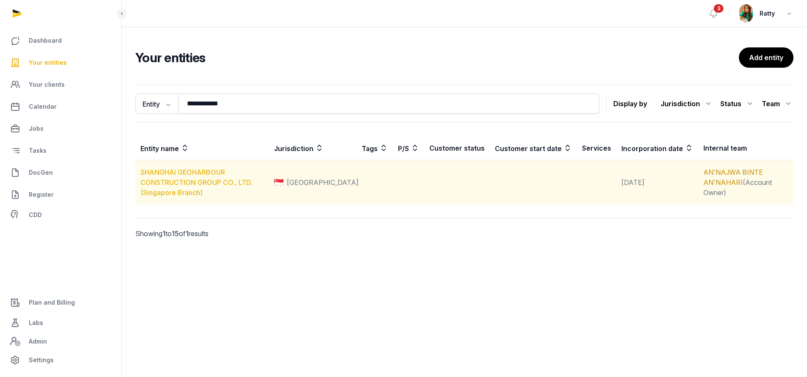
click at [177, 180] on link "SHANGHAI GEOHARBOUR CONSTRUCTION GROUP CO., LTD. (Singapore Branch)" at bounding box center [196, 182] width 112 height 29
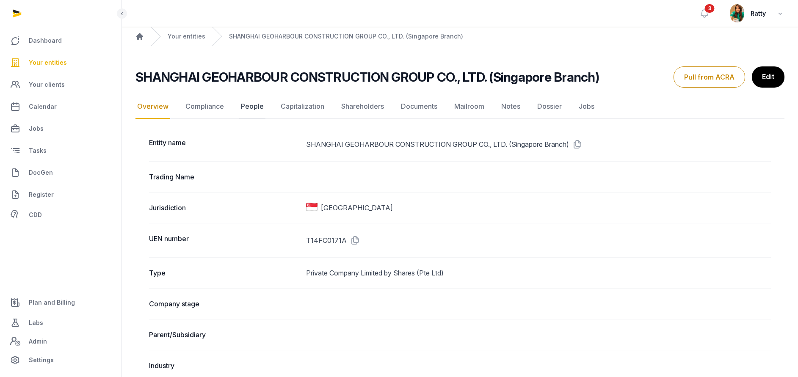
click at [245, 102] on link "People" at bounding box center [252, 106] width 26 height 25
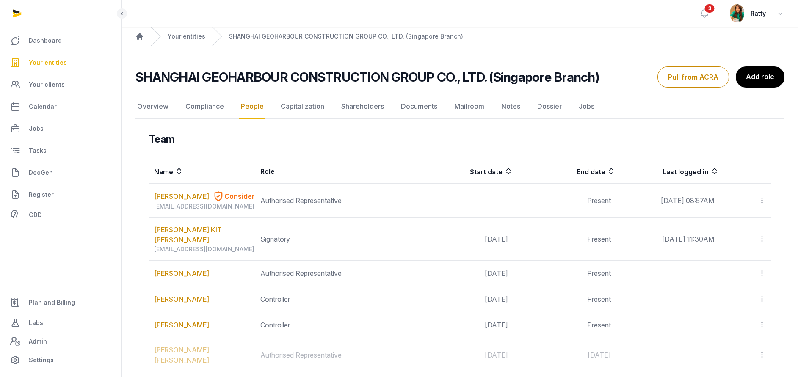
click at [48, 63] on span "Your entities" at bounding box center [48, 63] width 38 height 10
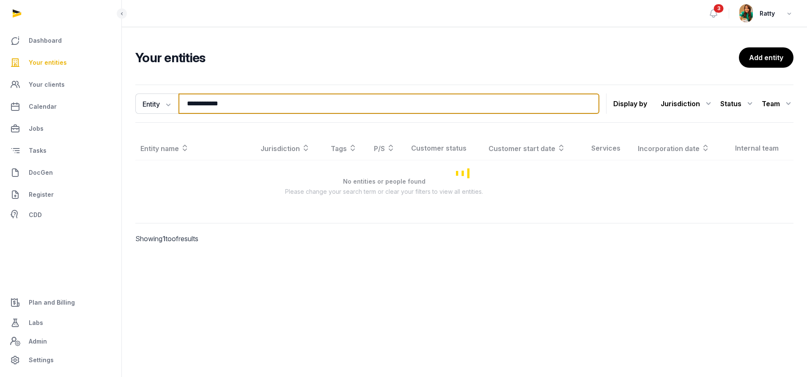
drag, startPoint x: 244, startPoint y: 102, endPoint x: -21, endPoint y: 91, distance: 264.7
click at [0, 91] on html "**********" at bounding box center [403, 188] width 807 height 377
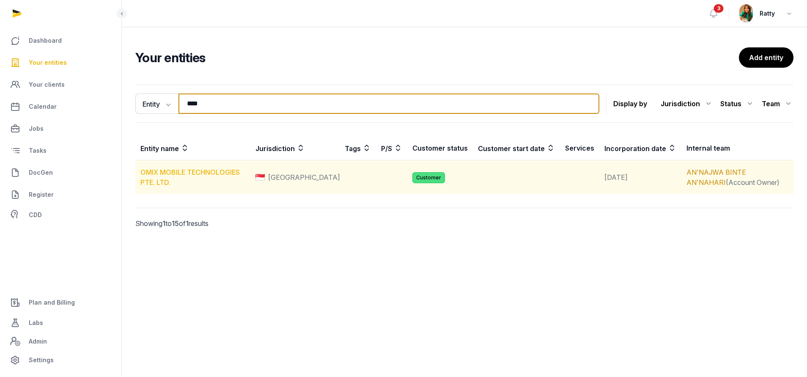
type input "****"
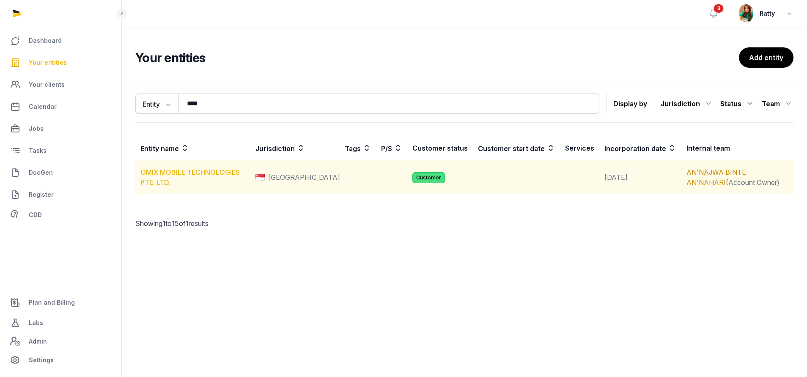
click at [166, 174] on link "OMIX MOBILE TECHNOLOGIES PTE. LTD." at bounding box center [189, 177] width 99 height 19
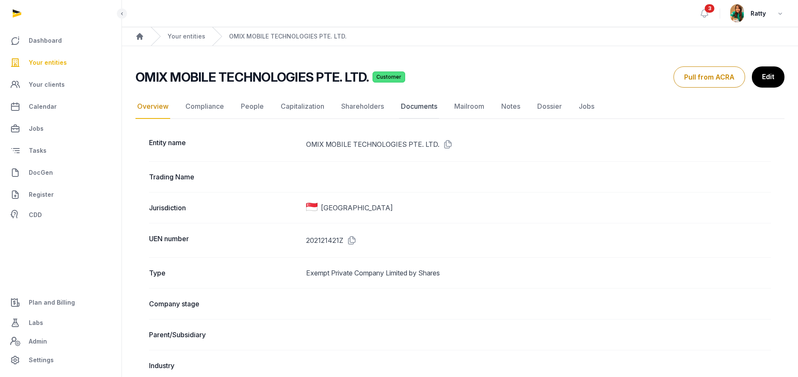
click at [418, 107] on link "Documents" at bounding box center [419, 106] width 40 height 25
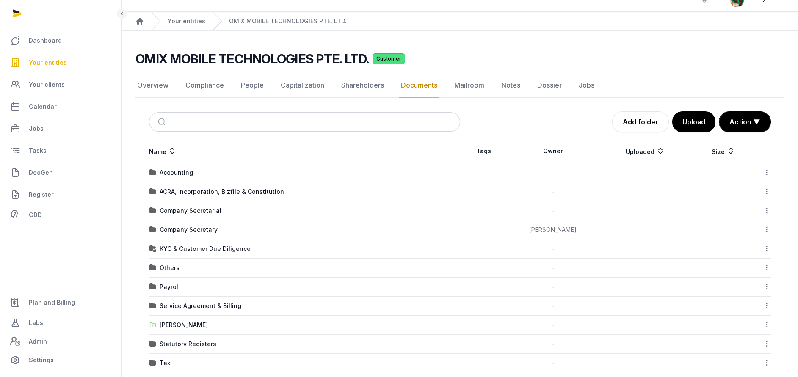
scroll to position [28, 0]
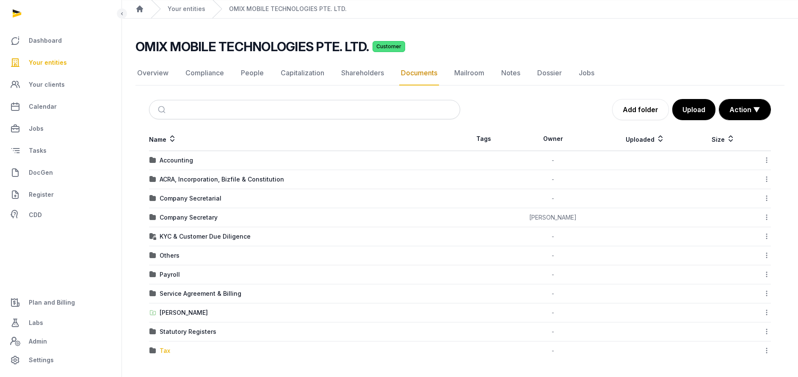
click at [161, 348] on div "Tax" at bounding box center [165, 351] width 11 height 8
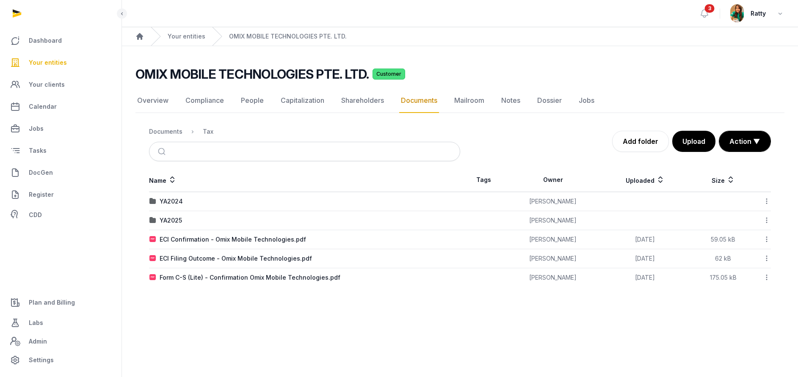
scroll to position [0, 0]
click at [169, 221] on div "YA2025" at bounding box center [171, 220] width 22 height 8
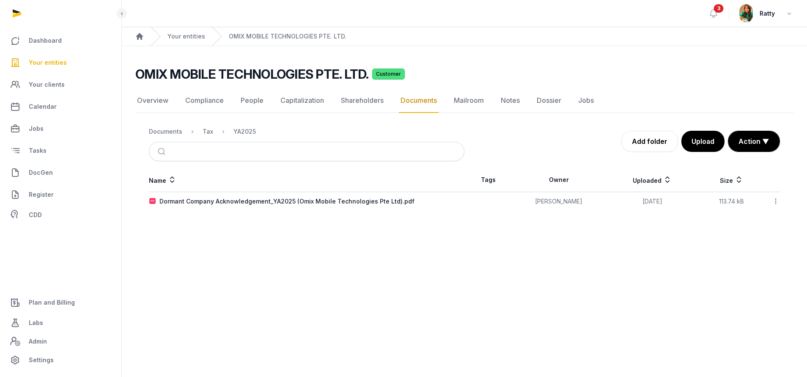
click at [774, 202] on icon at bounding box center [776, 201] width 8 height 9
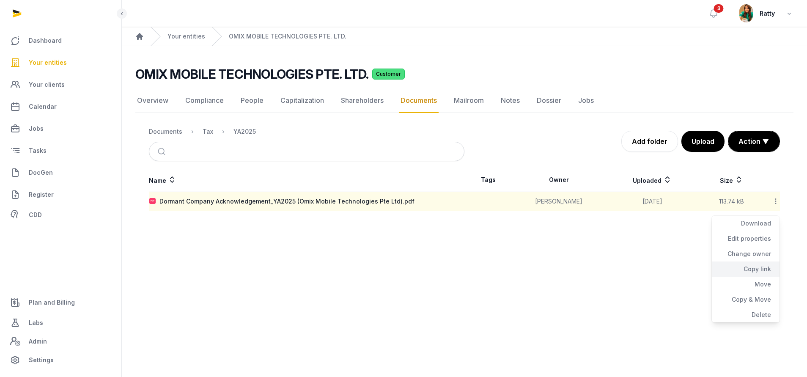
click at [762, 267] on div "Copy link" at bounding box center [746, 268] width 68 height 15
click at [44, 55] on link "Your entities" at bounding box center [61, 62] width 108 height 20
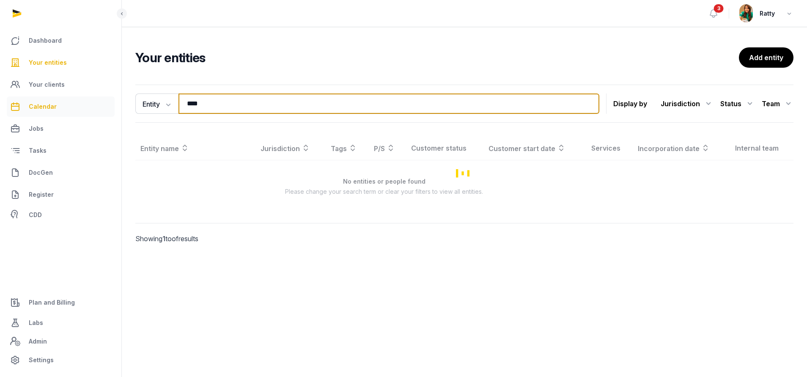
drag, startPoint x: 215, startPoint y: 107, endPoint x: 72, endPoint y: 106, distance: 142.2
click at [116, 106] on div "Dashboard Your entities Your clients Calendar Jobs Tasks DocGen Register CDD Pl…" at bounding box center [403, 188] width 807 height 377
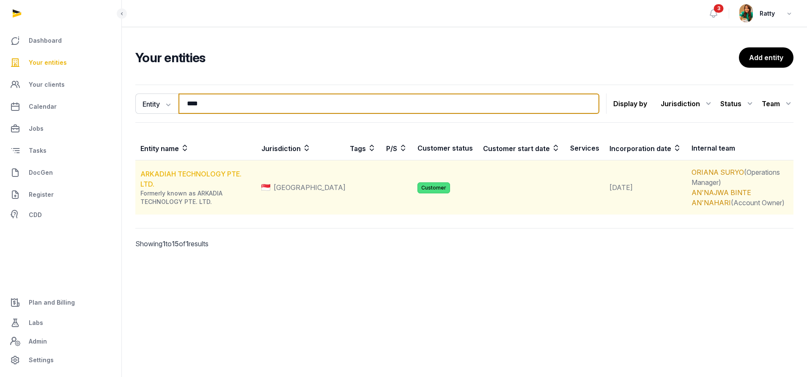
type input "**********"
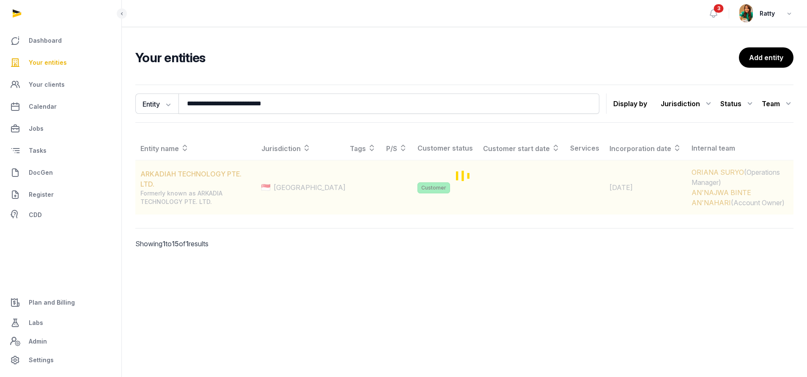
click at [188, 184] on div "Loading" at bounding box center [464, 175] width 658 height 78
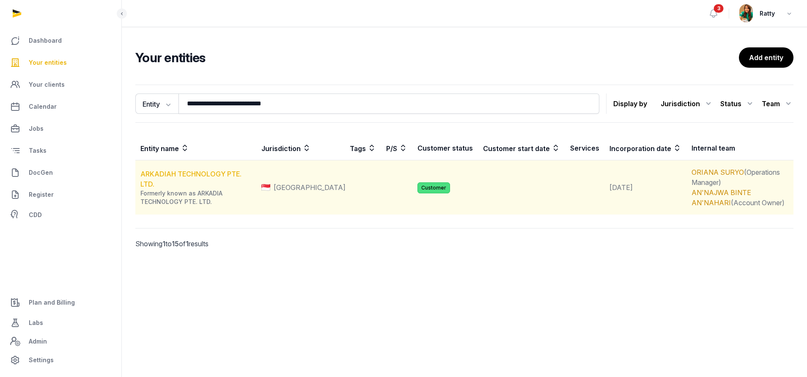
click at [198, 175] on link "ARKADIAH TECHNOLOGY PTE. LTD." at bounding box center [190, 179] width 101 height 19
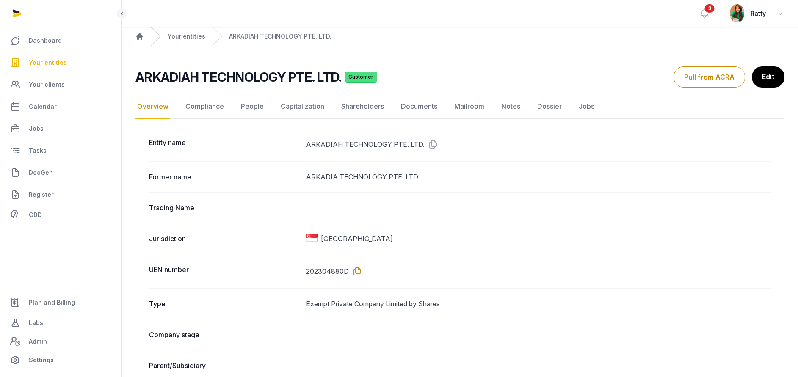
click at [356, 270] on icon at bounding box center [356, 271] width 14 height 14
click at [414, 103] on link "Documents" at bounding box center [419, 106] width 40 height 25
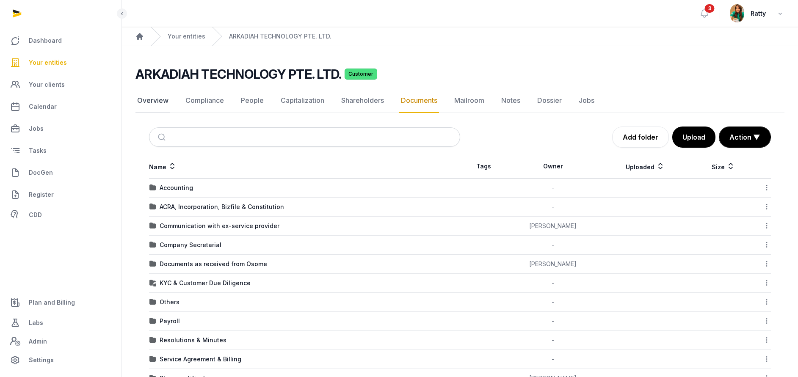
click at [158, 101] on link "Overview" at bounding box center [152, 100] width 35 height 25
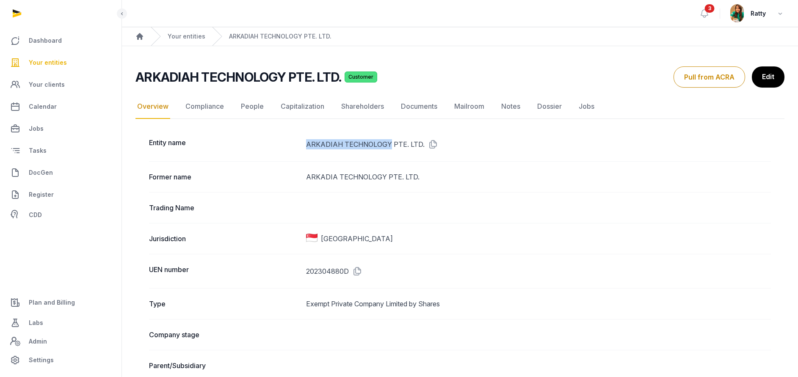
drag, startPoint x: 307, startPoint y: 146, endPoint x: 388, endPoint y: 143, distance: 80.9
click at [388, 143] on dd "ARKADIAH TECHNOLOGY PTE. LTD." at bounding box center [538, 145] width 465 height 14
copy dd "ARKADIAH TECHNOLOGY"
